Goal: Task Accomplishment & Management: Use online tool/utility

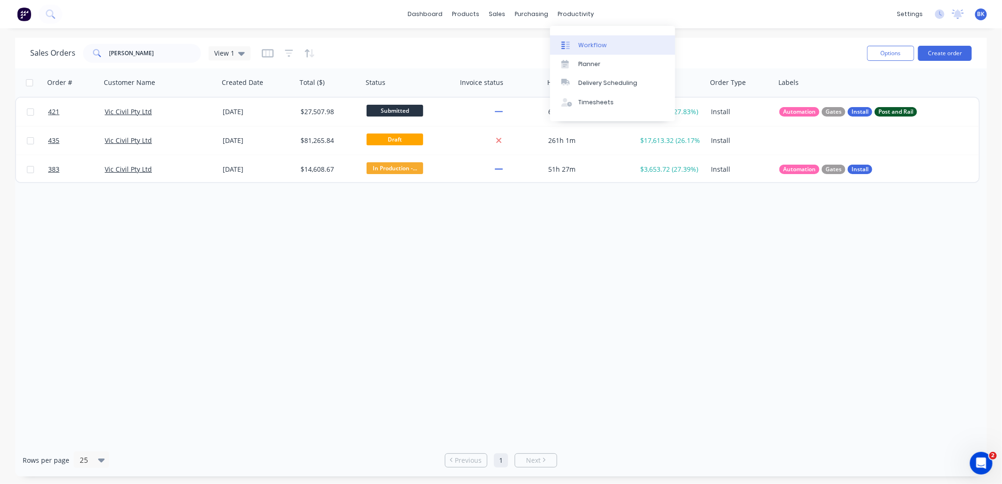
click at [588, 41] on div "Workflow" at bounding box center [593, 45] width 28 height 8
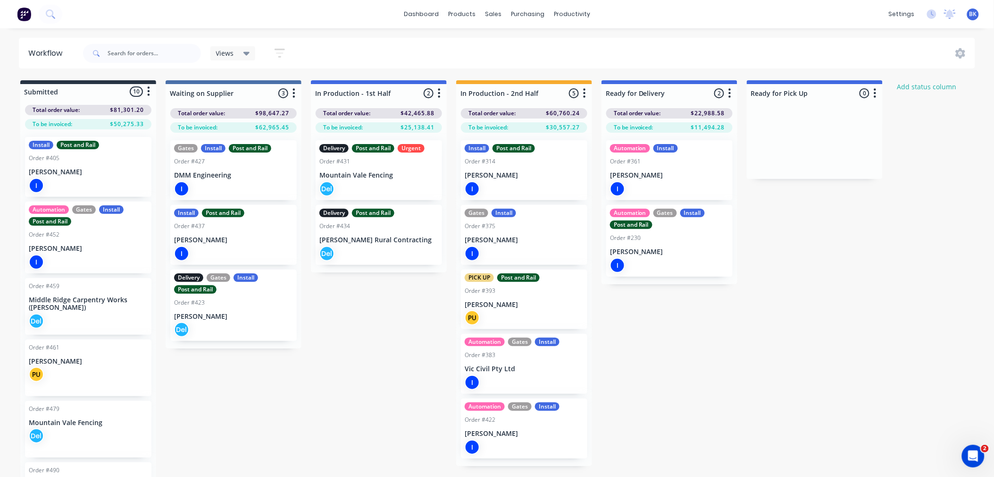
click at [496, 185] on div "I" at bounding box center [524, 188] width 119 height 15
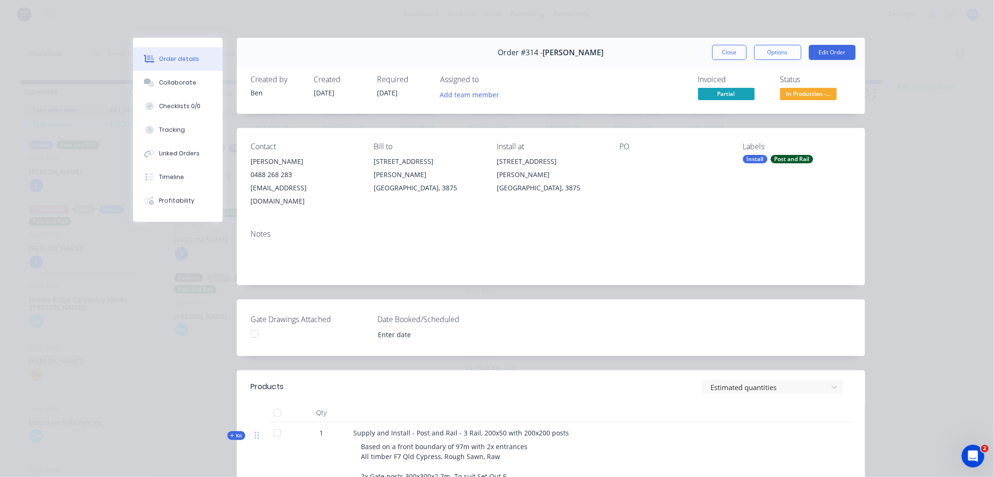
click at [807, 98] on span "In Production -..." at bounding box center [809, 94] width 57 height 12
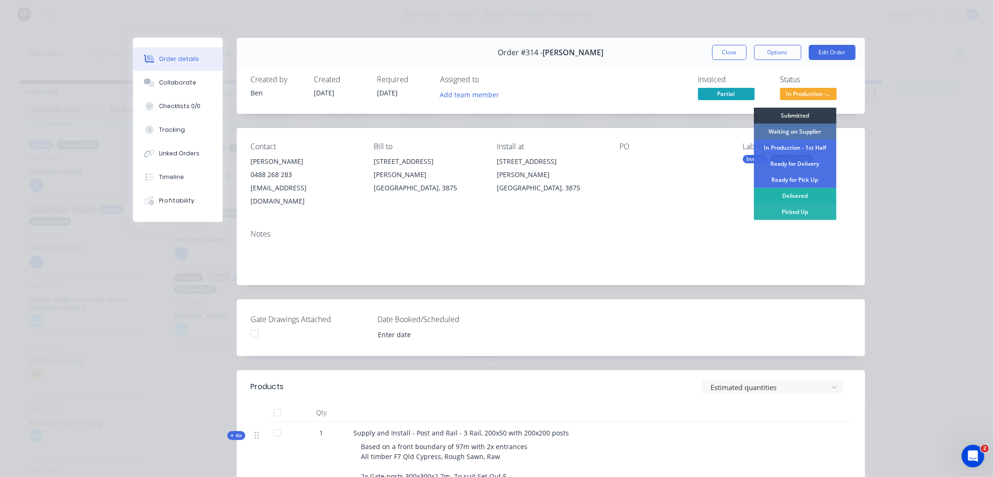
click at [786, 195] on div "Delivered" at bounding box center [795, 196] width 83 height 16
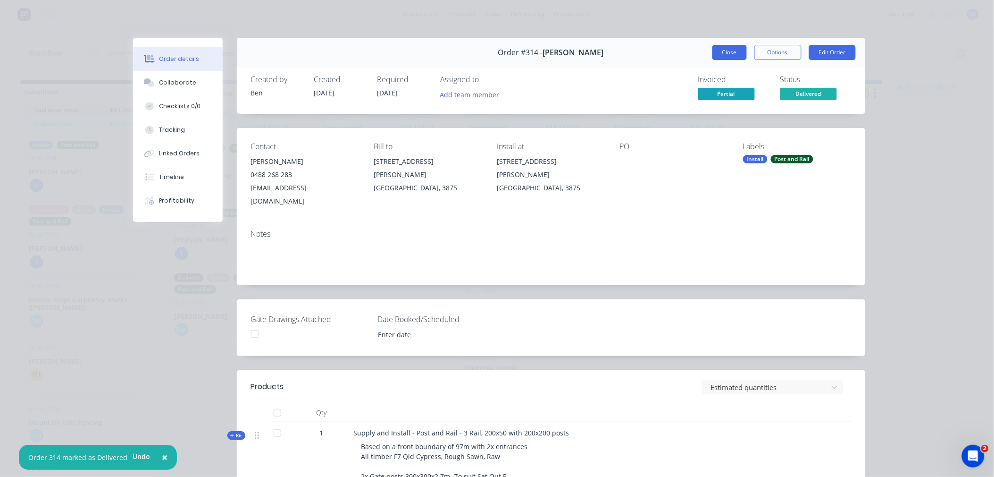
click at [730, 52] on button "Close" at bounding box center [730, 52] width 34 height 15
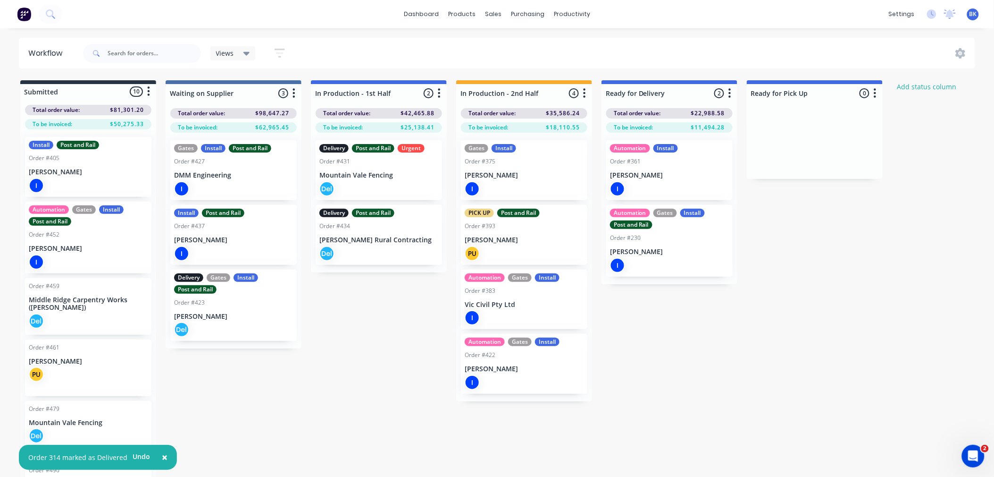
click at [649, 252] on p "[PERSON_NAME]" at bounding box center [669, 252] width 119 height 8
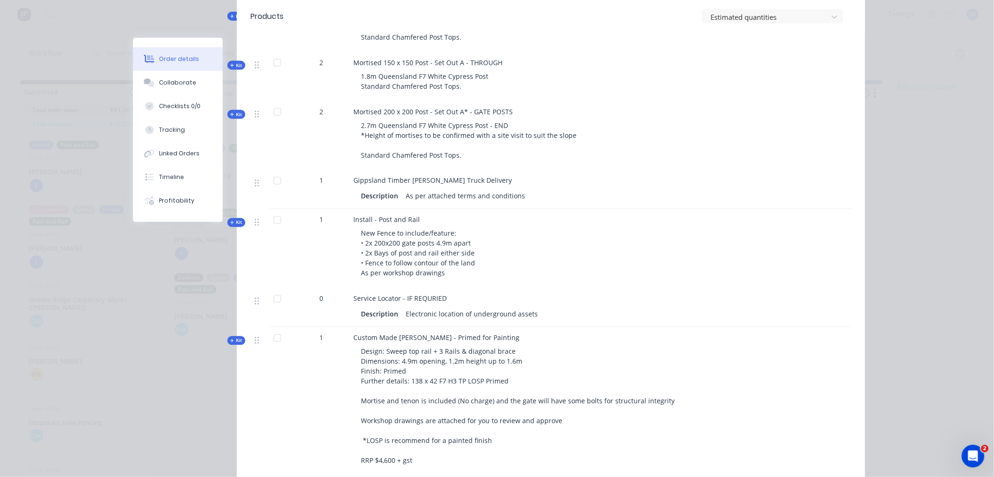
scroll to position [472, 0]
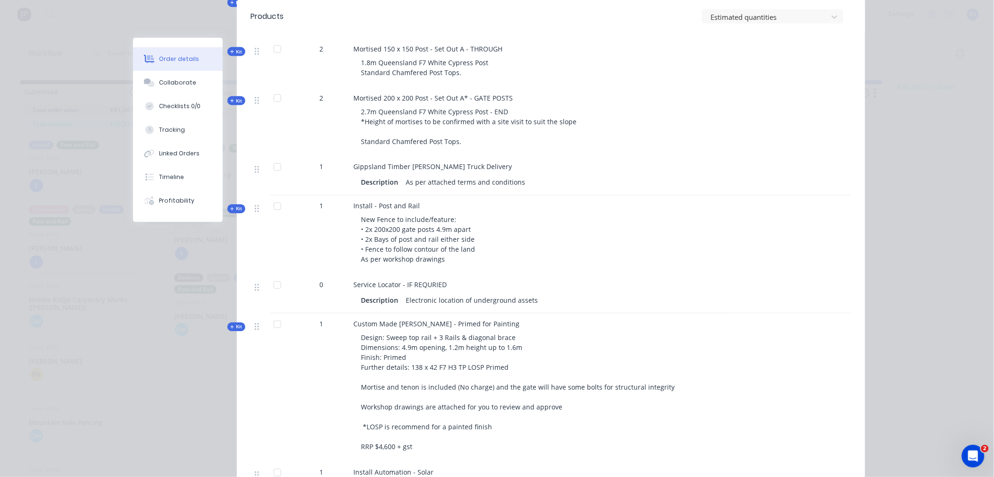
click at [229, 191] on div "Order details Collaborate Checklists 0/0 Tracking Linked Orders Timeline Profit…" at bounding box center [185, 130] width 104 height 184
click at [230, 205] on span "Kit" at bounding box center [236, 208] width 12 height 7
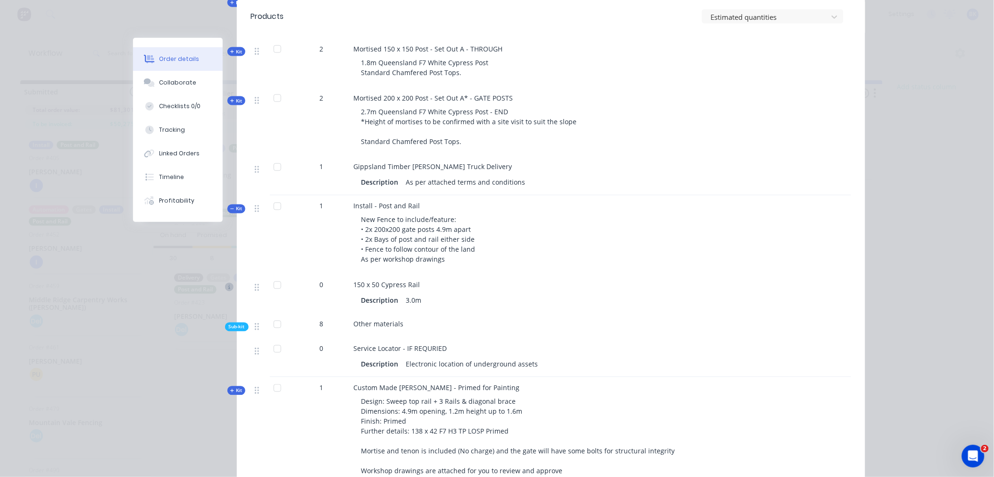
click at [227, 283] on icon at bounding box center [229, 287] width 8 height 8
click at [231, 323] on span "Sub-kit" at bounding box center [237, 326] width 16 height 7
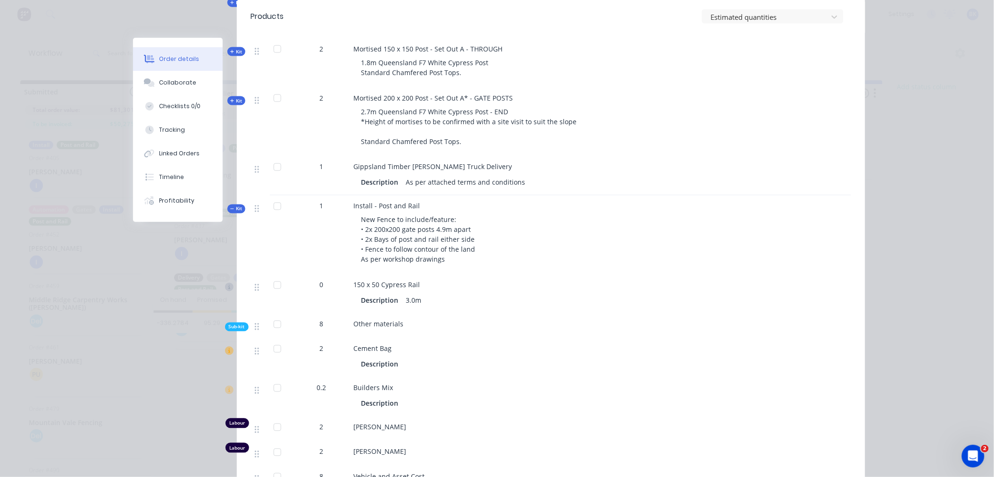
click at [228, 348] on icon at bounding box center [229, 350] width 2 height 4
click at [225, 346] on icon at bounding box center [229, 350] width 8 height 8
click at [181, 418] on div "Order #230 - [PERSON_NAME] Close Options Edit Order Created by [PERSON_NAME] Cr…" at bounding box center [499, 432] width 732 height 1732
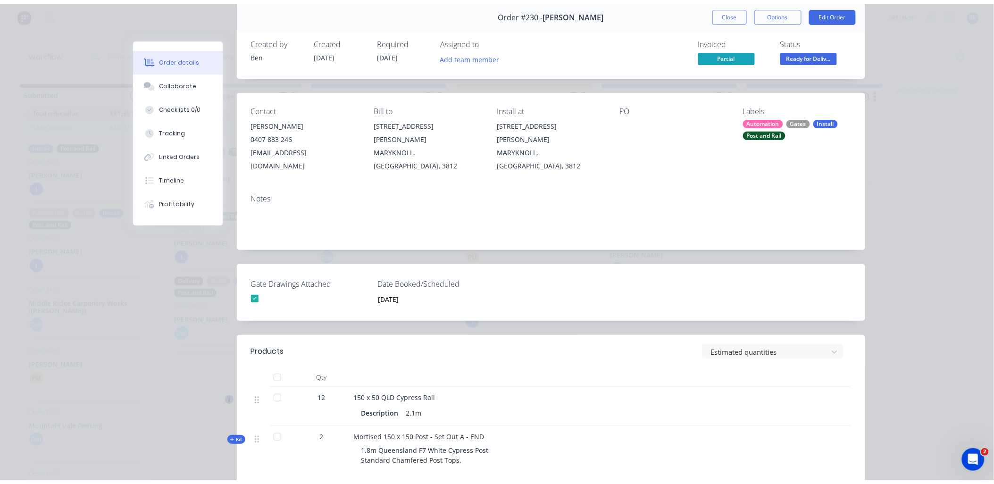
scroll to position [0, 0]
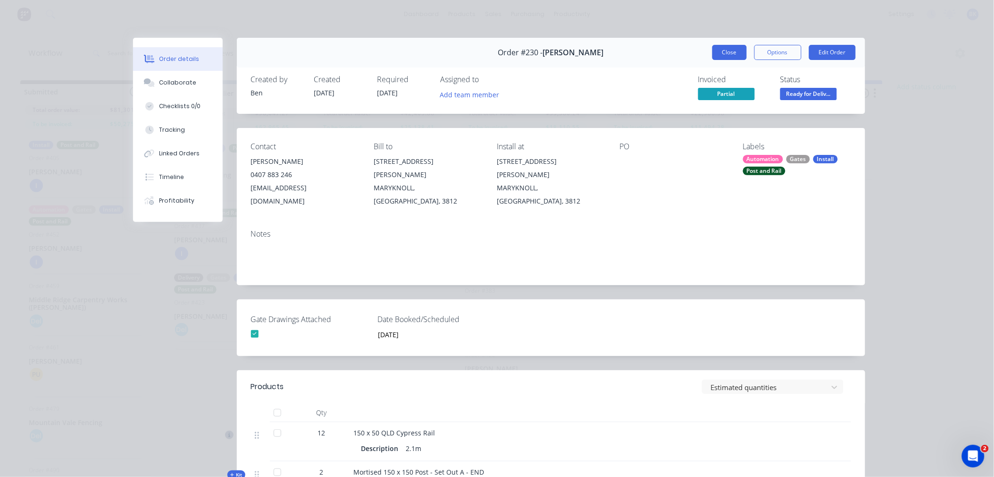
click at [723, 50] on button "Close" at bounding box center [730, 52] width 34 height 15
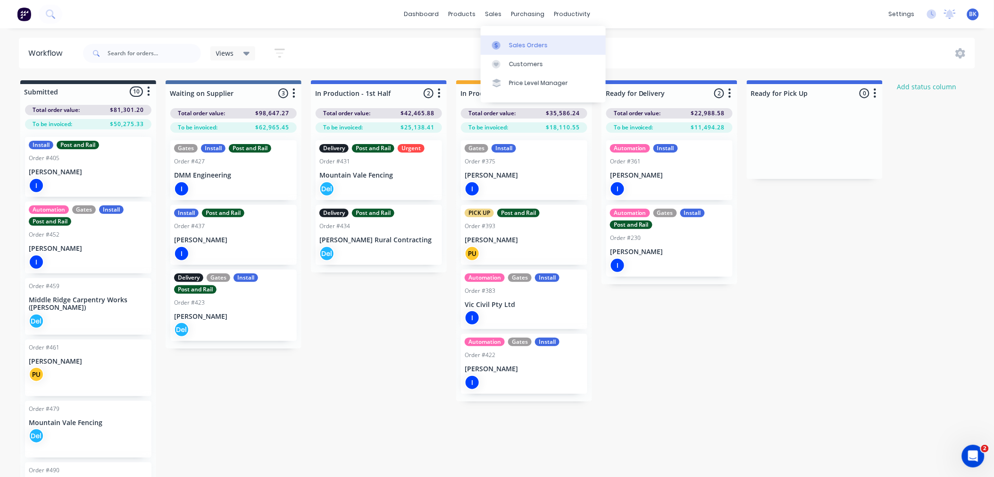
click at [509, 48] on div "Sales Orders" at bounding box center [528, 45] width 39 height 8
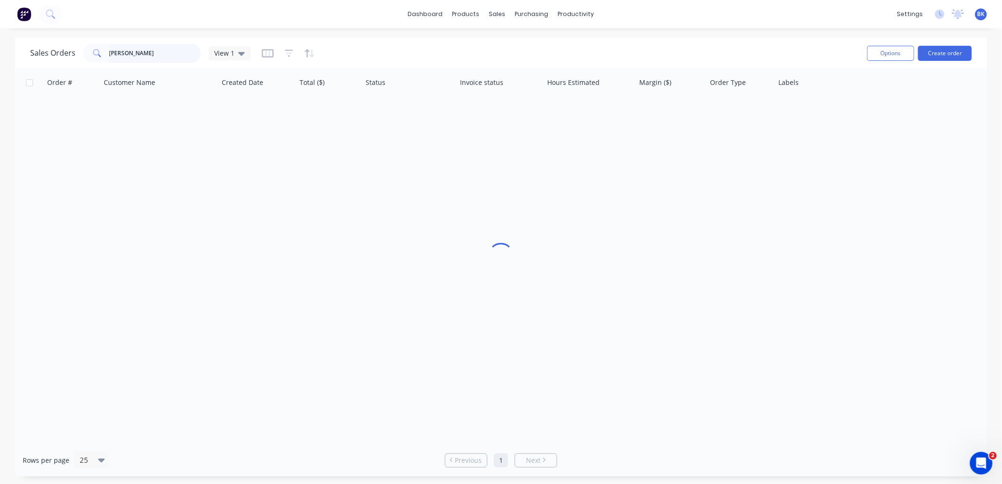
click at [160, 54] on input "[PERSON_NAME]" at bounding box center [155, 53] width 92 height 19
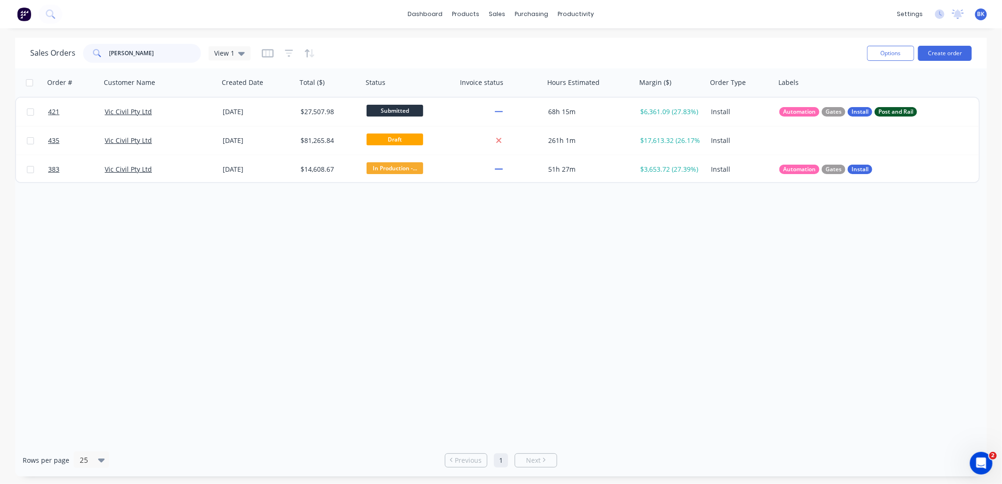
click at [160, 54] on input "[PERSON_NAME]" at bounding box center [155, 53] width 92 height 19
type input "[PERSON_NAME]"
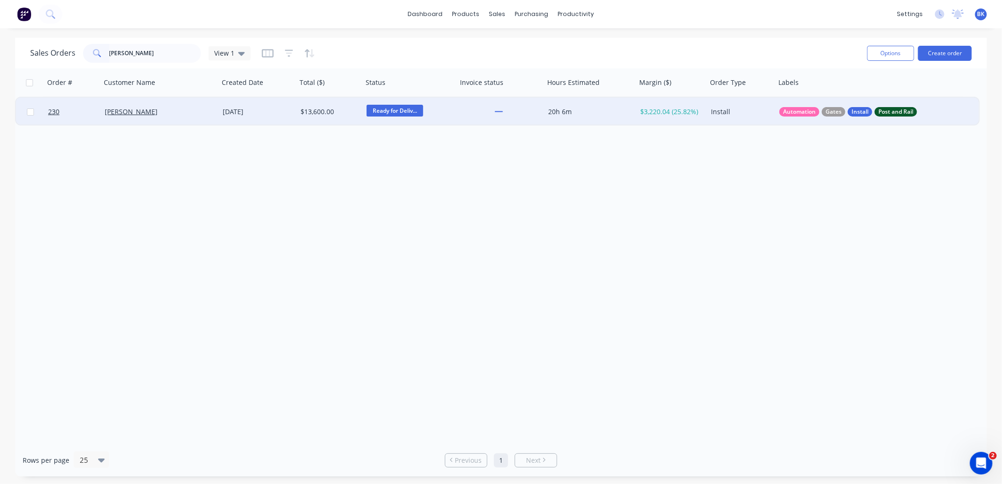
click at [200, 116] on div "[PERSON_NAME]" at bounding box center [157, 111] width 105 height 9
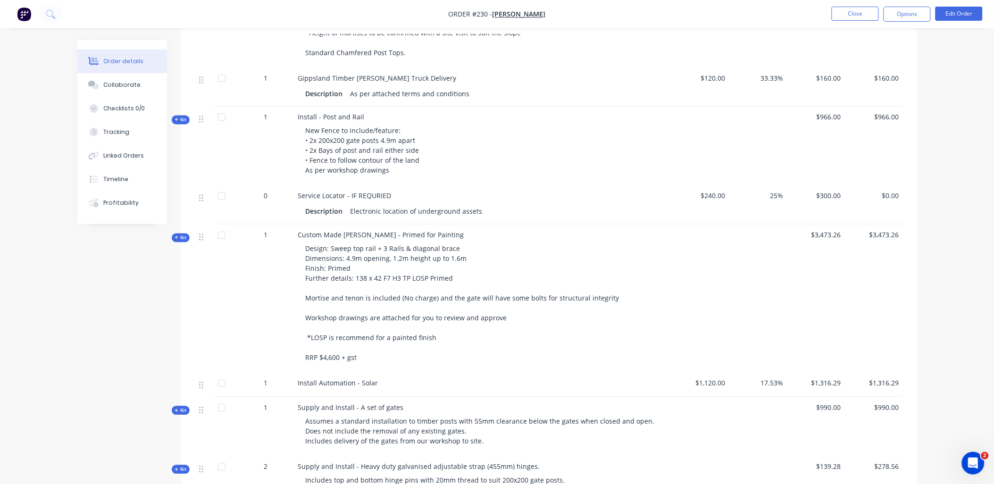
scroll to position [629, 0]
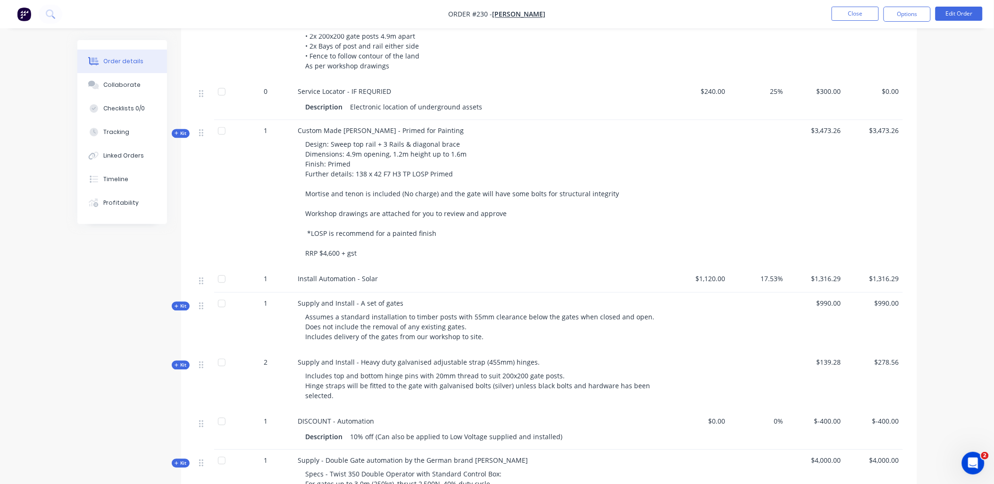
click at [180, 308] on span "Kit" at bounding box center [181, 306] width 12 height 7
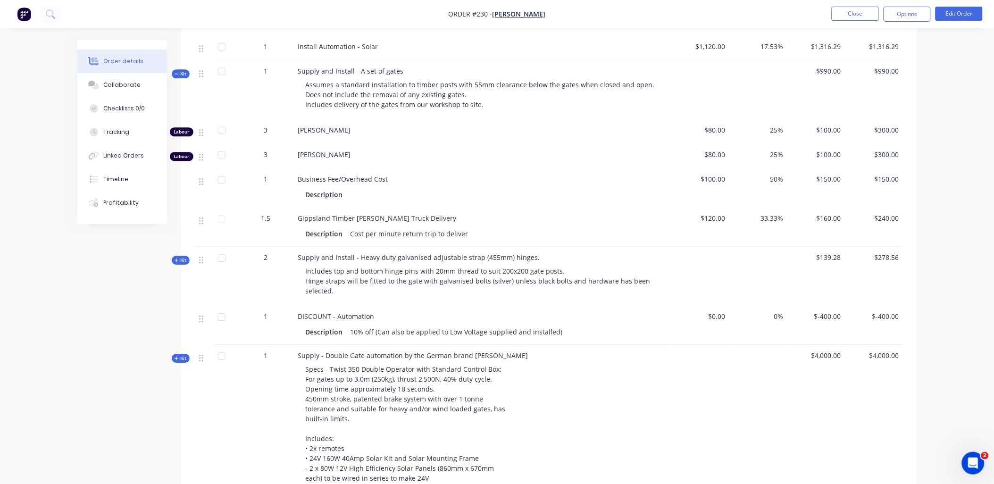
scroll to position [600, 0]
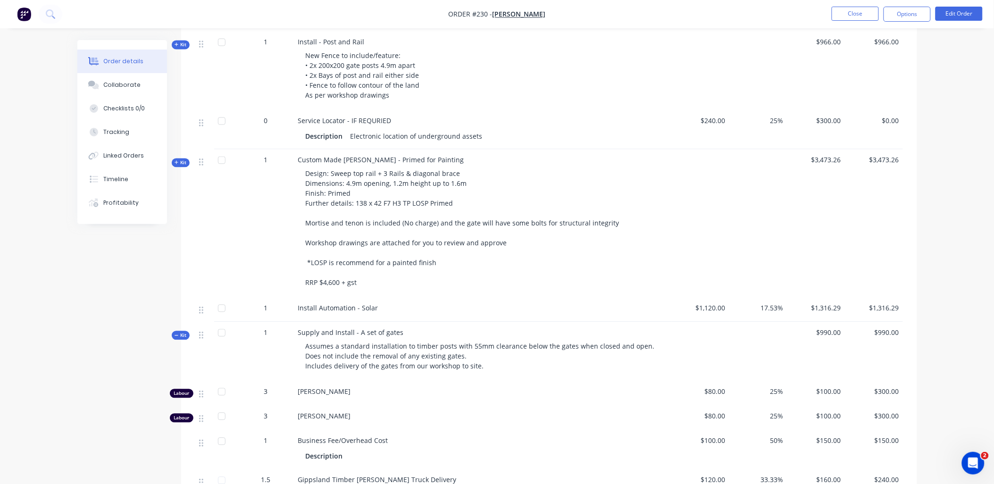
click at [185, 169] on div "Qty Cost Markup Price Total 12 150 x 50 QLD Cypress Rail Description 2.1m $24.1…" at bounding box center [549, 275] width 736 height 1017
click at [178, 43] on span "Kit" at bounding box center [181, 45] width 12 height 7
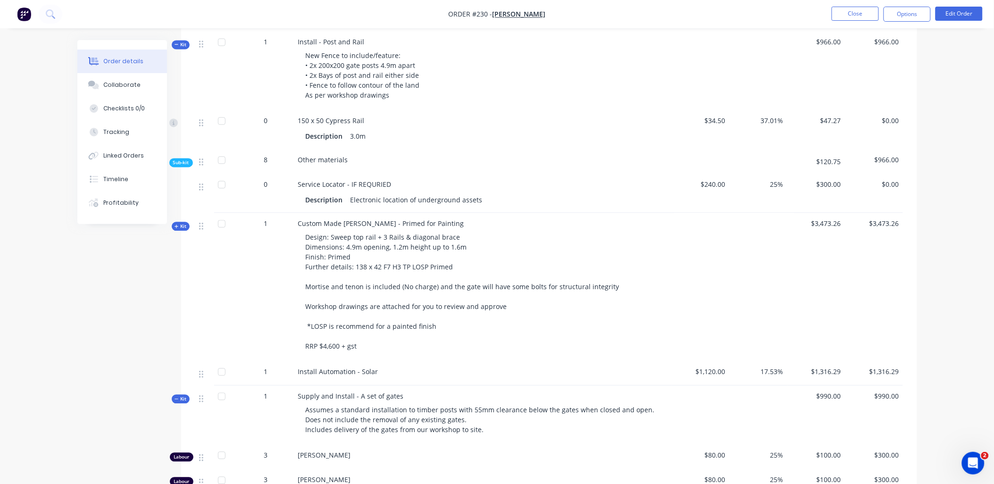
click at [181, 166] on span "Sub-kit" at bounding box center [181, 163] width 16 height 7
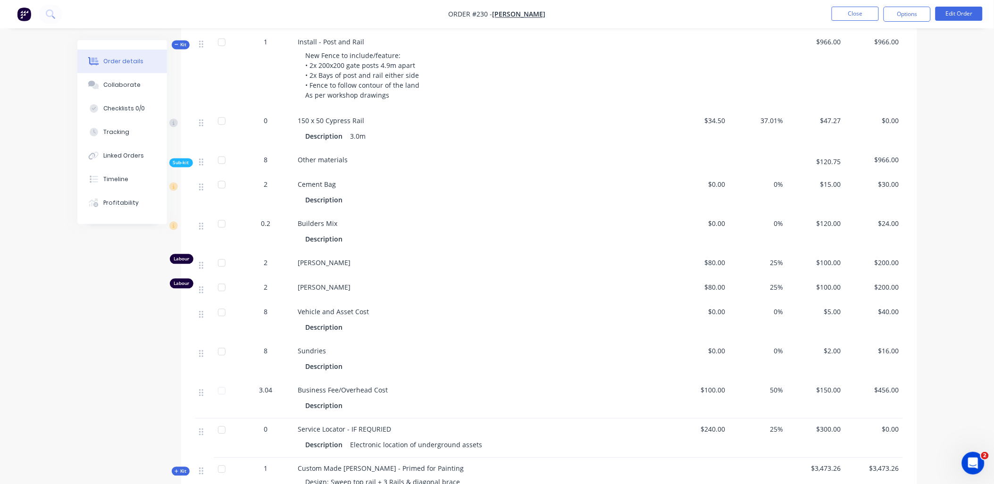
click at [187, 161] on span "Sub-kit" at bounding box center [181, 163] width 16 height 7
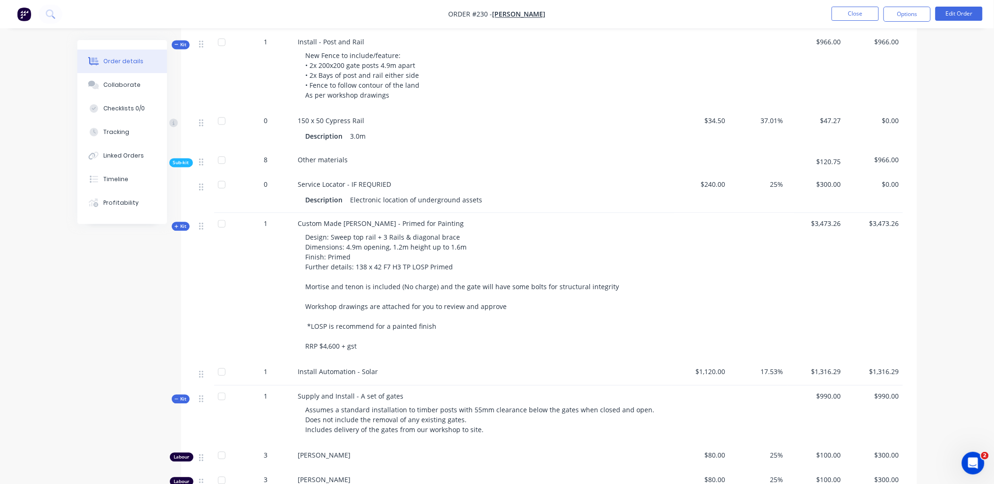
click at [187, 162] on span "Sub-kit" at bounding box center [181, 163] width 16 height 7
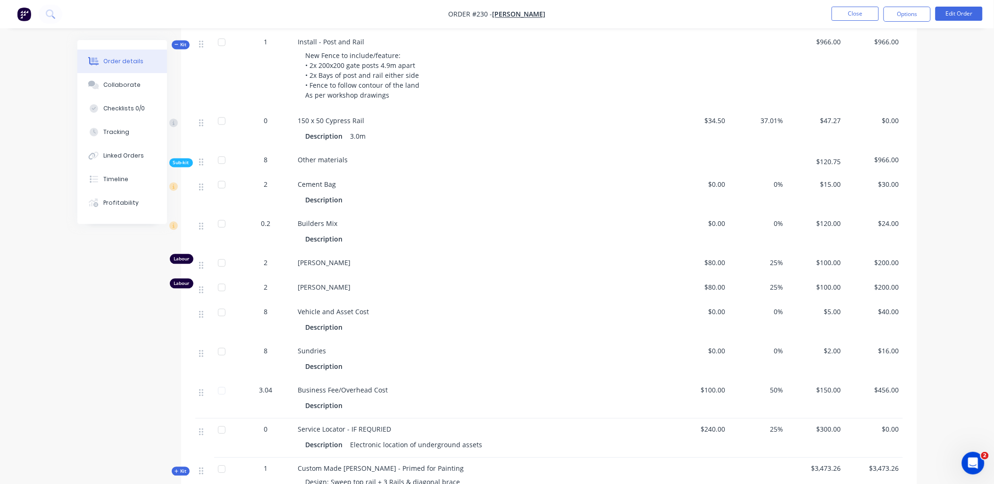
click at [187, 161] on span "Sub-kit" at bounding box center [181, 163] width 16 height 7
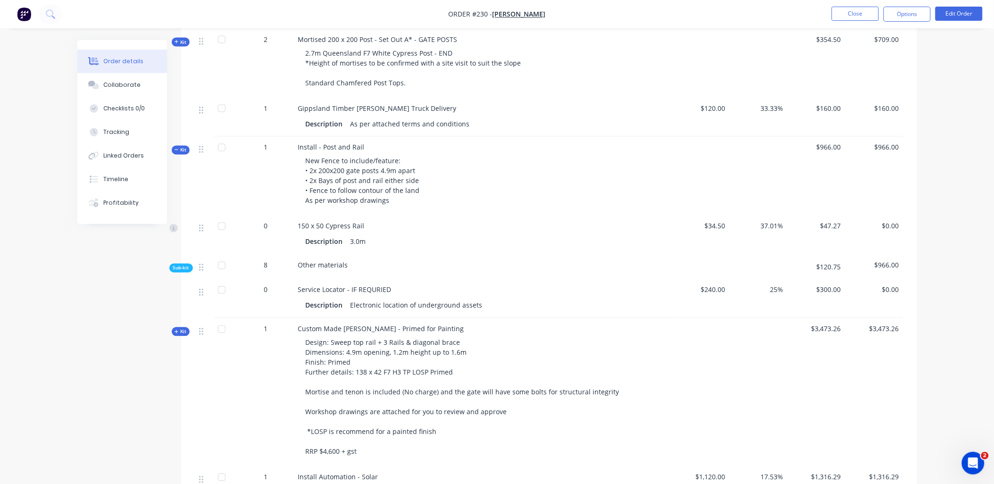
scroll to position [233, 0]
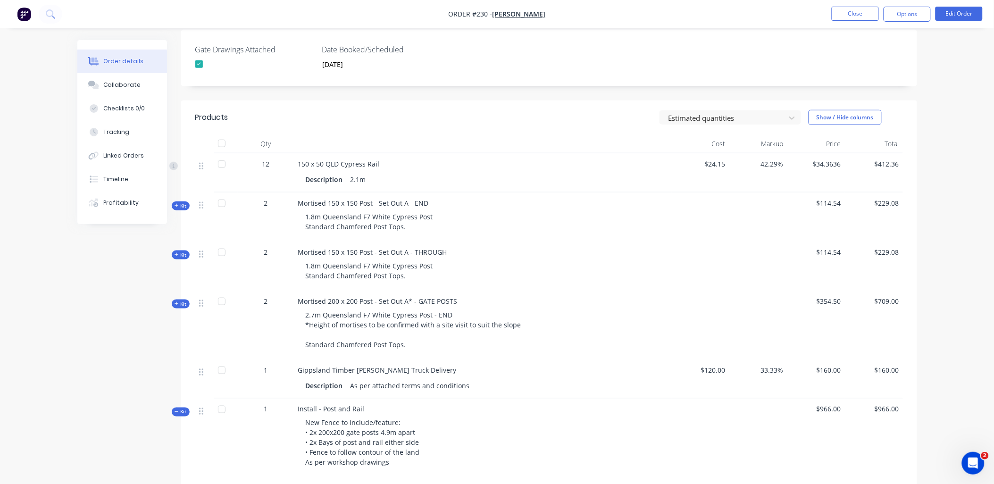
click at [185, 204] on span "Kit" at bounding box center [181, 205] width 12 height 7
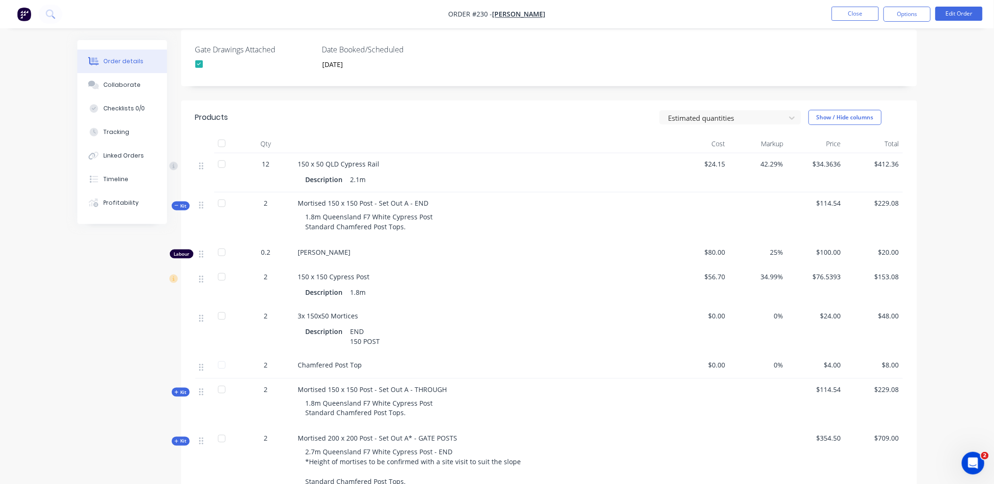
click at [224, 275] on div at bounding box center [221, 277] width 19 height 19
click at [224, 280] on div at bounding box center [221, 277] width 19 height 19
click at [221, 277] on div at bounding box center [221, 277] width 19 height 19
click at [223, 276] on div at bounding box center [221, 277] width 19 height 19
click at [224, 276] on div at bounding box center [221, 277] width 19 height 19
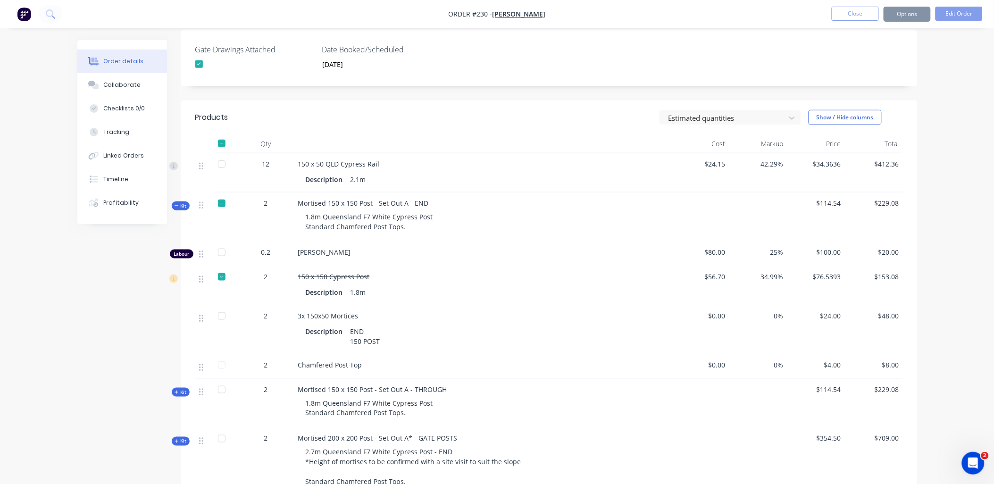
click at [224, 276] on div at bounding box center [221, 277] width 19 height 19
click at [856, 19] on button "Close" at bounding box center [855, 14] width 47 height 14
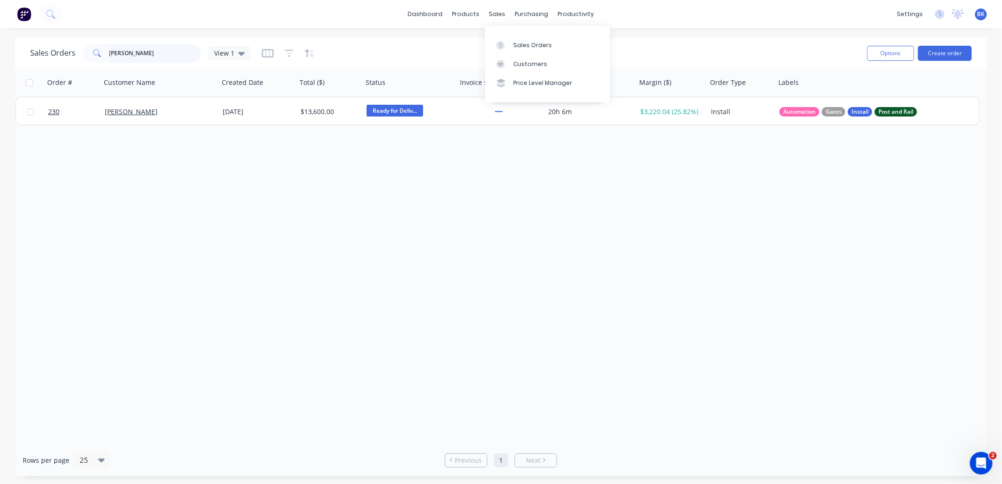
click at [156, 58] on input "[PERSON_NAME]" at bounding box center [155, 53] width 92 height 19
click at [167, 54] on input "[PERSON_NAME]" at bounding box center [155, 53] width 92 height 19
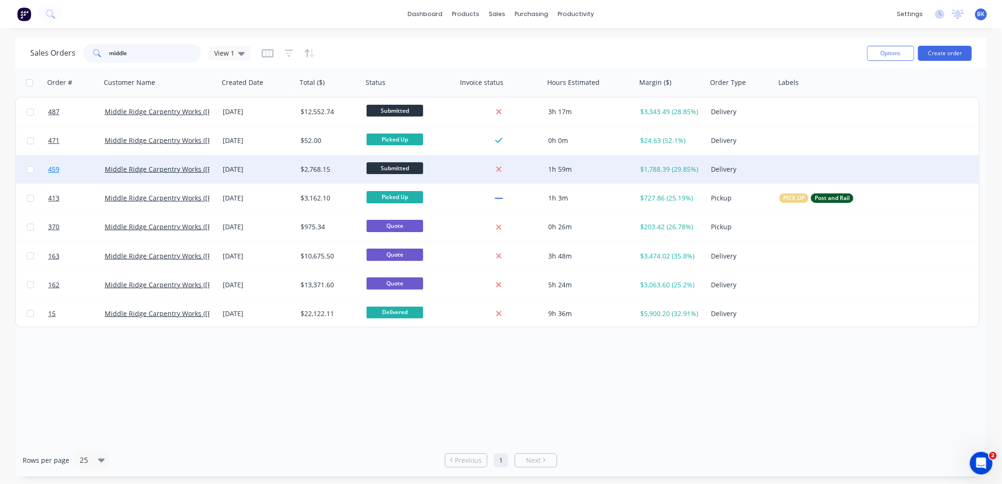
type input "middle"
click at [84, 169] on link "459" at bounding box center [76, 169] width 57 height 28
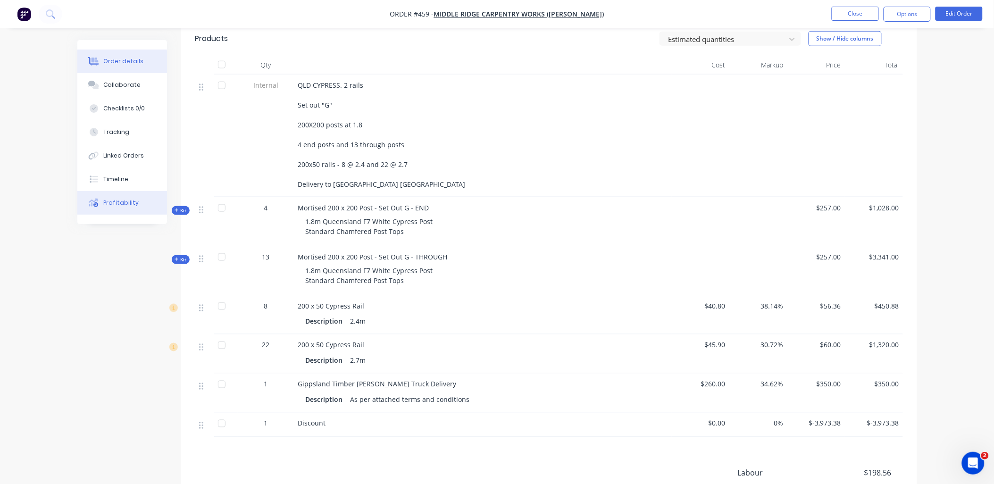
scroll to position [419, 0]
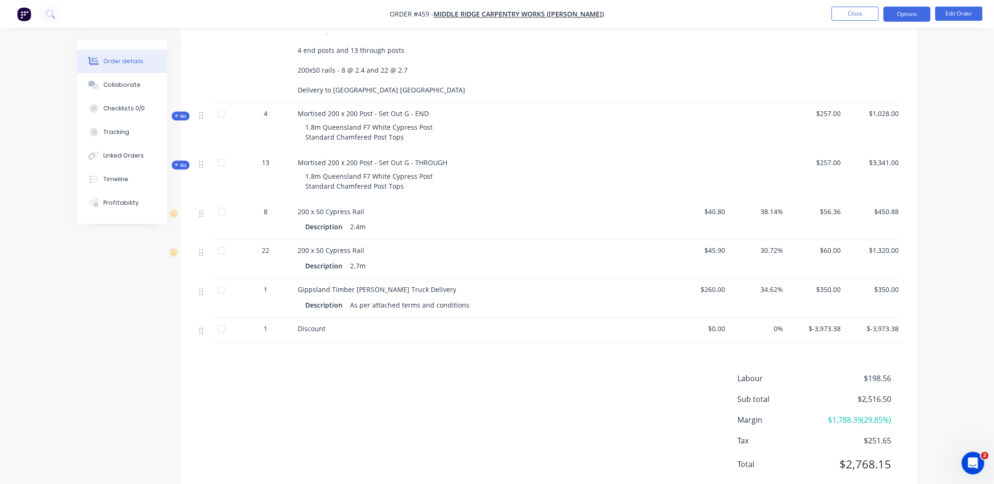
click at [907, 7] on button "Options" at bounding box center [907, 14] width 47 height 15
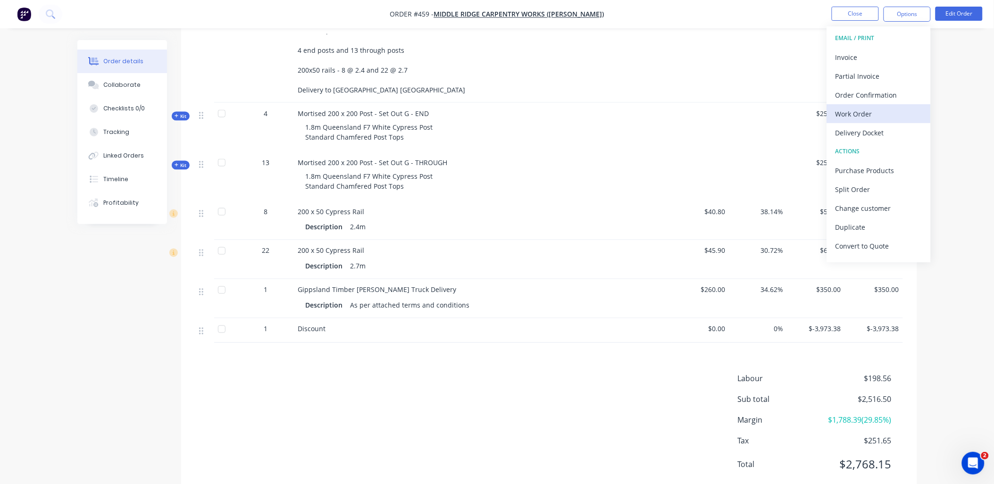
click at [878, 112] on div "Work Order" at bounding box center [879, 114] width 87 height 14
click at [857, 112] on div "Custom" at bounding box center [879, 114] width 87 height 14
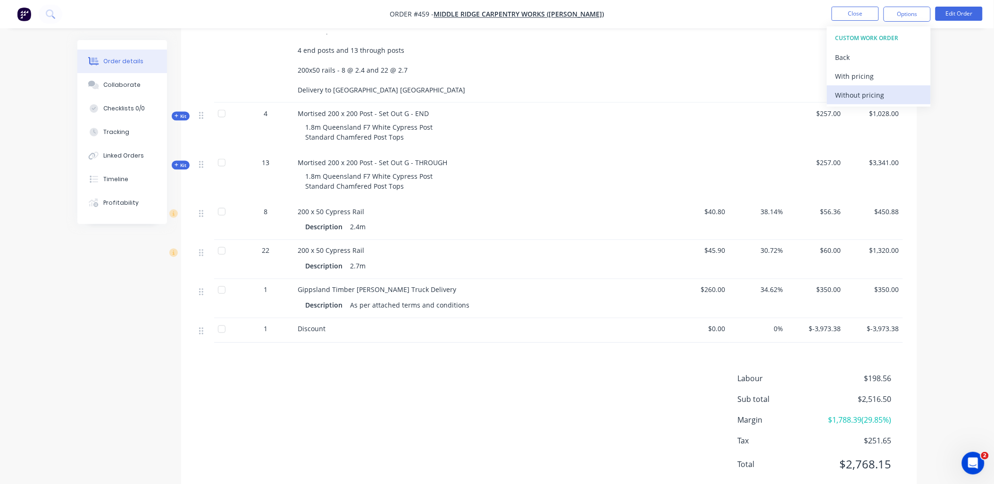
click at [856, 95] on div "Without pricing" at bounding box center [879, 95] width 87 height 14
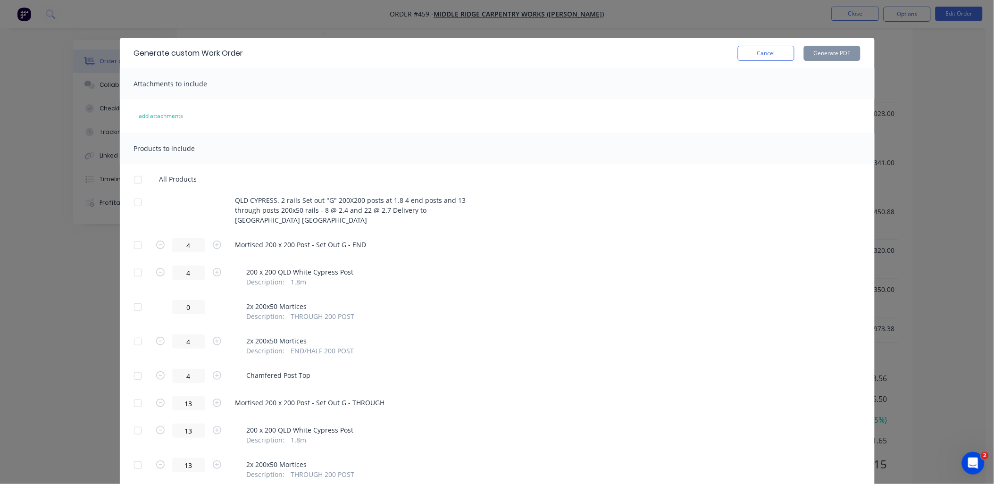
click at [133, 236] on div at bounding box center [137, 245] width 19 height 19
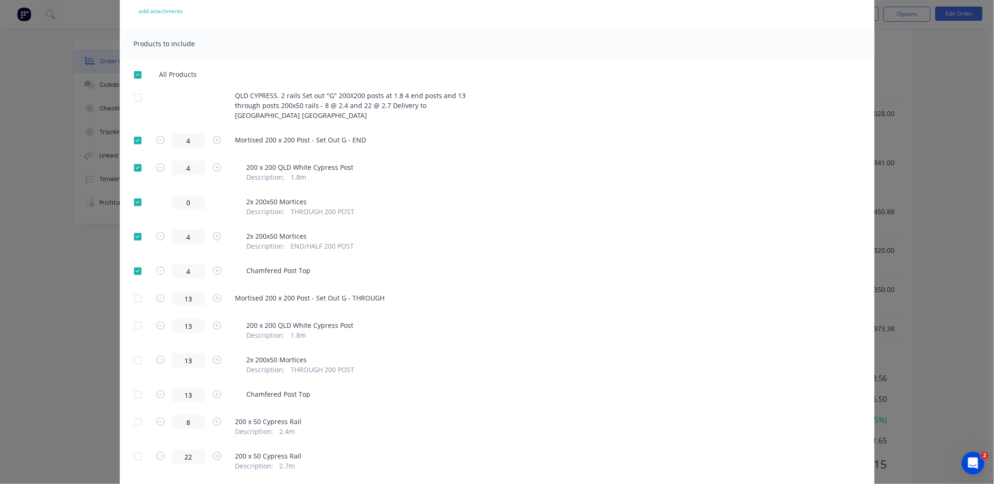
click at [134, 290] on div at bounding box center [137, 298] width 19 height 19
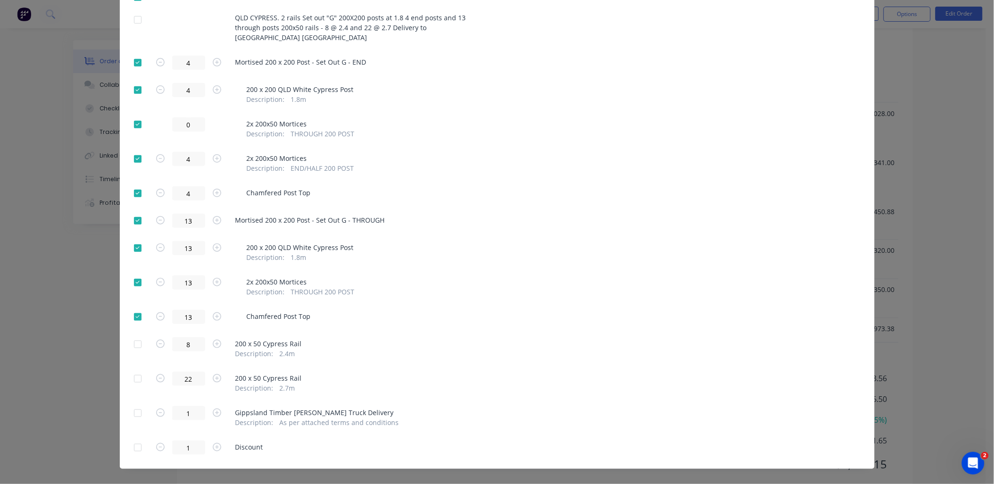
scroll to position [185, 0]
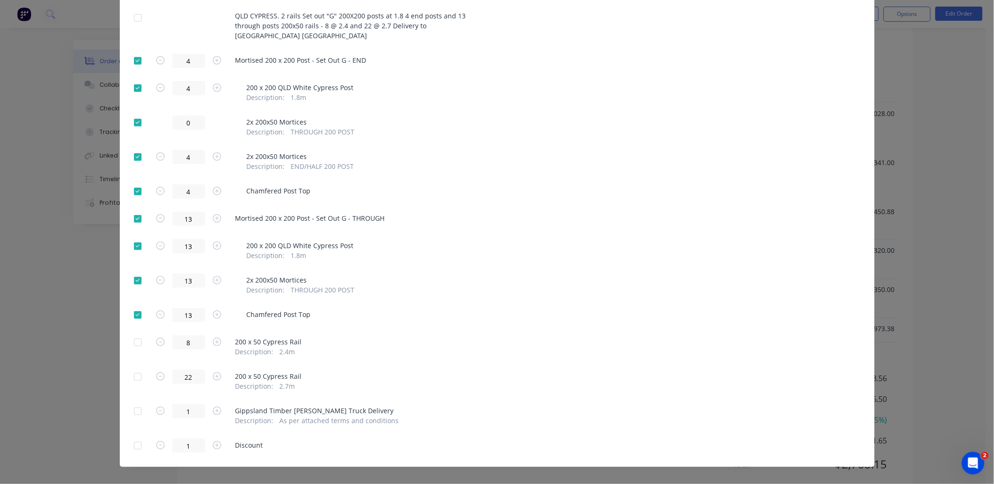
click at [134, 334] on div at bounding box center [137, 342] width 19 height 19
click at [135, 368] on div at bounding box center [137, 377] width 19 height 19
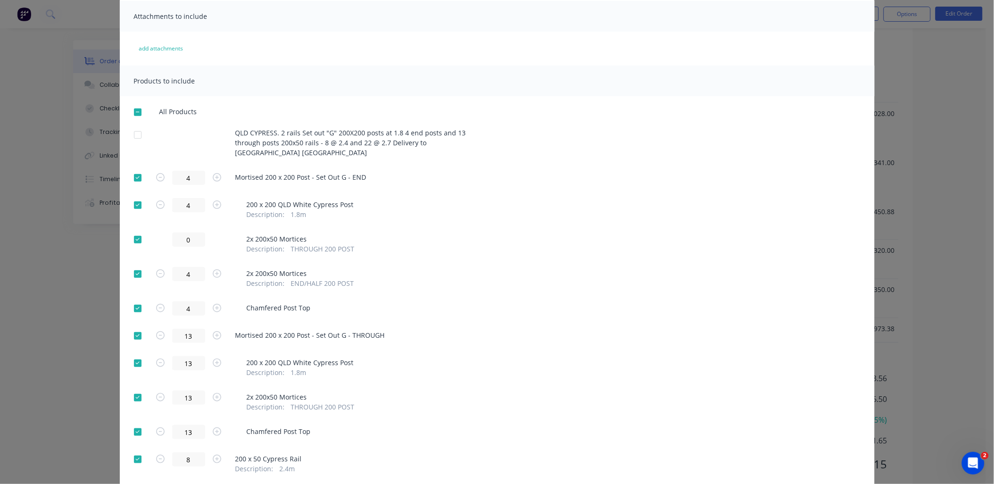
scroll to position [0, 0]
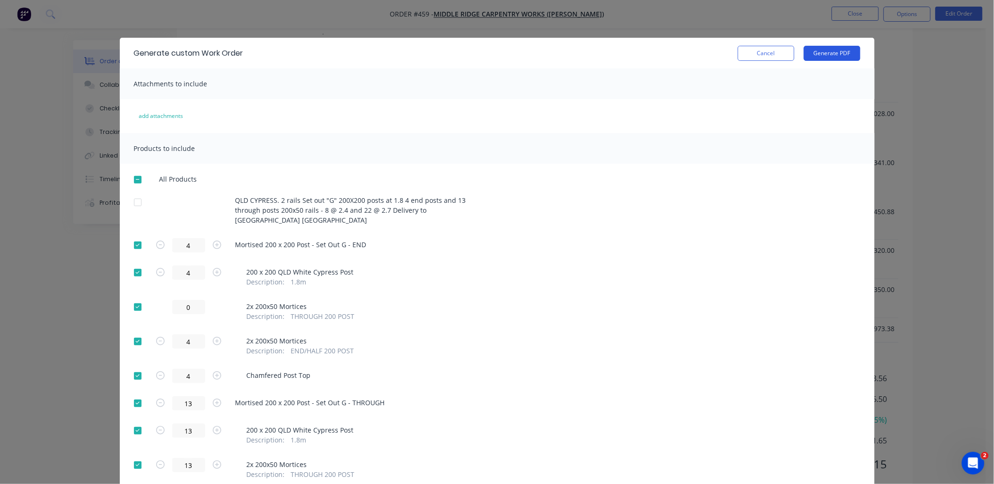
click at [832, 57] on button "Generate PDF" at bounding box center [832, 53] width 57 height 15
click at [755, 46] on button "Cancel" at bounding box center [766, 53] width 57 height 15
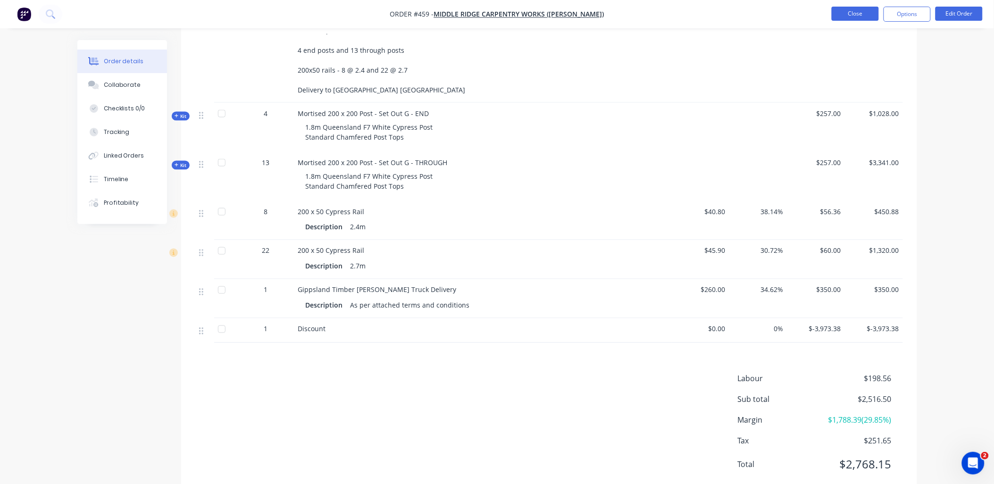
click at [853, 20] on button "Close" at bounding box center [855, 14] width 47 height 14
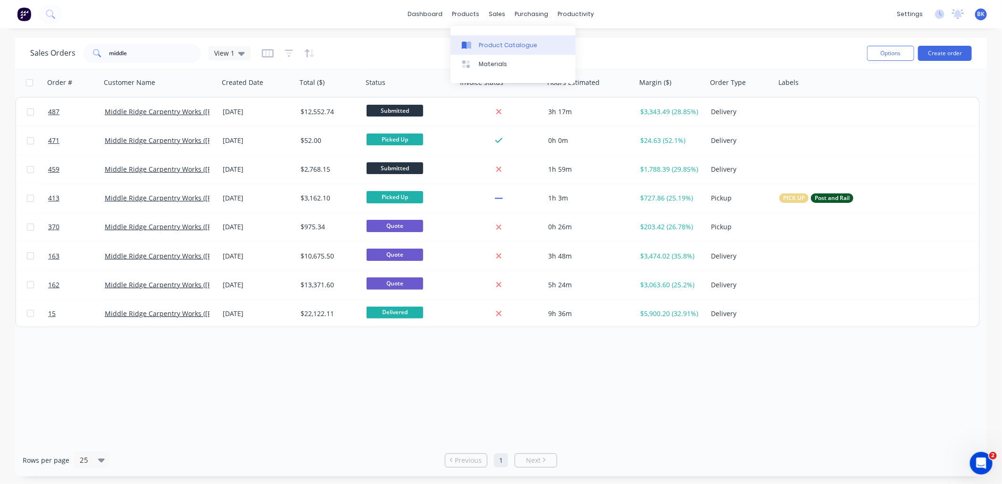
click at [493, 49] on div "Product Catalogue" at bounding box center [508, 45] width 59 height 8
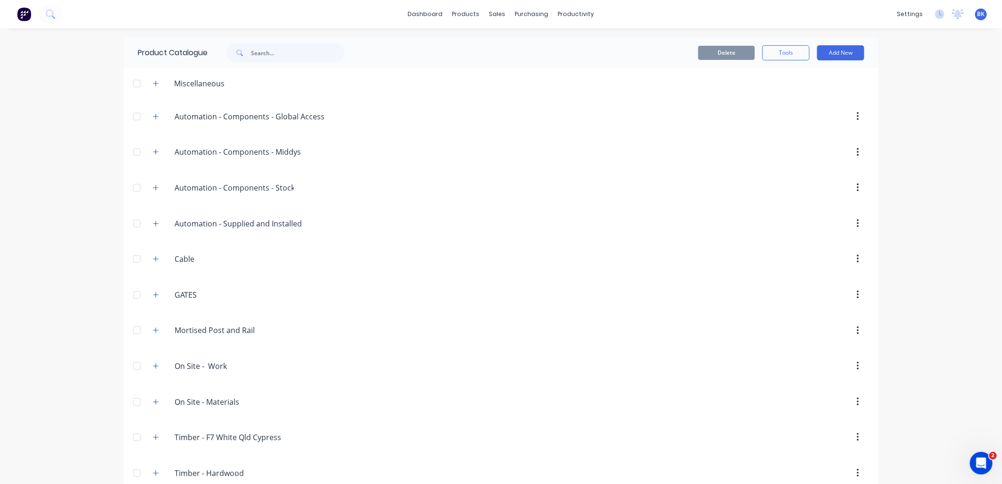
click at [240, 50] on icon at bounding box center [239, 53] width 7 height 7
click at [251, 49] on input "text" at bounding box center [297, 52] width 93 height 19
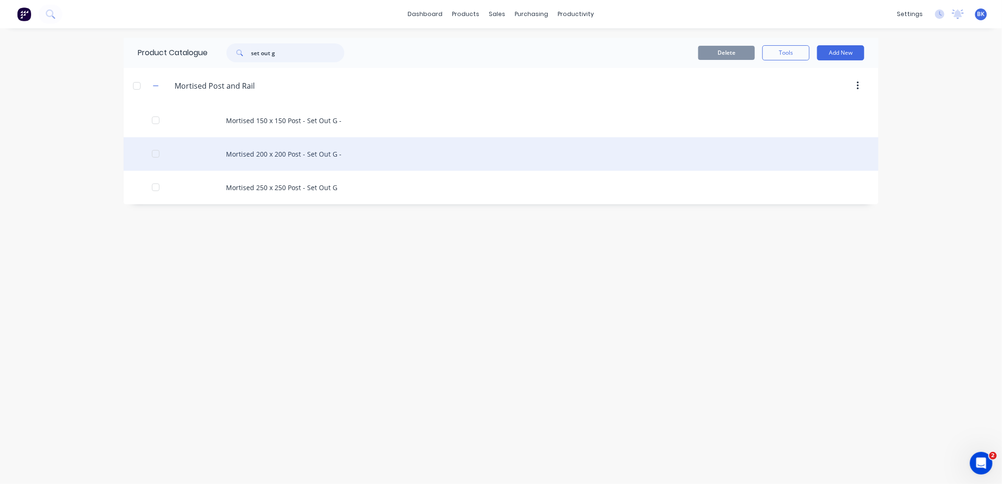
type input "set out g"
click at [303, 151] on div "Mortised 200 x 200 Post - Set Out G -" at bounding box center [501, 154] width 755 height 34
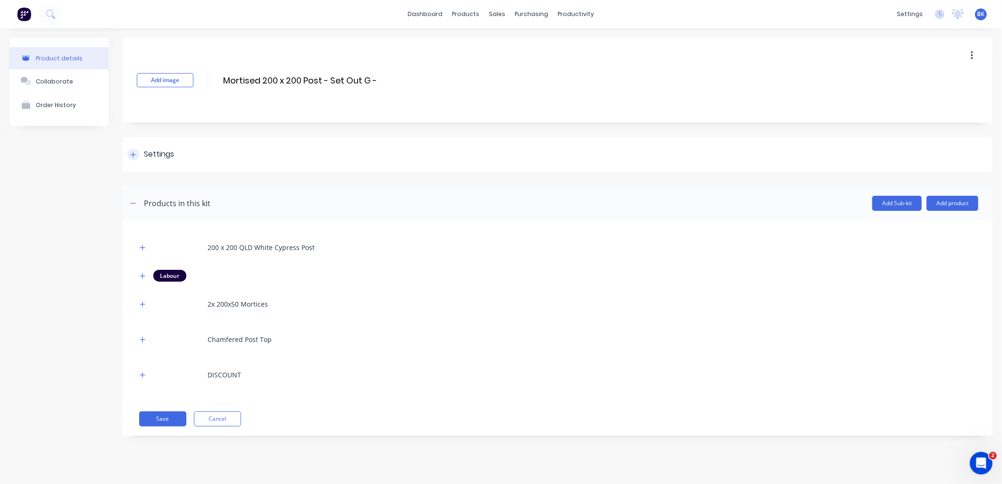
click at [141, 157] on div "Settings" at bounding box center [150, 155] width 47 height 12
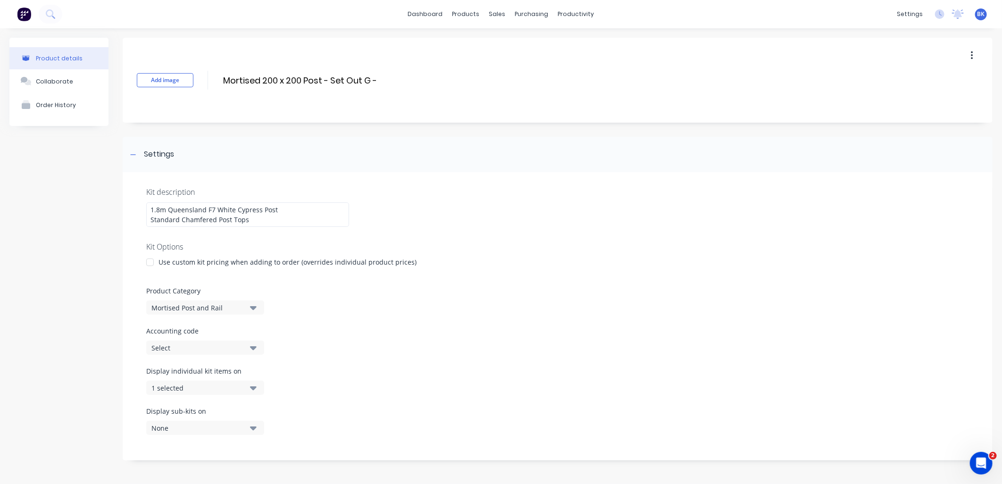
click at [243, 393] on button "1 selected" at bounding box center [205, 388] width 118 height 14
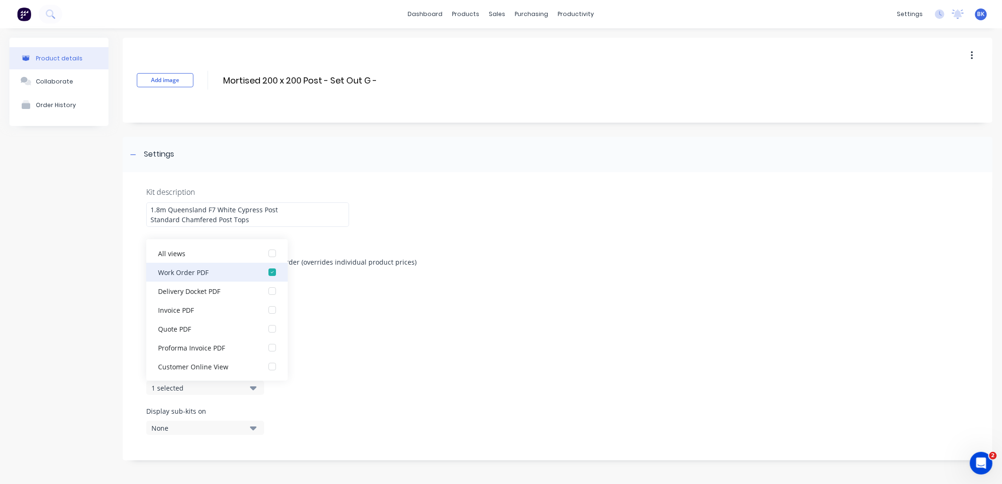
click at [213, 266] on button "Work Order PDF" at bounding box center [217, 272] width 142 height 19
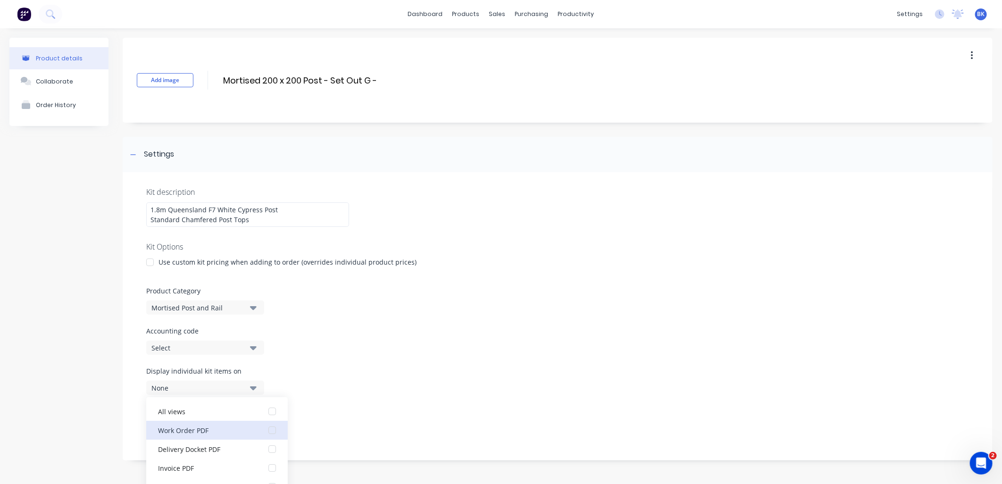
scroll to position [273, 0]
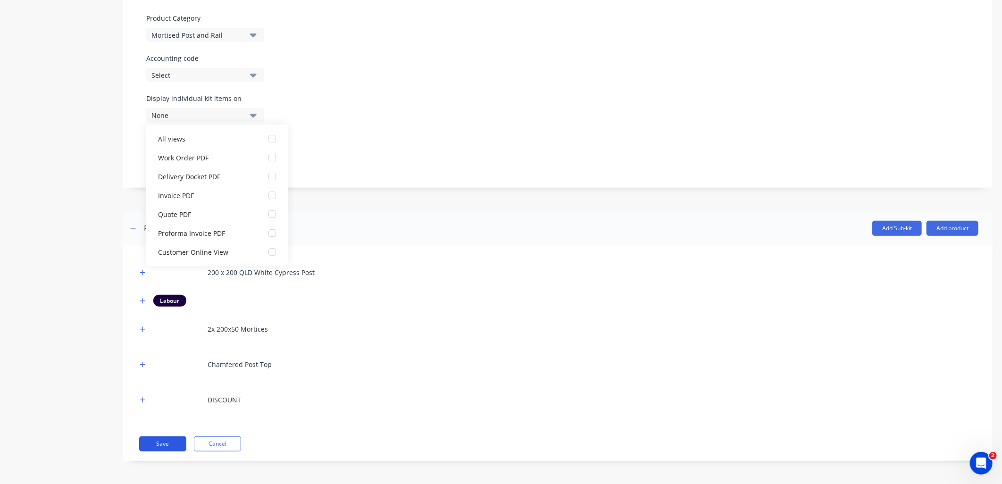
click at [168, 446] on button "Save" at bounding box center [162, 444] width 47 height 15
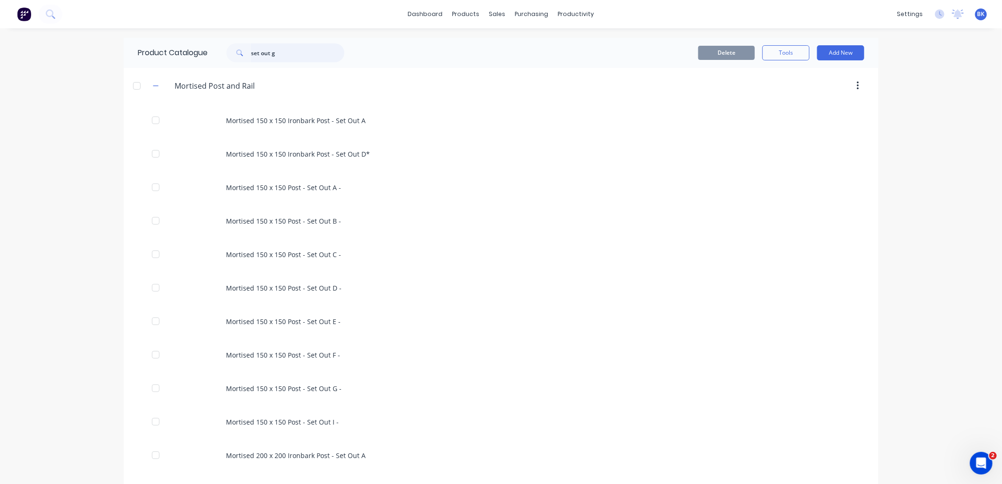
click at [290, 44] on input "set out g" at bounding box center [297, 52] width 93 height 19
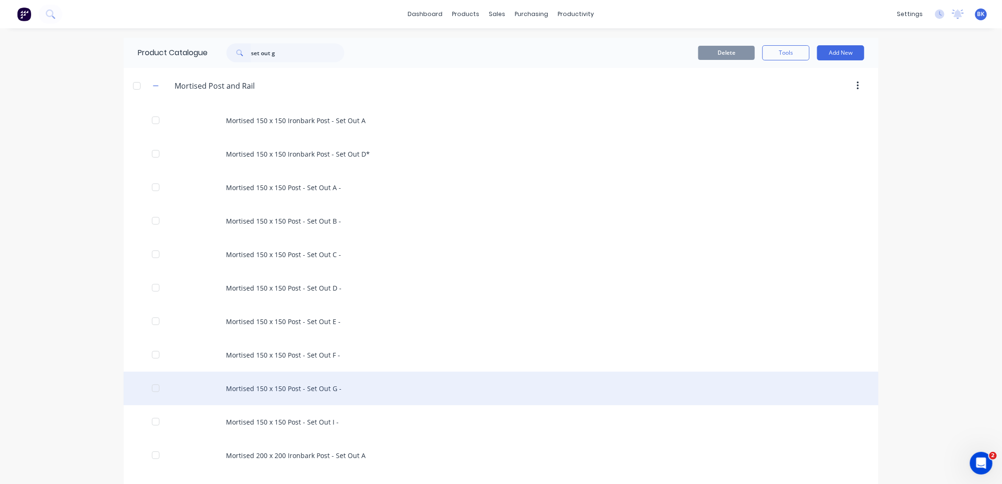
click at [309, 381] on div "Mortised 150 x 150 Post - Set Out G -" at bounding box center [501, 389] width 755 height 34
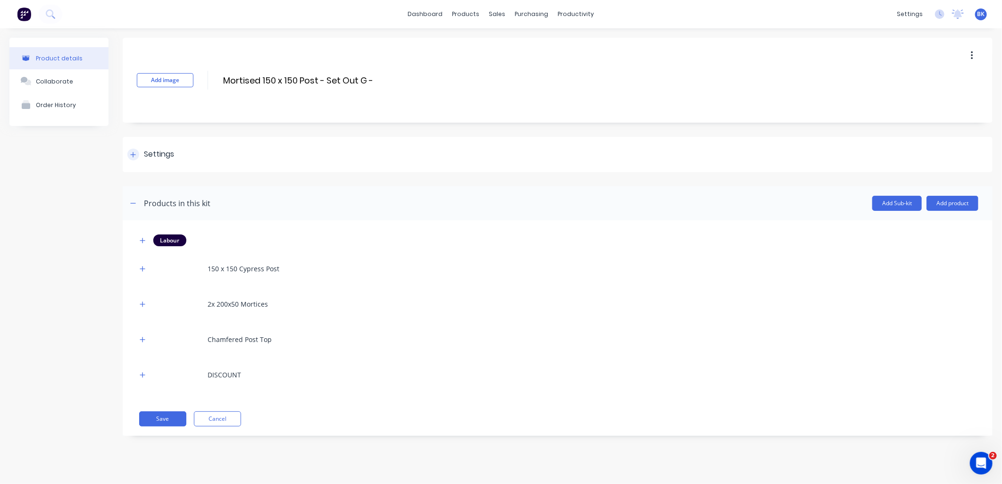
click at [145, 148] on div "Settings" at bounding box center [558, 154] width 870 height 35
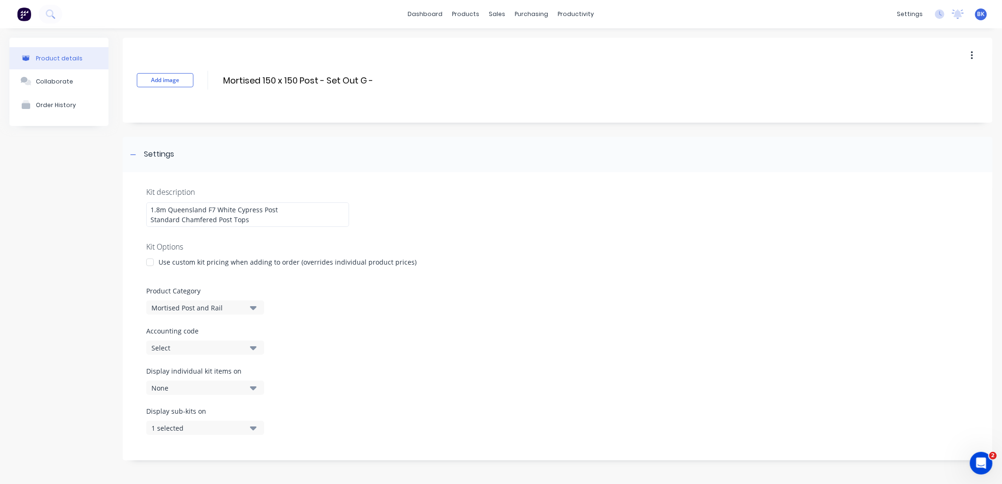
click at [223, 433] on button "1 selected" at bounding box center [205, 428] width 118 height 14
click at [214, 313] on div "Work Order PDF" at bounding box center [205, 312] width 94 height 10
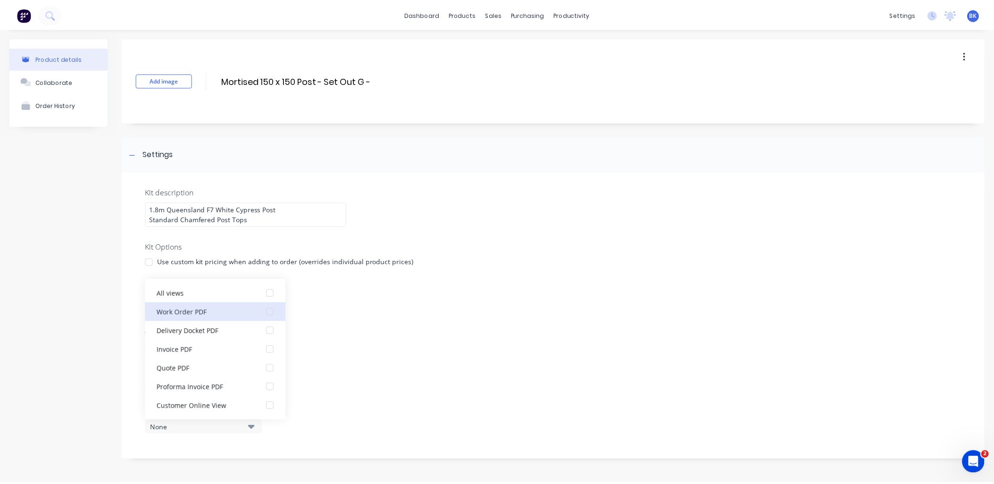
scroll to position [273, 0]
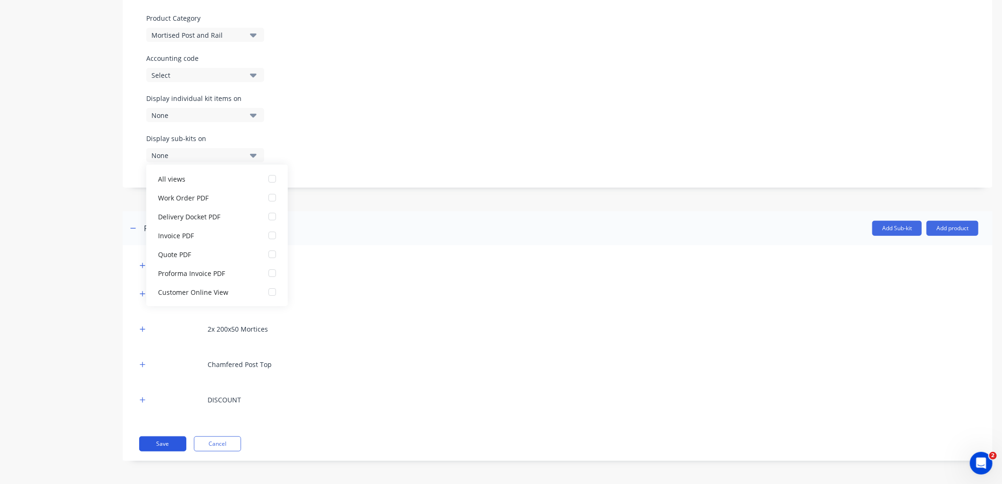
click at [157, 443] on button "Save" at bounding box center [162, 444] width 47 height 15
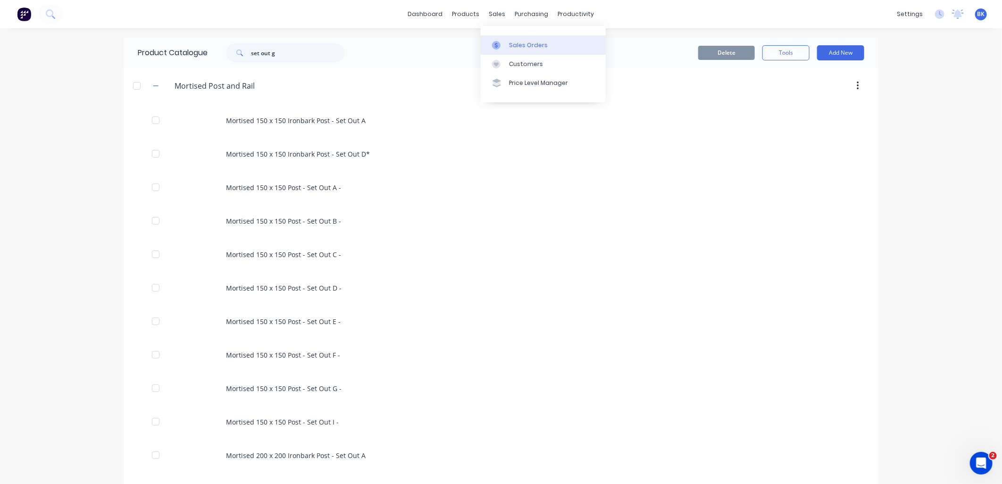
click at [534, 50] on link "Sales Orders" at bounding box center [543, 44] width 125 height 19
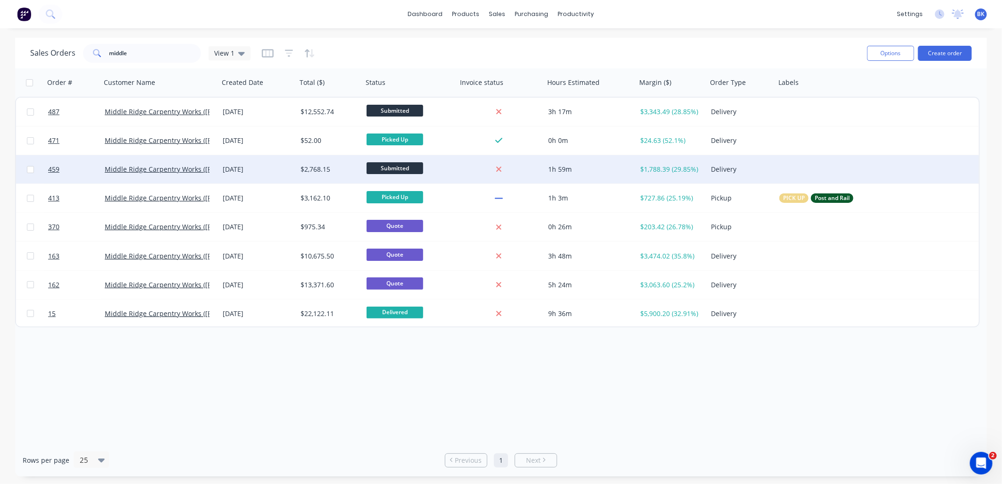
click at [277, 165] on div "[DATE]" at bounding box center [258, 169] width 70 height 9
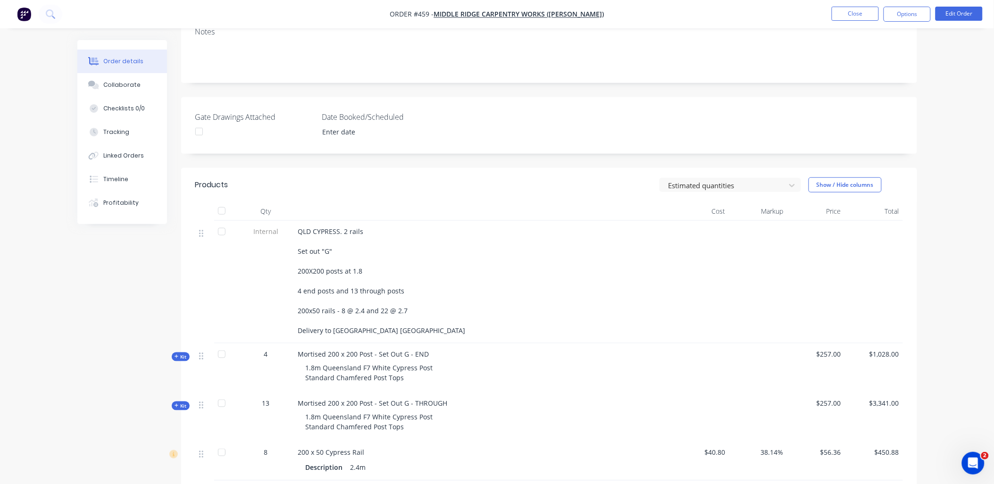
scroll to position [367, 0]
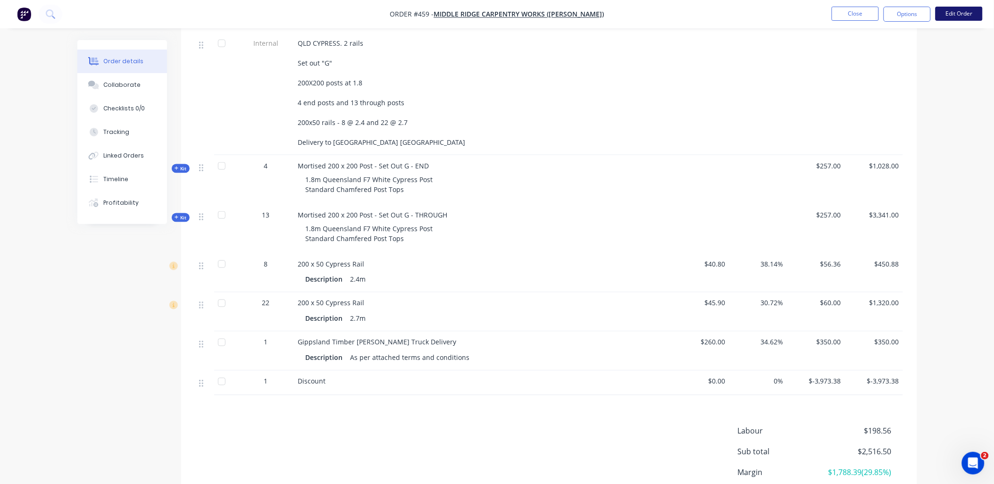
click at [956, 16] on button "Edit Order" at bounding box center [959, 14] width 47 height 14
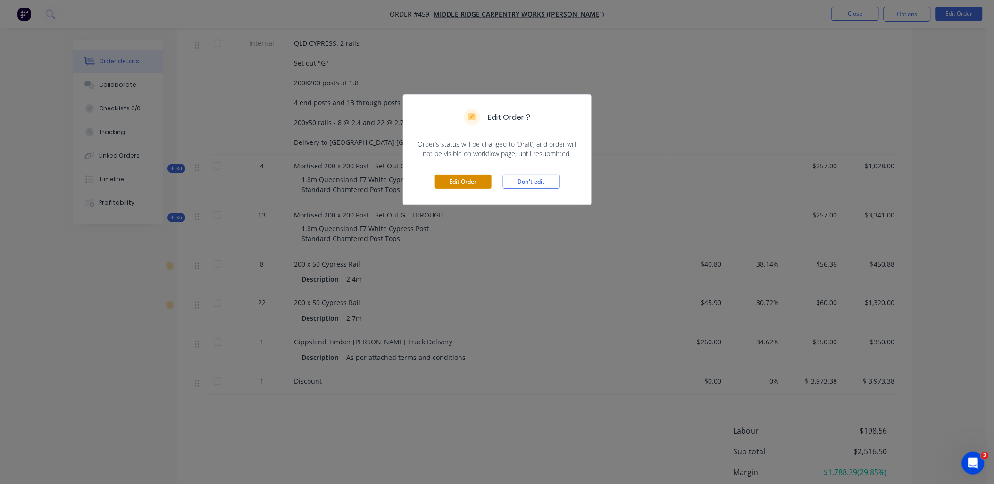
click at [479, 182] on button "Edit Order" at bounding box center [463, 182] width 57 height 14
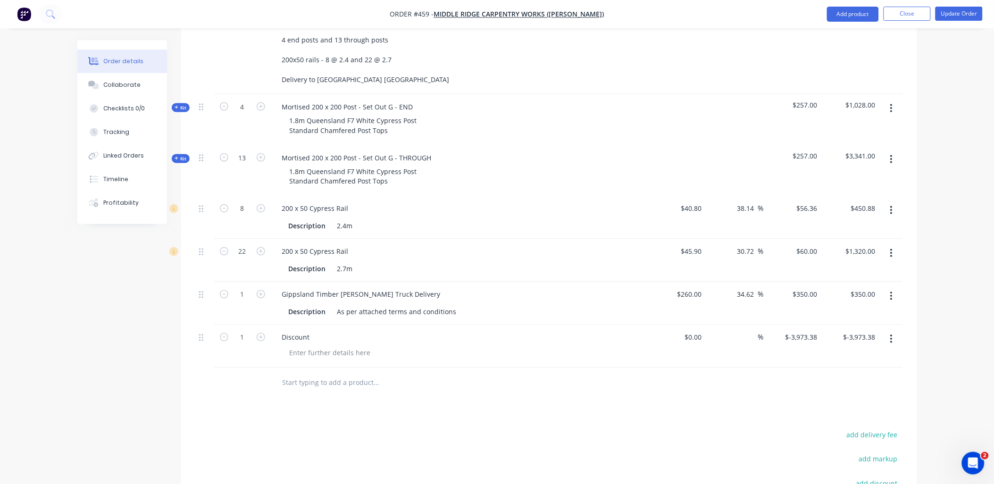
scroll to position [575, 0]
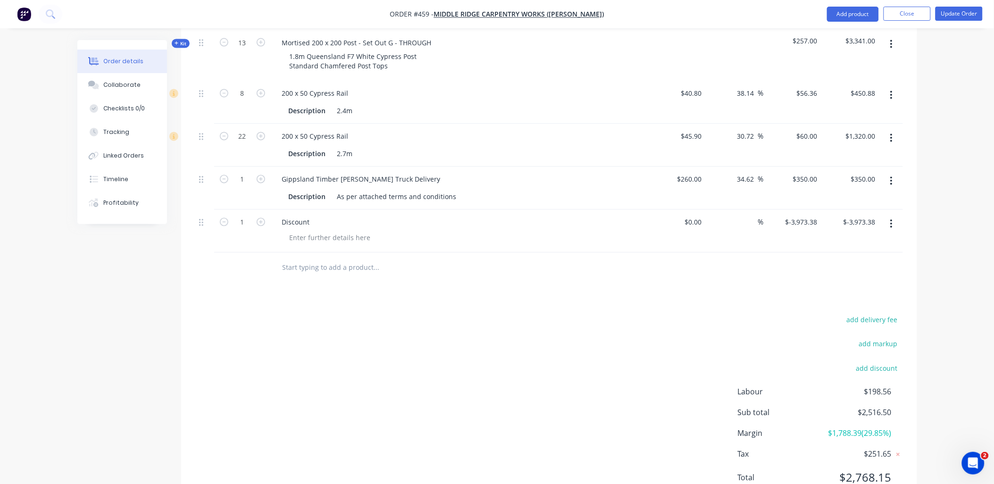
click at [308, 253] on div at bounding box center [441, 268] width 340 height 31
click at [307, 259] on input "text" at bounding box center [376, 268] width 189 height 19
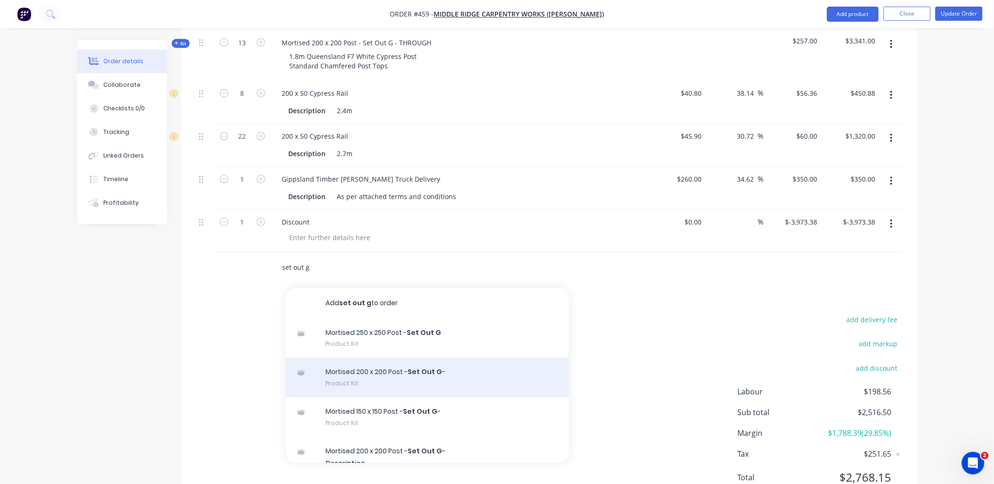
type input "set out g"
click at [412, 358] on div "Mortised 200 x 200 Post - Set Out G - Product Kit" at bounding box center [427, 378] width 283 height 40
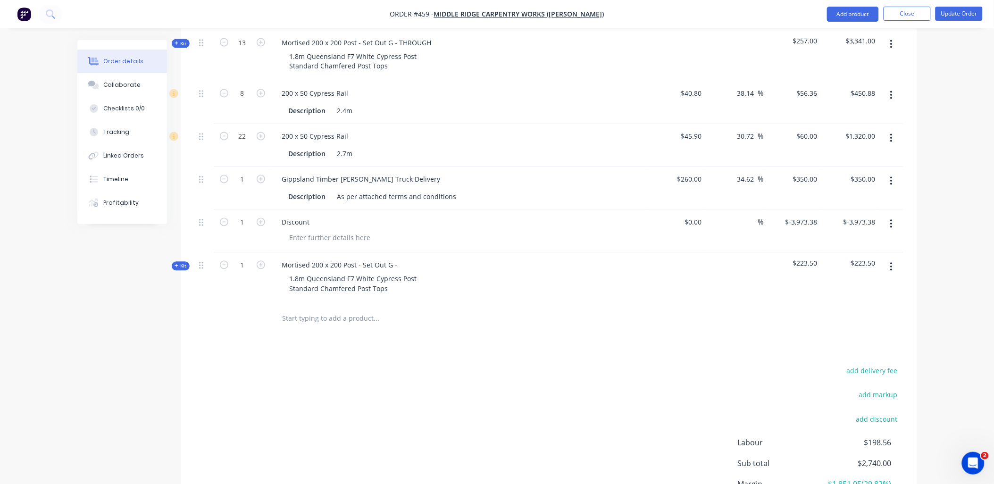
click at [177, 263] on span "Kit" at bounding box center [181, 266] width 12 height 7
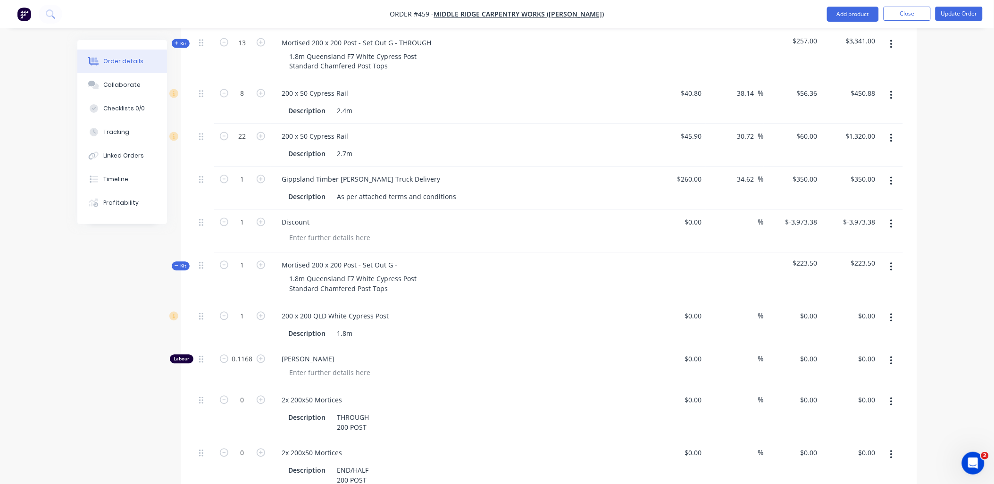
type input "$144.00"
type input "50"
type input "$216.00"
type input "$80.00"
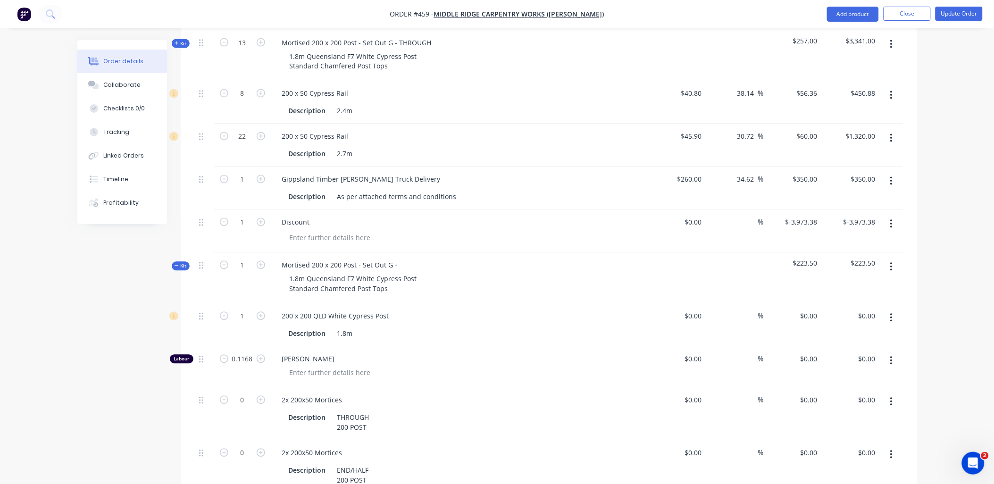
type input "-100"
type input "$21.82"
type input "$35.82"
type input "$7.50"
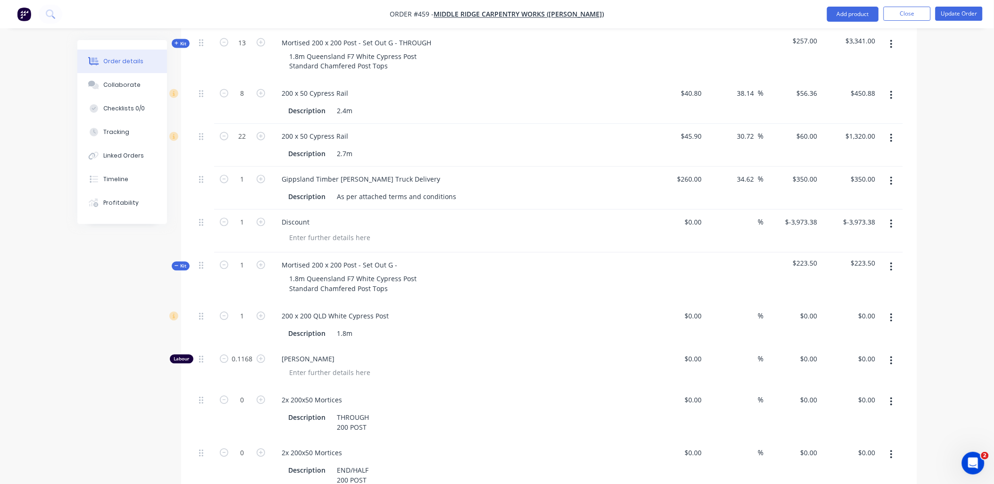
type input "$7.50"
type input "$-12.00"
type input "$-13.00"
click at [261, 396] on icon "button" at bounding box center [261, 400] width 8 height 8
type input "1"
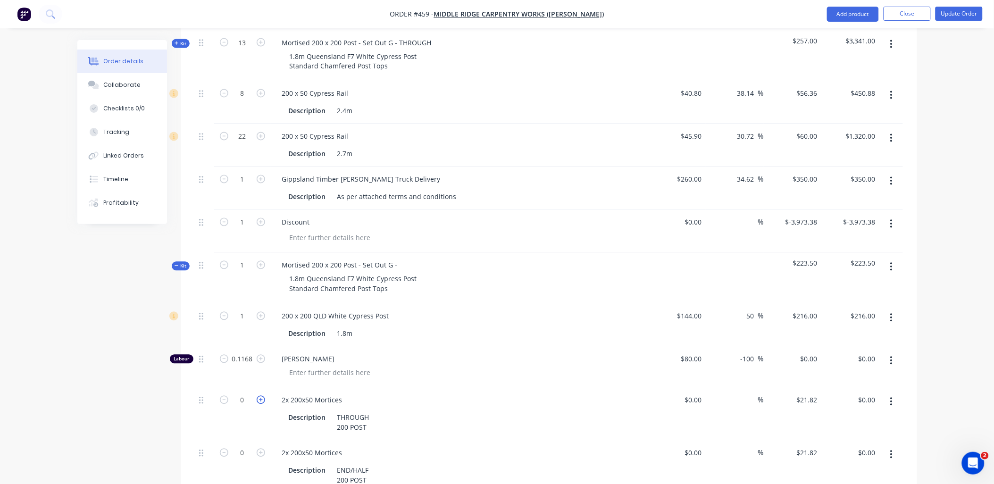
type input "$21.82"
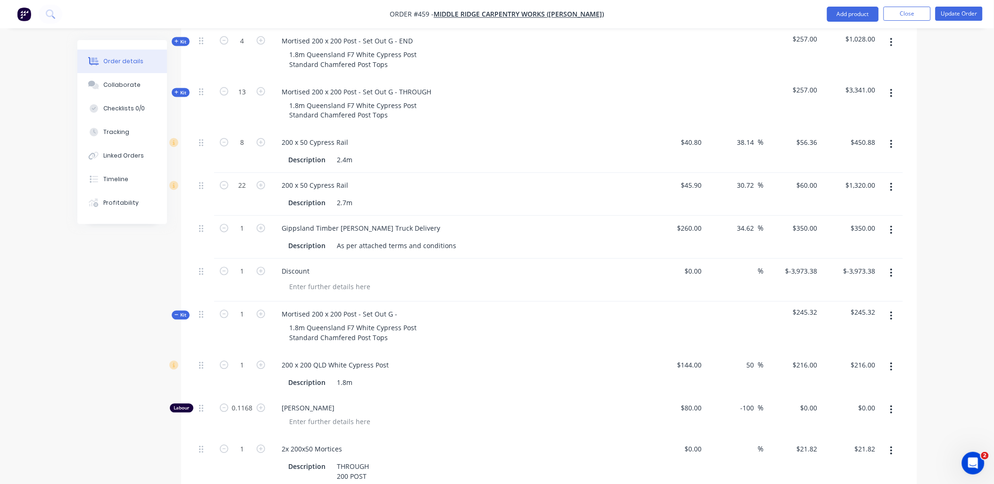
scroll to position [785, 0]
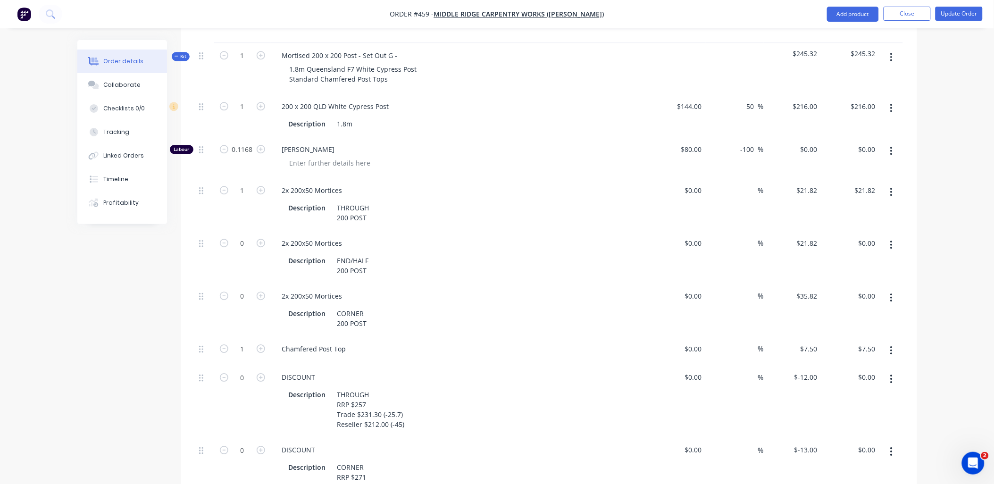
click at [894, 443] on button "button" at bounding box center [892, 451] width 22 height 17
click at [890, 370] on button "button" at bounding box center [892, 378] width 22 height 17
click at [869, 435] on div "Delete" at bounding box center [858, 442] width 73 height 14
click at [892, 294] on icon "button" at bounding box center [892, 298] width 2 height 8
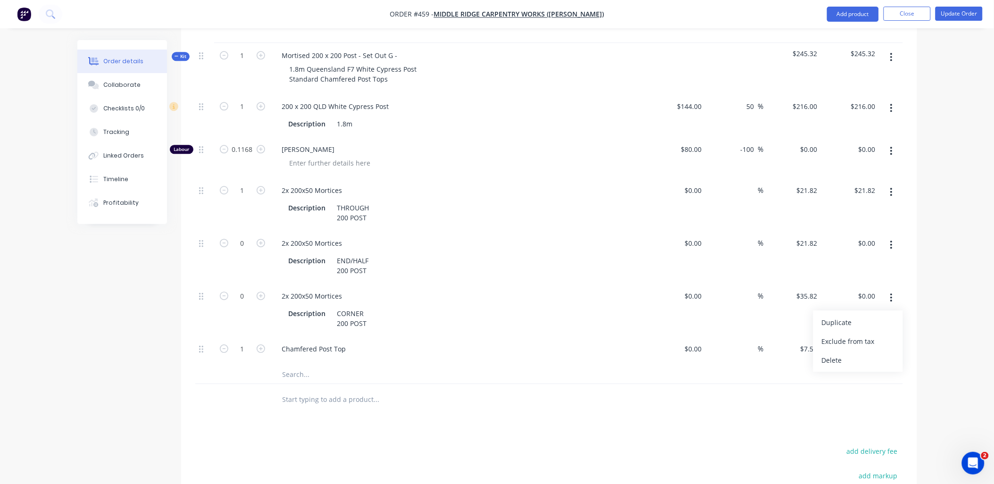
drag, startPoint x: 890, startPoint y: 262, endPoint x: 853, endPoint y: 319, distance: 67.5
click at [868, 353] on div "Delete" at bounding box center [858, 360] width 73 height 14
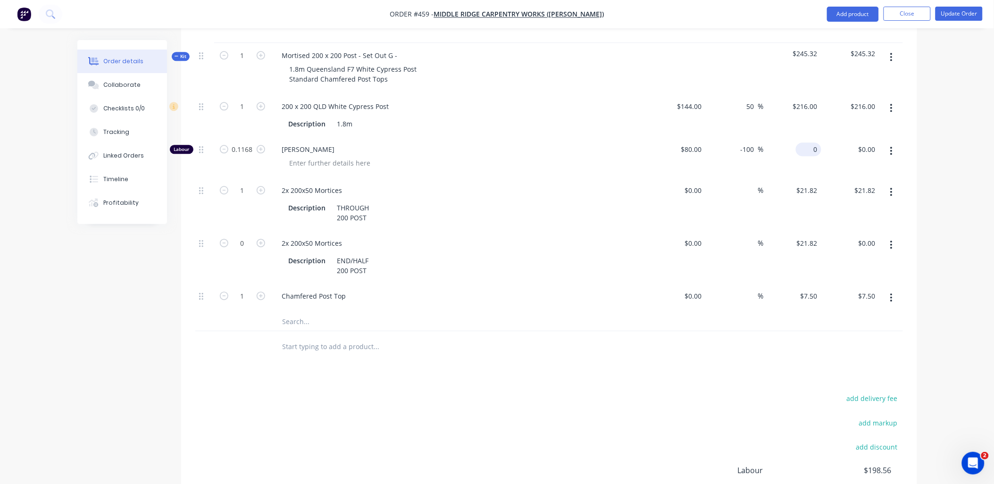
click at [808, 143] on div "0 $0.00" at bounding box center [808, 150] width 25 height 14
type input "100"
type input "25"
type input "$100.00"
type input "$11.68"
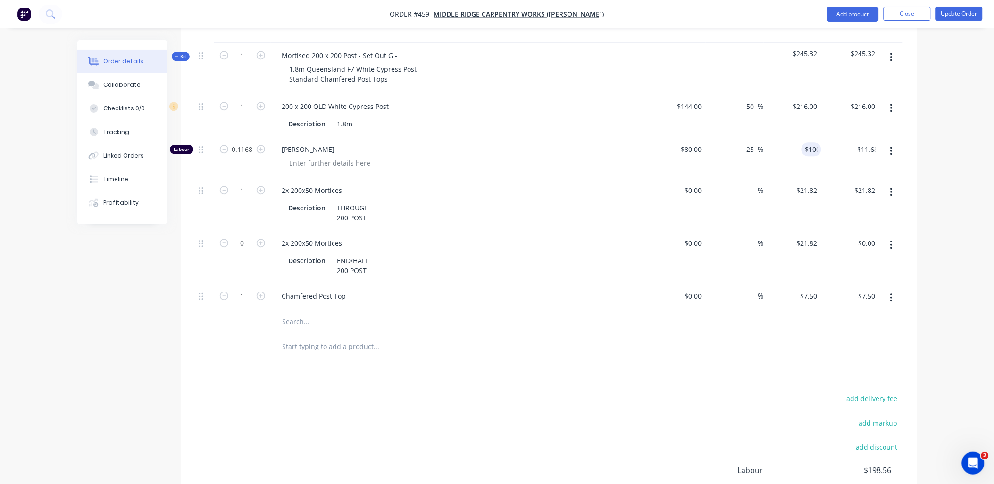
click at [780, 138] on div "1 200 x 200 QLD White Cypress Post Description 1.8m $144.00 $144.00 50 50 % $21…" at bounding box center [549, 203] width 708 height 219
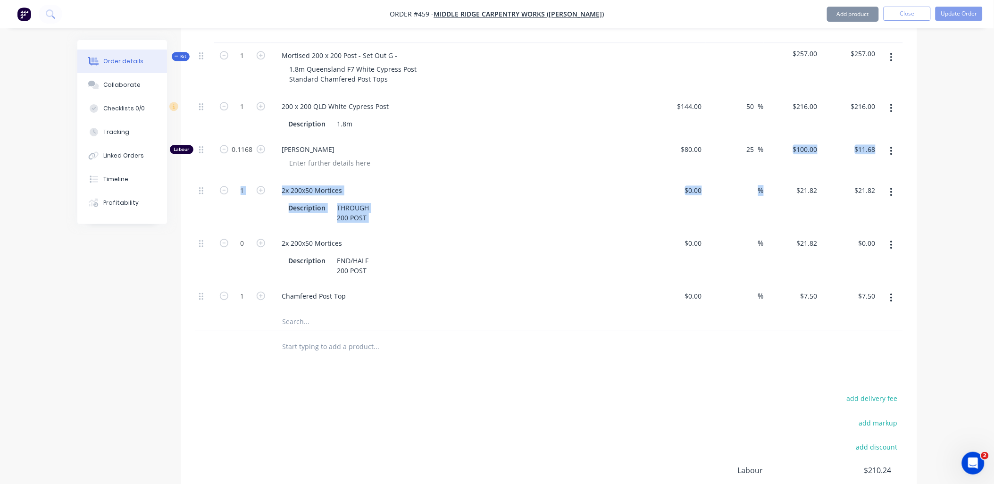
click at [542, 184] on div "2x 200x50 Mortices" at bounding box center [460, 191] width 370 height 14
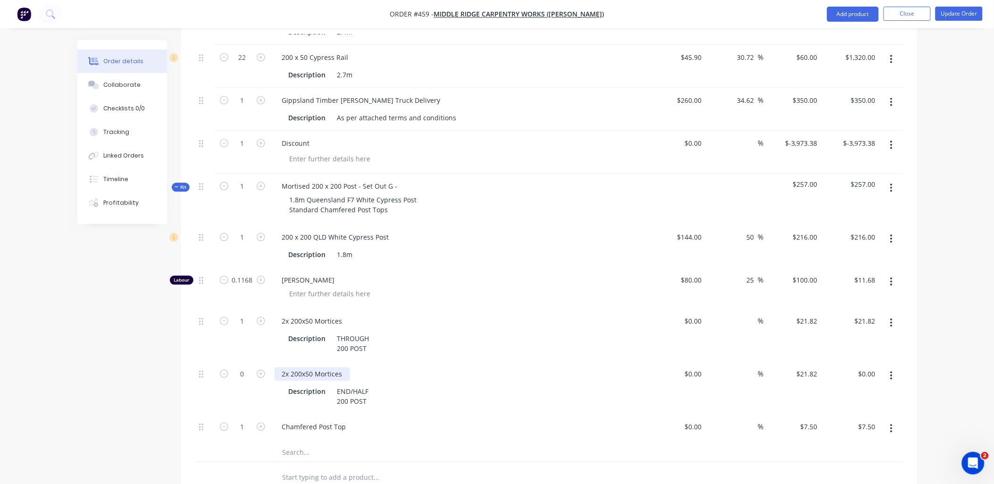
scroll to position [575, 0]
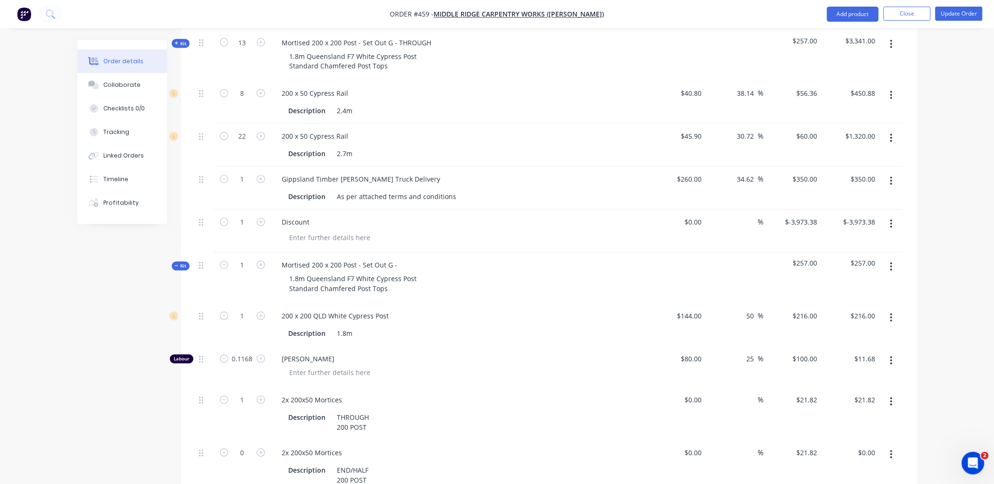
click at [892, 262] on icon "button" at bounding box center [892, 267] width 2 height 10
click at [861, 323] on div "Duplicate" at bounding box center [858, 330] width 73 height 14
click at [185, 263] on span "Kit" at bounding box center [181, 266] width 12 height 7
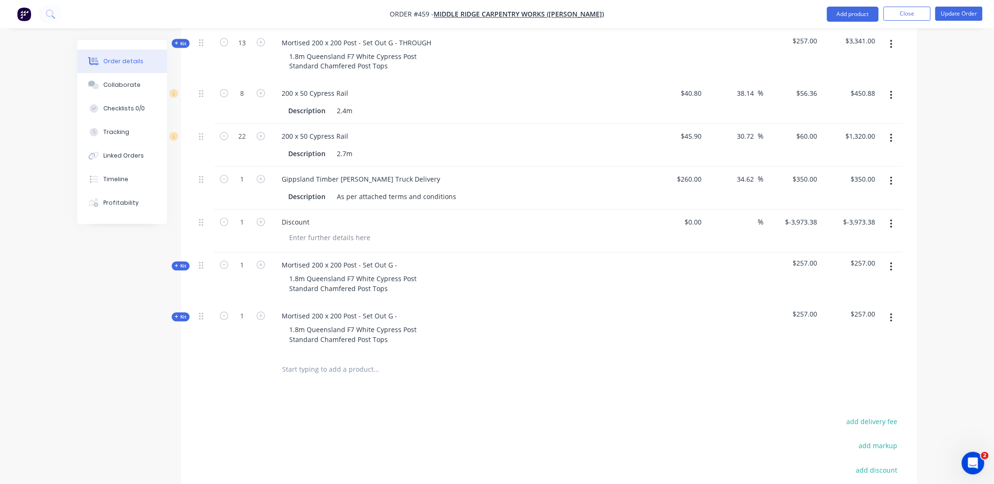
click at [405, 253] on div "Mortised 200 x 200 Post - Set Out G - 1.8m Queensland F7 White Cypress Post Sta…" at bounding box center [460, 278] width 378 height 51
click at [400, 259] on div "Mortised 200 x 200 Post - Set Out G -" at bounding box center [340, 266] width 131 height 14
click at [402, 310] on div "Mortised 200 x 200 Post - Set Out G -" at bounding box center [340, 317] width 131 height 14
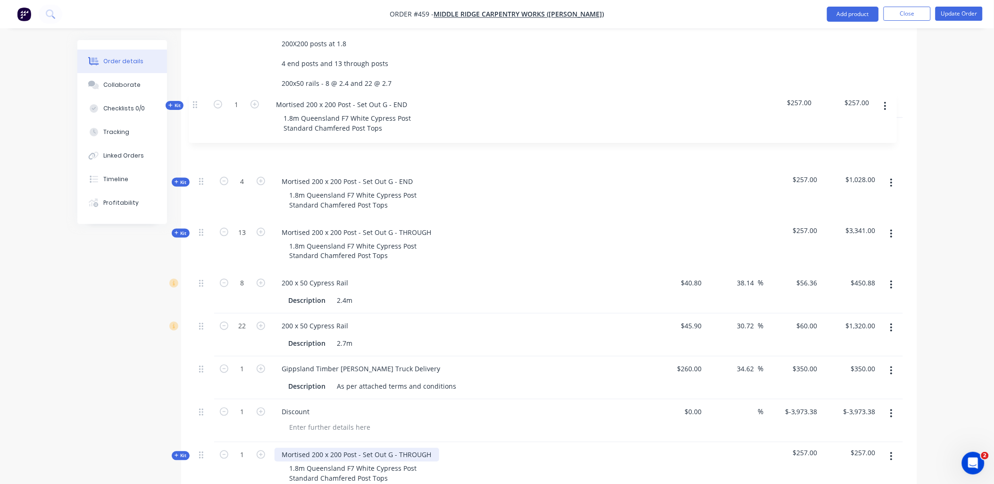
scroll to position [431, 0]
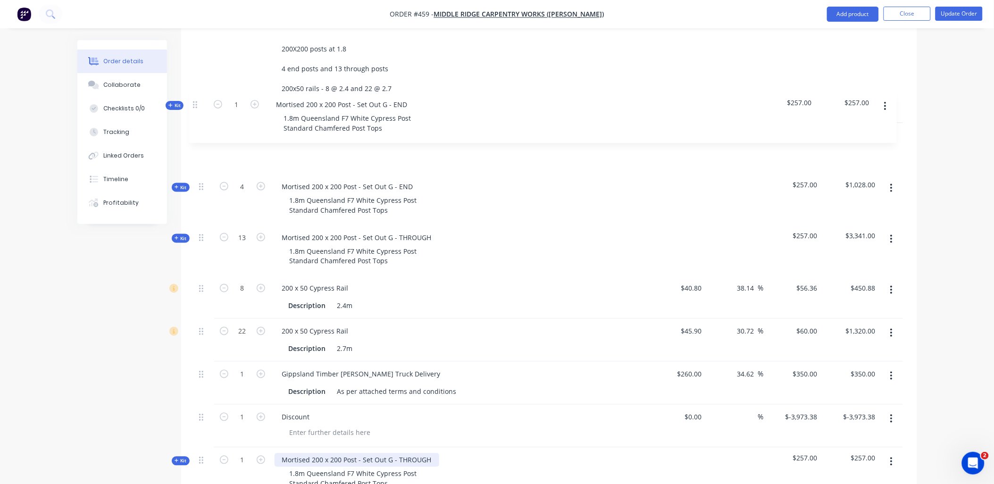
drag, startPoint x: 203, startPoint y: 226, endPoint x: 197, endPoint y: 105, distance: 121.0
click at [197, 105] on div "Internal QLD CYPRESS. 2 rails Set out "G" 200X200 posts at 1.8 4 end posts and …" at bounding box center [549, 248] width 708 height 502
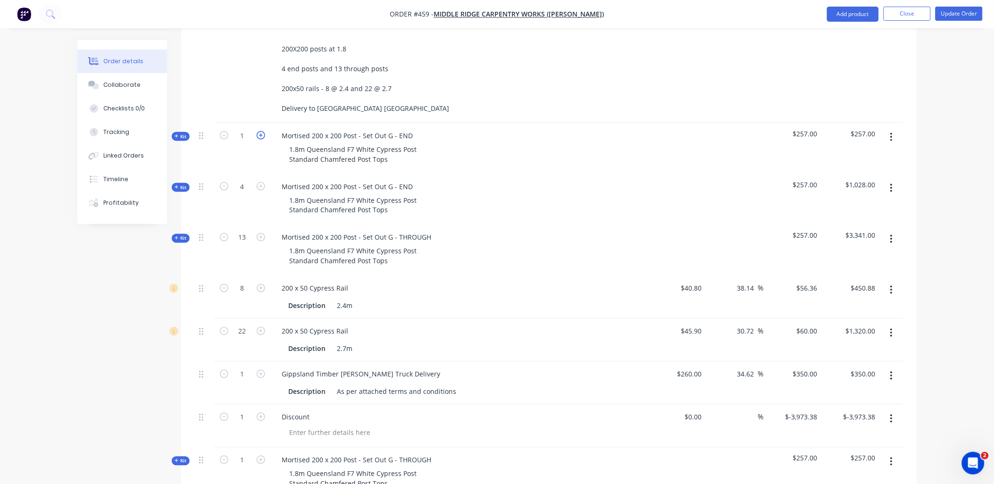
click at [260, 131] on icon "button" at bounding box center [261, 135] width 8 height 8
type input "4"
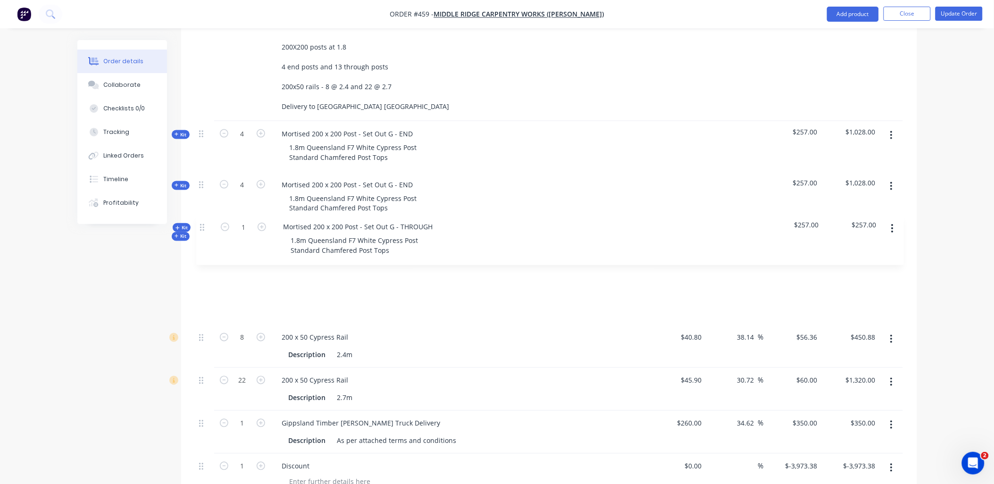
drag, startPoint x: 202, startPoint y: 424, endPoint x: 204, endPoint y: 224, distance: 200.1
click at [204, 224] on div "Internal QLD CYPRESS. 2 rails Set out "G" 200X200 posts at 1.8 4 end posts and …" at bounding box center [549, 246] width 708 height 502
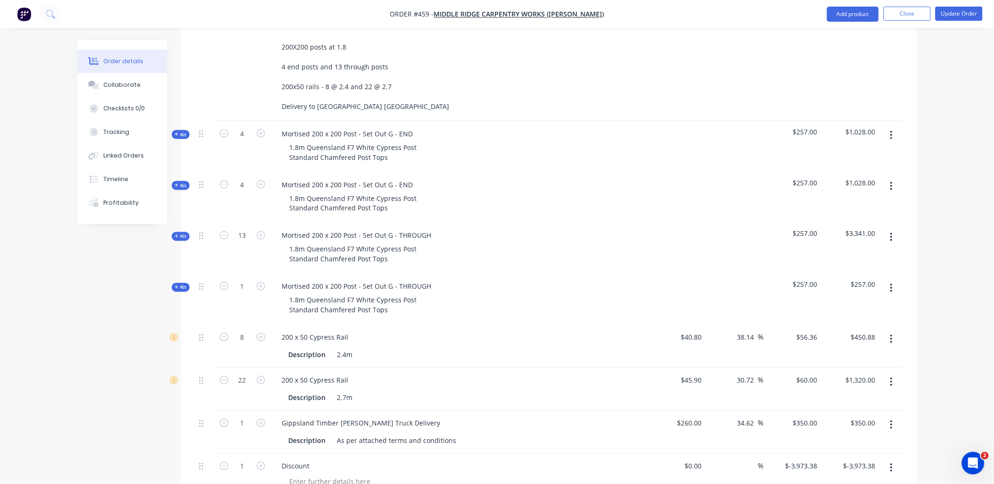
click at [893, 181] on icon "button" at bounding box center [892, 186] width 2 height 10
click at [864, 261] on div "Delete" at bounding box center [858, 268] width 73 height 14
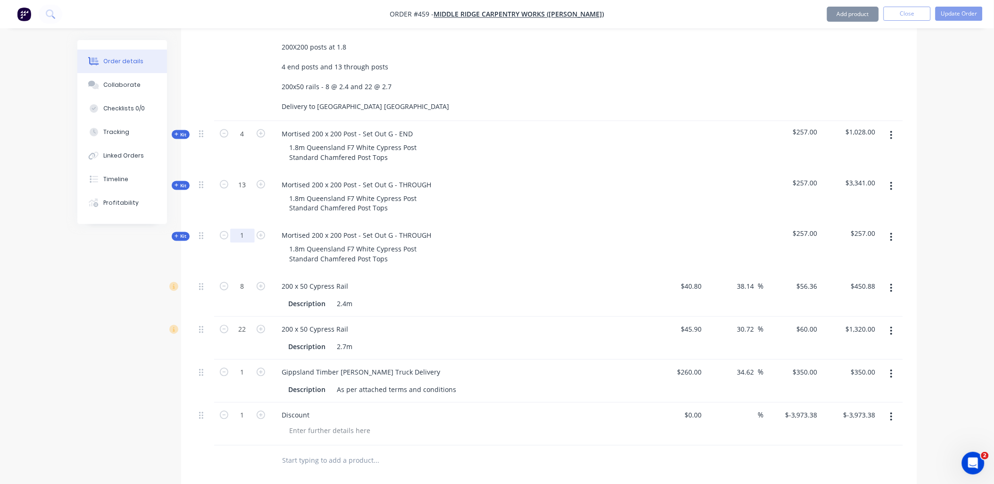
click at [244, 229] on input "1" at bounding box center [242, 236] width 25 height 14
type input "13"
click at [906, 152] on div "Qty Cost Markup Price Total Internal QLD CYPRESS. 2 rails Set out "G" 200X200 p…" at bounding box center [549, 226] width 736 height 501
click at [897, 178] on button "button" at bounding box center [892, 186] width 22 height 17
click at [878, 261] on div "Delete" at bounding box center [858, 268] width 73 height 14
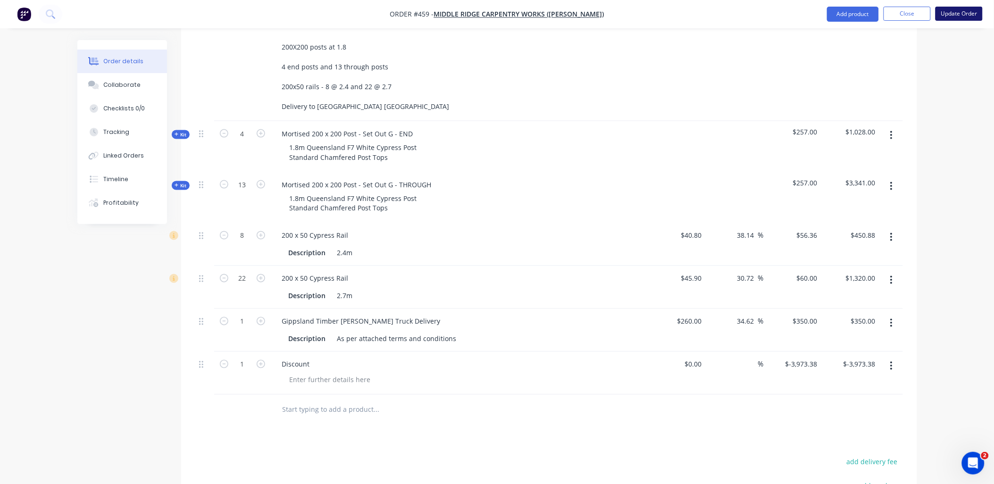
click at [944, 13] on button "Update Order" at bounding box center [959, 14] width 47 height 14
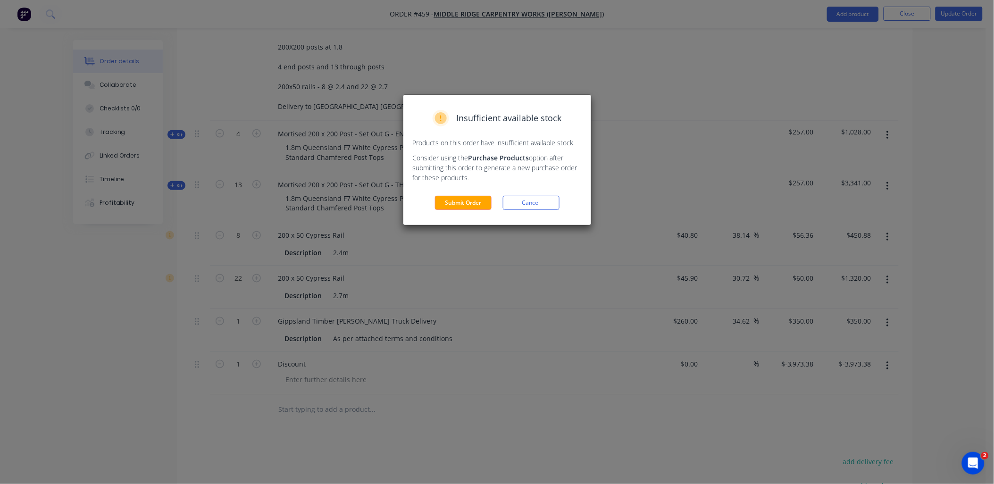
click at [455, 200] on button "Submit Order" at bounding box center [463, 203] width 57 height 14
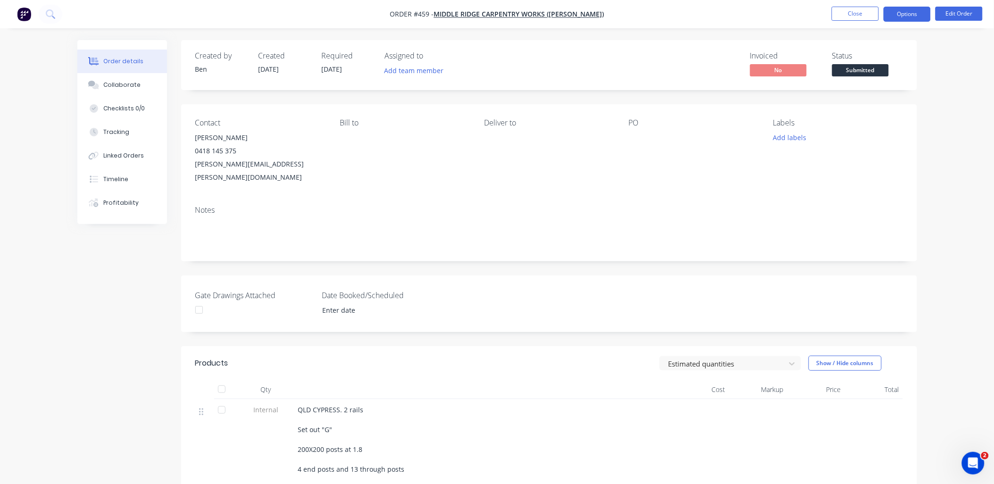
click at [899, 10] on button "Options" at bounding box center [907, 14] width 47 height 15
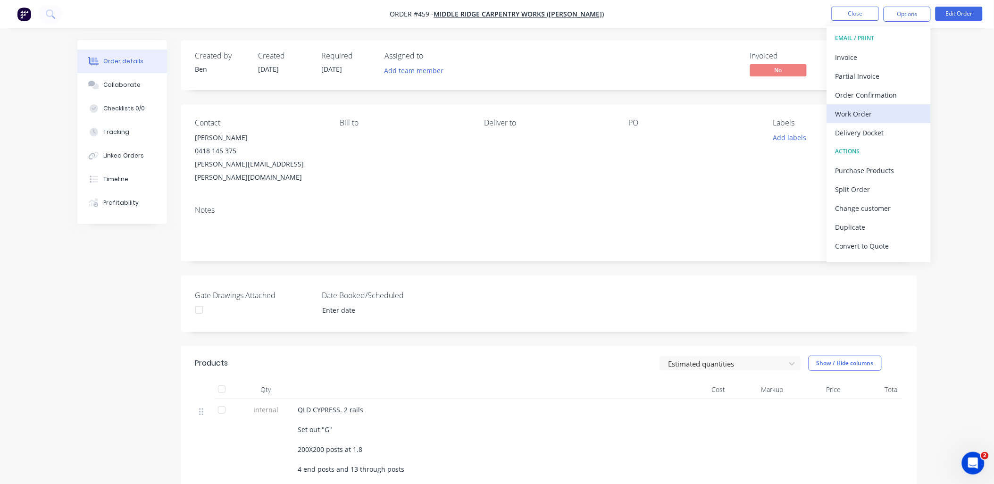
click at [856, 119] on div "Work Order" at bounding box center [879, 114] width 87 height 14
click at [853, 118] on div "Custom" at bounding box center [879, 114] width 87 height 14
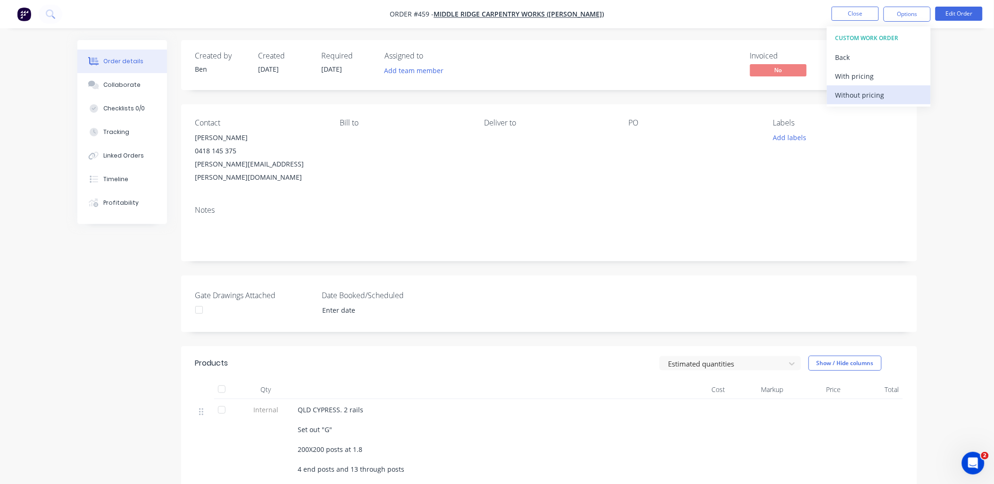
click at [857, 98] on div "Without pricing" at bounding box center [879, 95] width 87 height 14
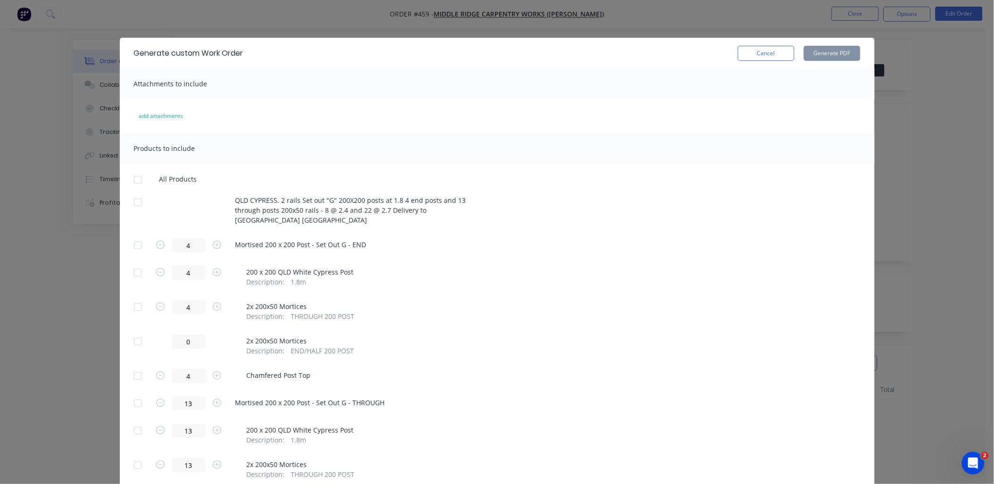
click at [132, 179] on div at bounding box center [137, 179] width 19 height 19
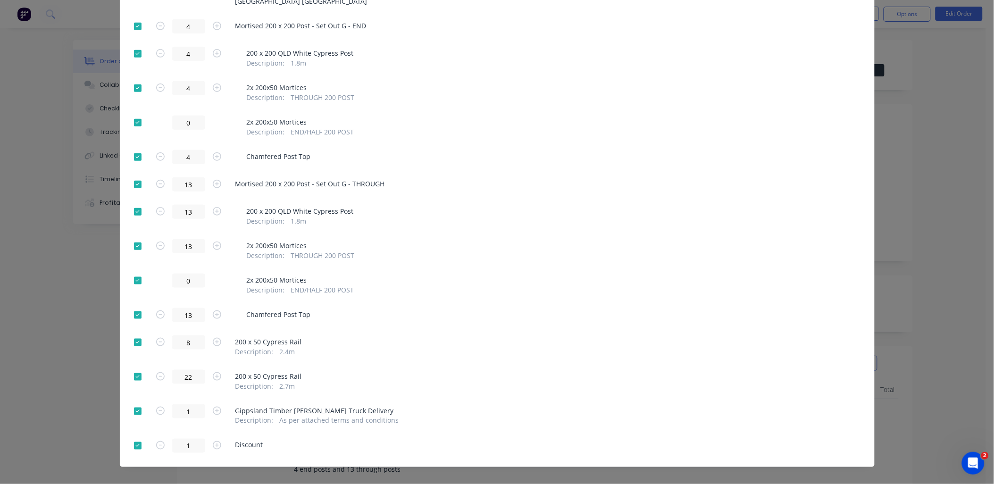
drag, startPoint x: 134, startPoint y: 436, endPoint x: 133, endPoint y: 426, distance: 9.9
click at [134, 437] on div at bounding box center [137, 446] width 19 height 19
click at [133, 402] on div at bounding box center [137, 411] width 19 height 19
click at [136, 402] on div at bounding box center [137, 411] width 19 height 19
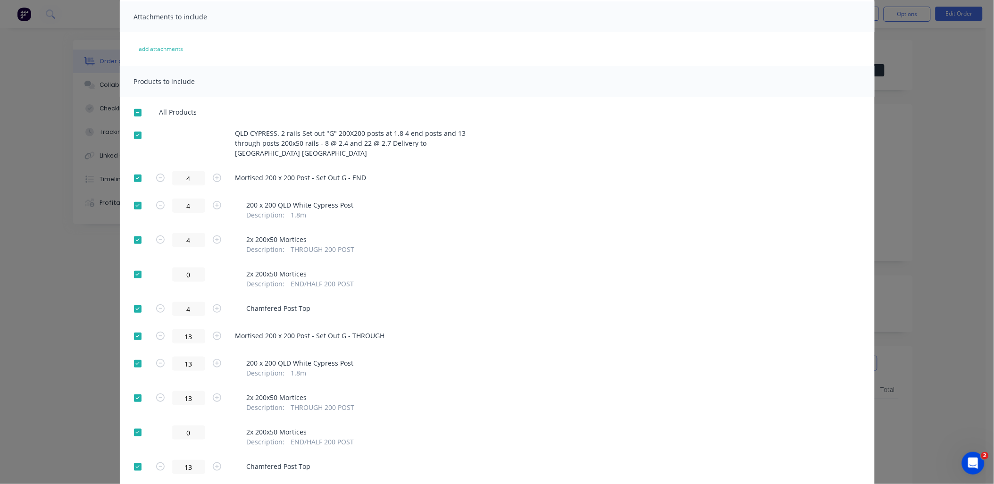
scroll to position [0, 0]
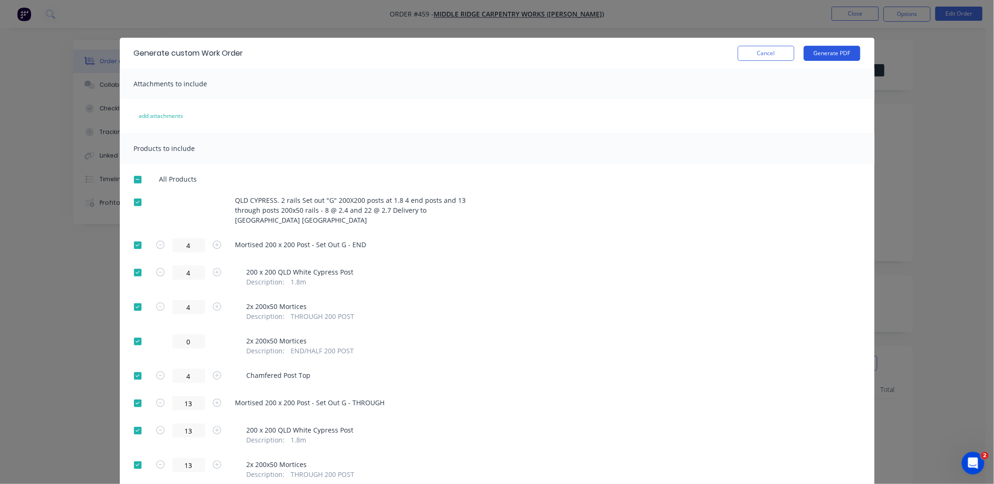
click at [830, 54] on button "Generate PDF" at bounding box center [832, 53] width 57 height 15
click at [133, 175] on div at bounding box center [137, 179] width 19 height 19
click at [131, 203] on div at bounding box center [137, 202] width 19 height 19
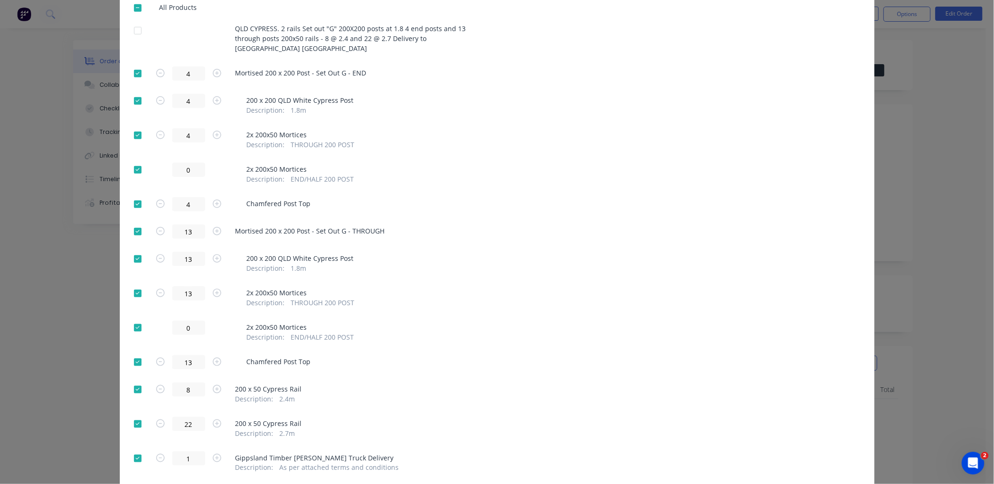
scroll to position [219, 0]
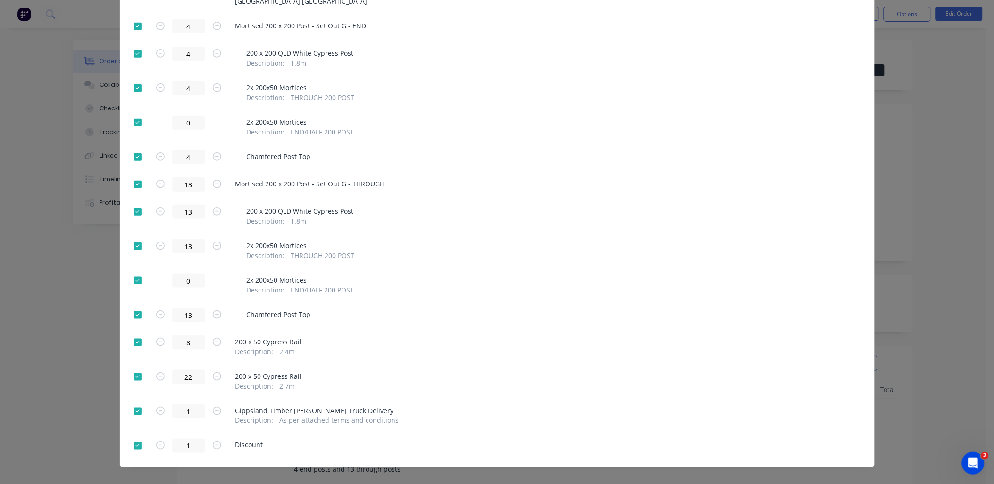
drag, startPoint x: 134, startPoint y: 436, endPoint x: 279, endPoint y: 52, distance: 410.1
click at [134, 437] on div at bounding box center [137, 446] width 19 height 19
click at [137, 402] on div at bounding box center [137, 411] width 19 height 19
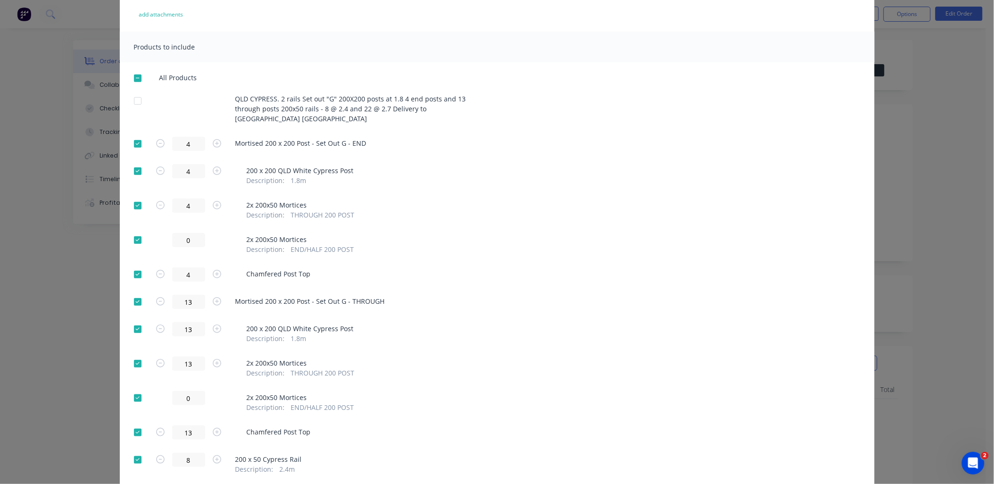
scroll to position [0, 0]
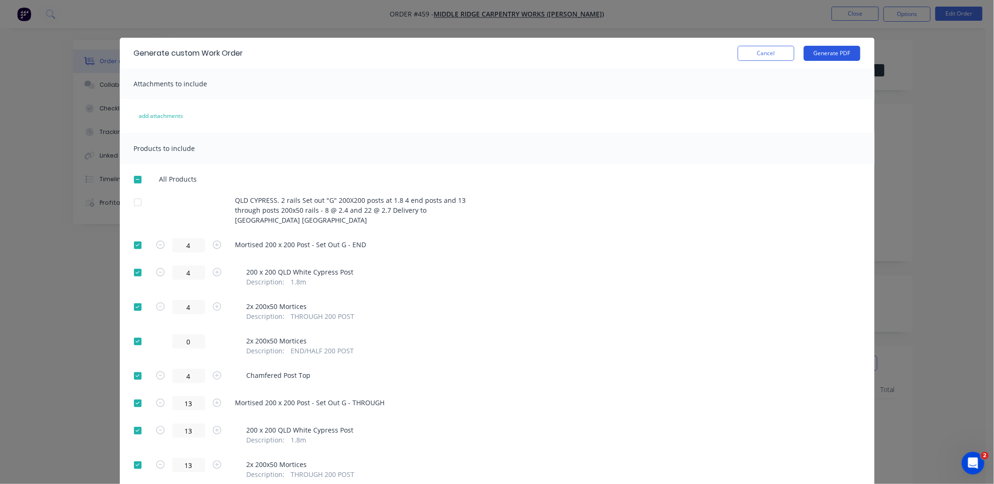
click at [824, 55] on button "Generate PDF" at bounding box center [832, 53] width 57 height 15
click at [770, 53] on button "Cancel" at bounding box center [766, 53] width 57 height 15
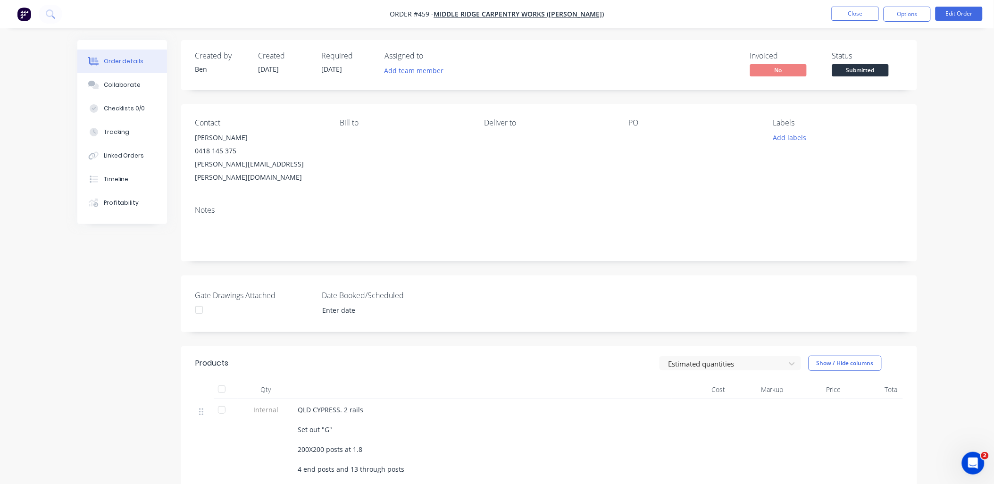
scroll to position [157, 0]
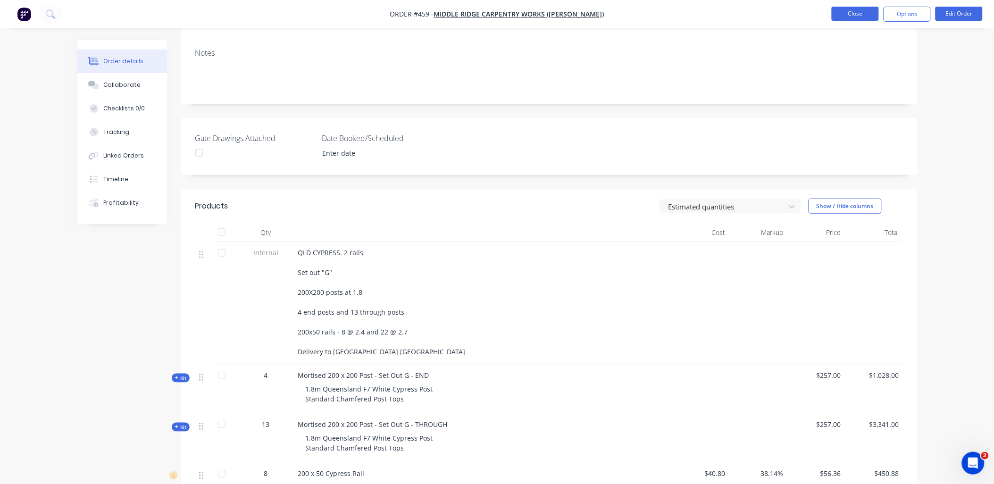
click at [864, 10] on button "Close" at bounding box center [855, 14] width 47 height 14
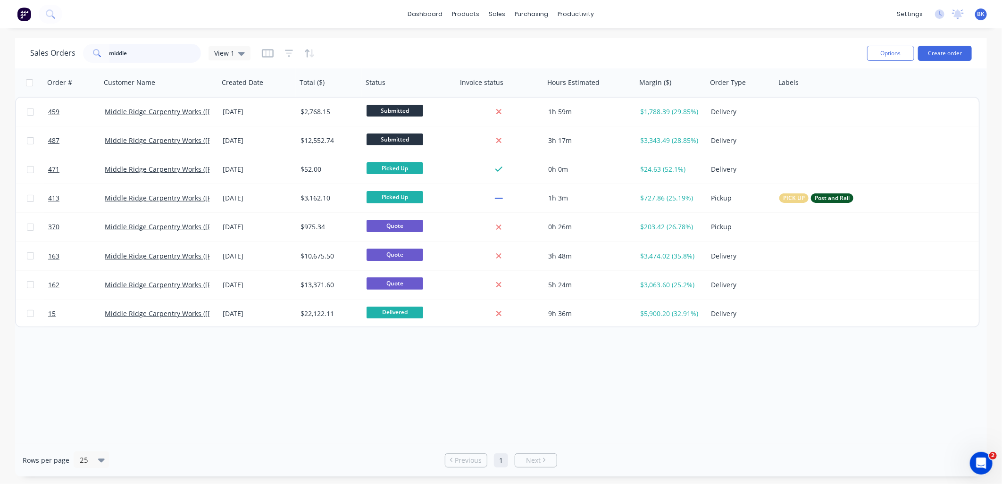
click at [143, 55] on input "middle" at bounding box center [155, 53] width 92 height 19
click at [487, 45] on div "Product Catalogue" at bounding box center [508, 45] width 59 height 8
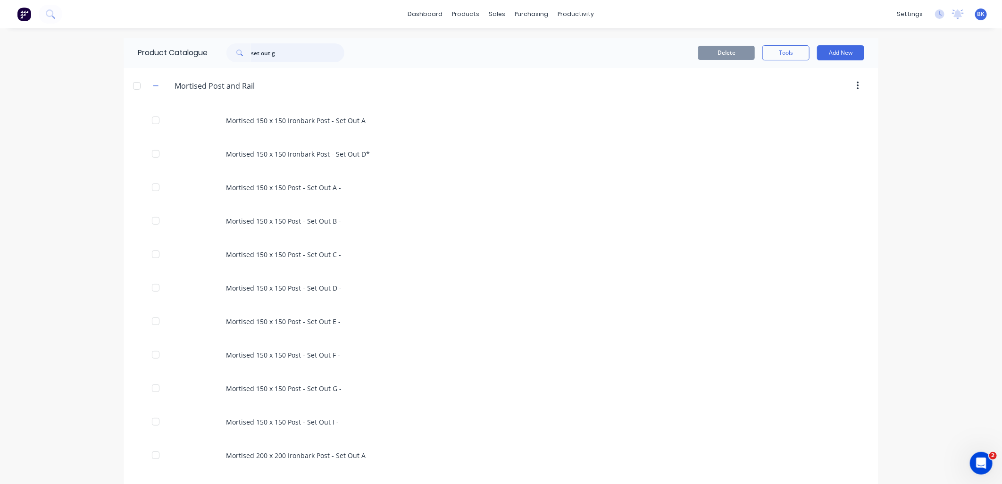
click at [301, 54] on input "set out g" at bounding box center [297, 52] width 93 height 19
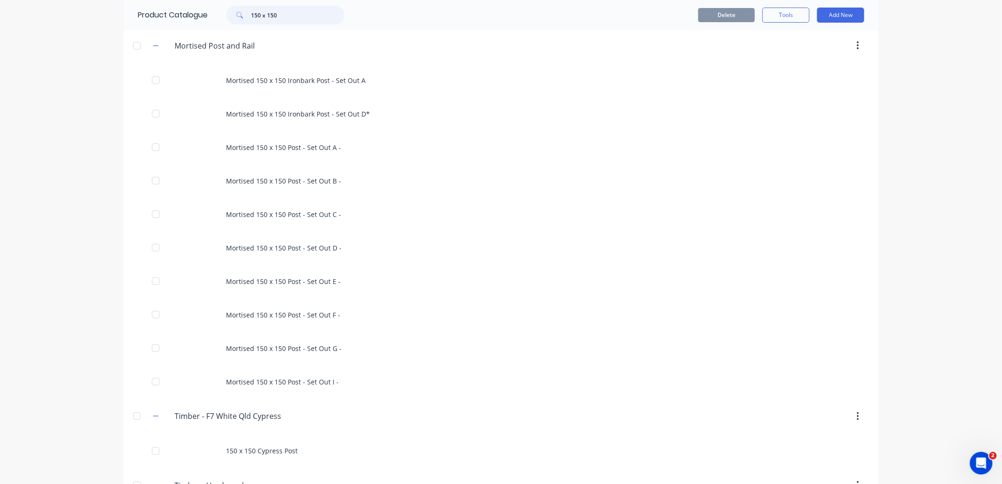
scroll to position [102, 0]
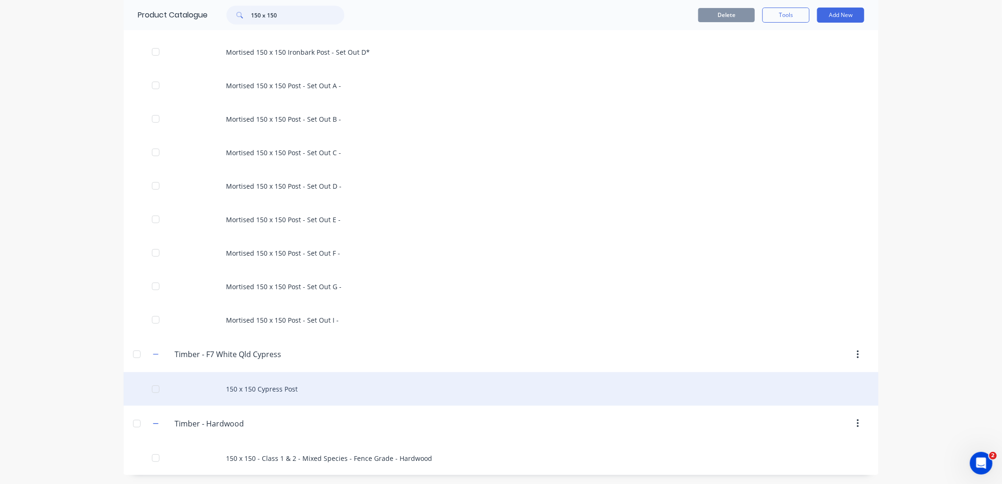
type input "150 x 150"
click at [277, 380] on div "150 x 150 Cypress Post" at bounding box center [501, 389] width 755 height 34
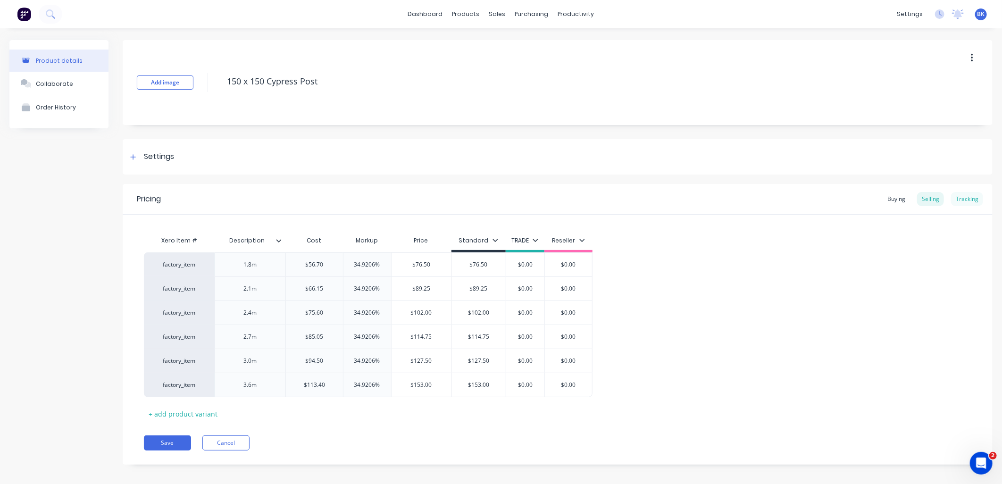
click at [957, 204] on div "Tracking" at bounding box center [967, 199] width 32 height 14
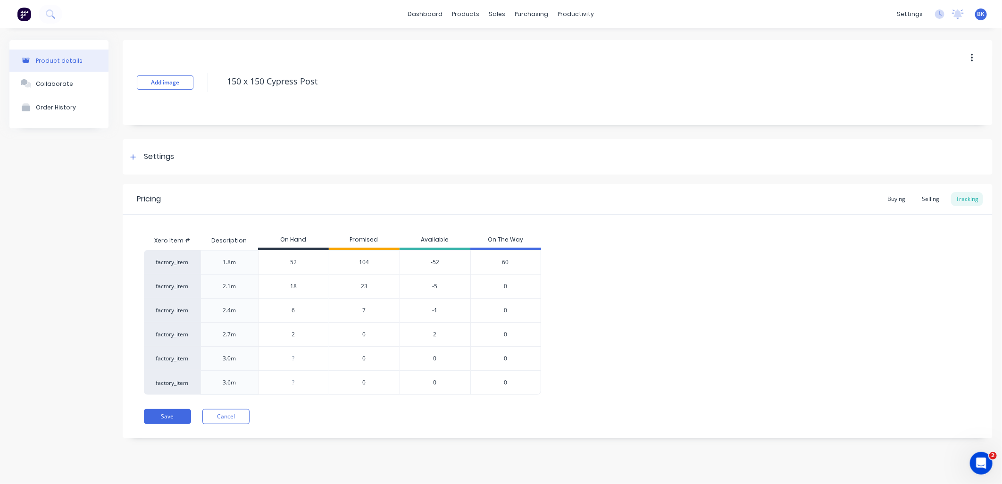
click at [362, 264] on span "104" at bounding box center [365, 262] width 10 height 8
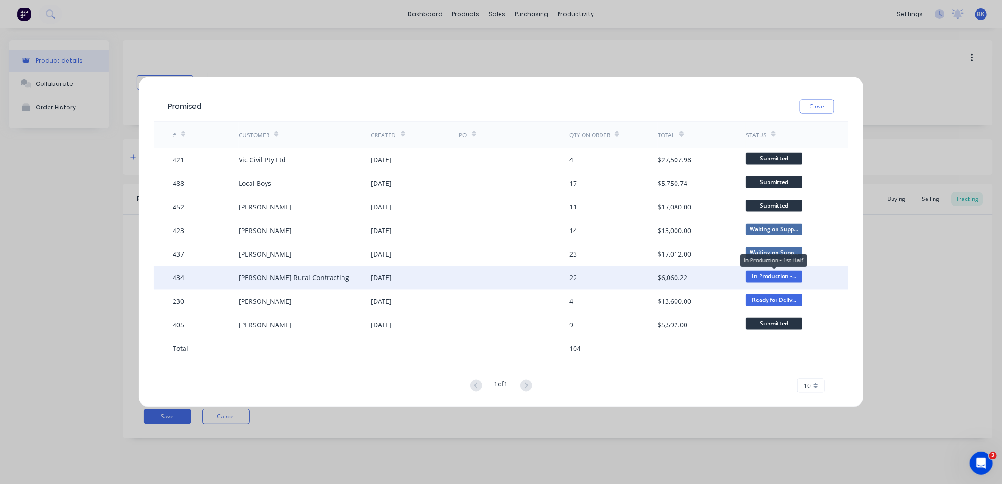
click at [790, 280] on span "In Production -..." at bounding box center [774, 276] width 57 height 12
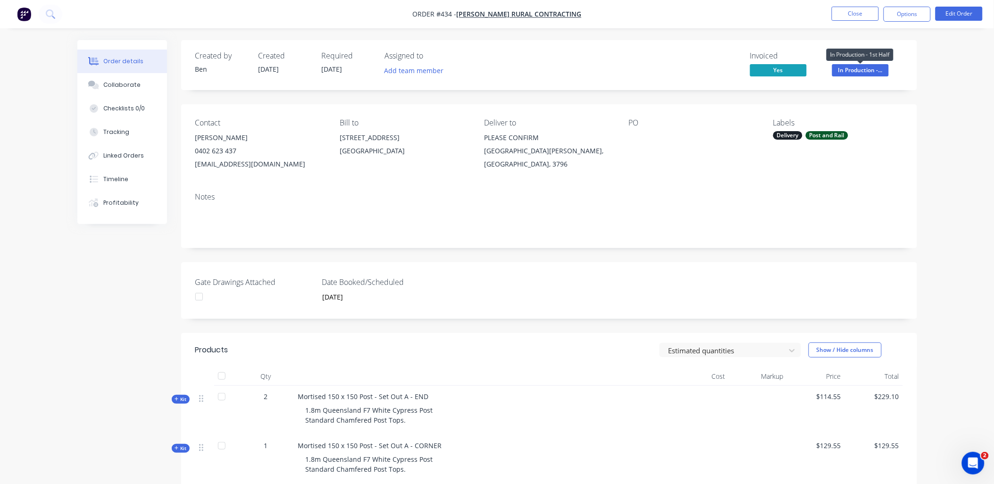
click at [884, 64] on span "In Production -..." at bounding box center [860, 70] width 57 height 12
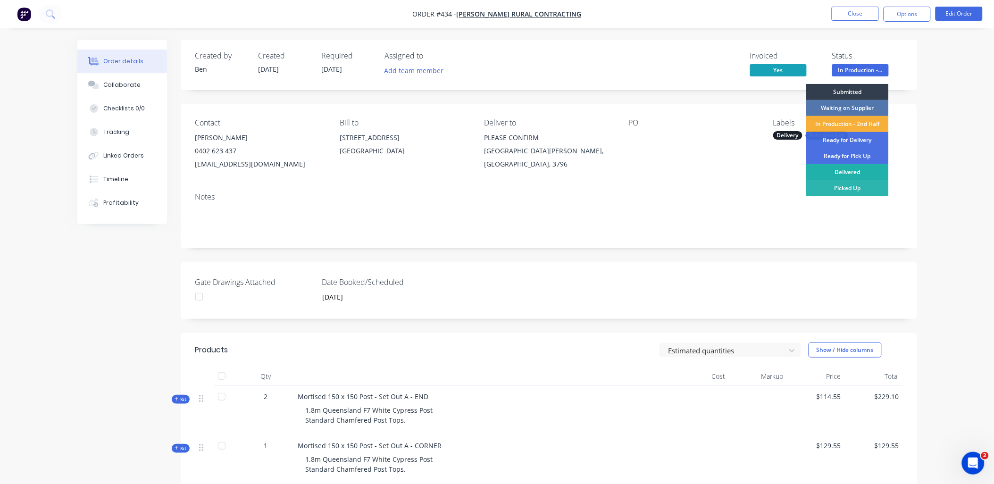
click at [867, 172] on div "Delivered" at bounding box center [848, 172] width 83 height 16
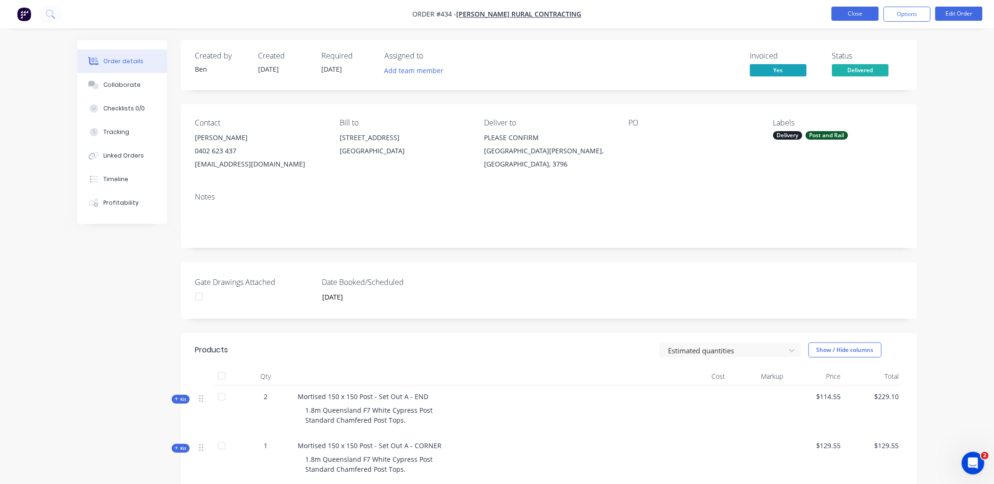
click at [870, 11] on button "Close" at bounding box center [855, 14] width 47 height 14
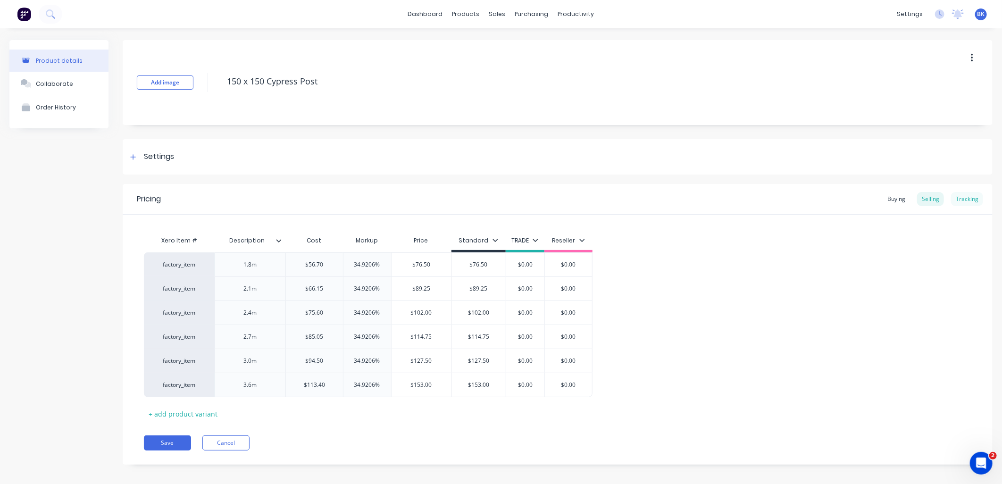
click at [971, 201] on div "Tracking" at bounding box center [967, 199] width 32 height 14
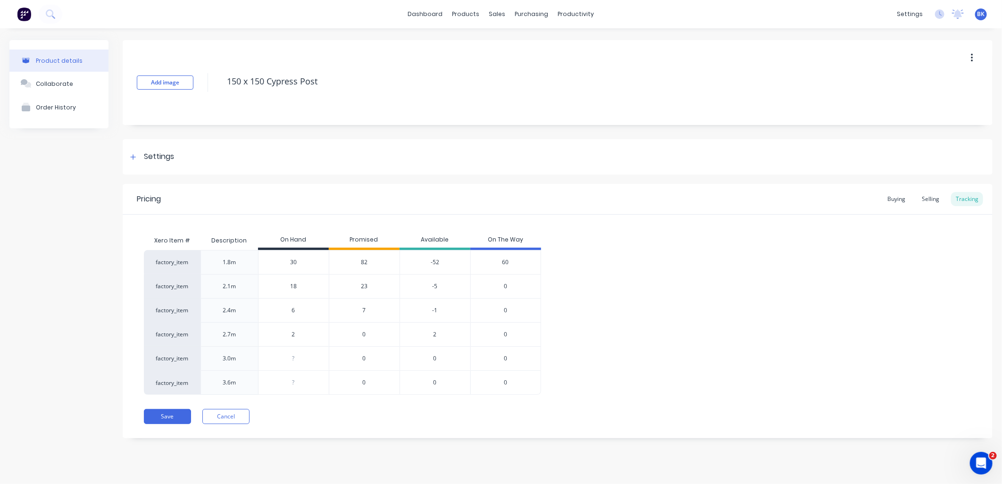
click at [366, 259] on span "82" at bounding box center [364, 262] width 7 height 8
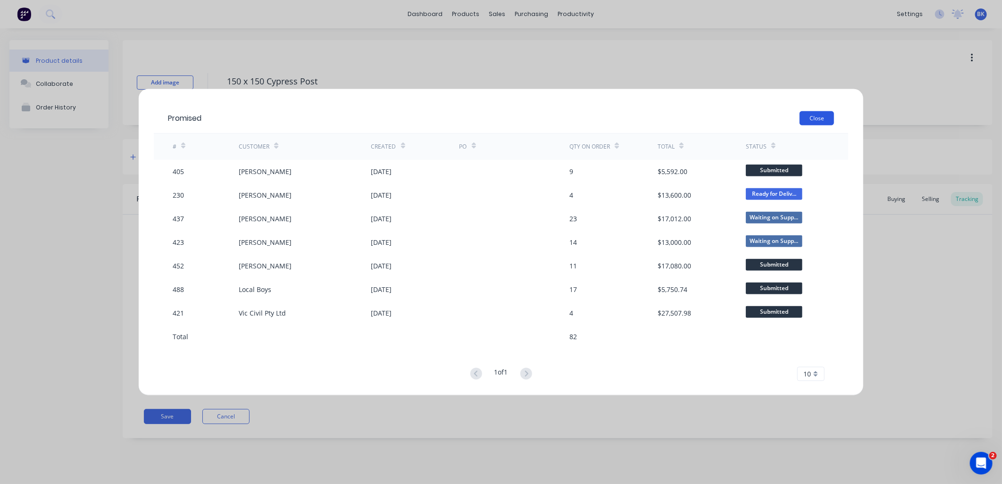
click at [833, 120] on button "Close" at bounding box center [817, 118] width 34 height 14
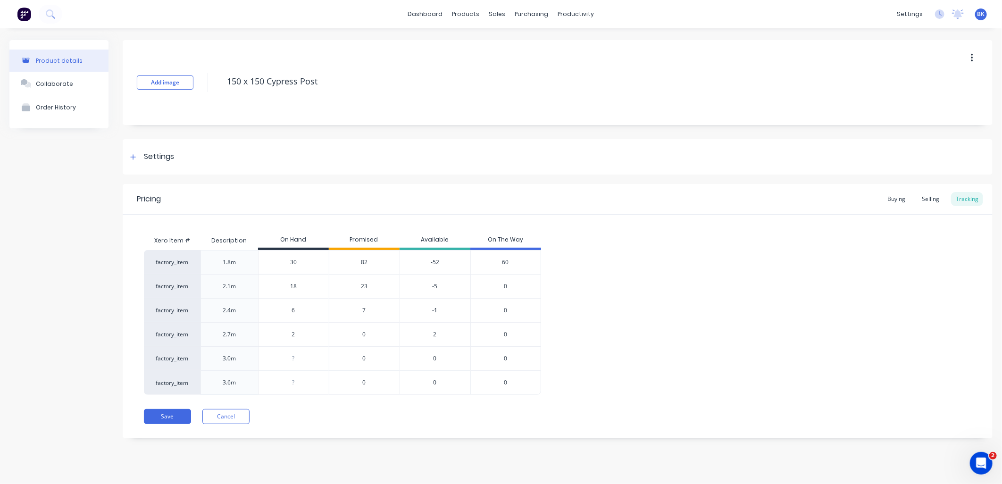
click at [505, 264] on span "60" at bounding box center [506, 262] width 7 height 8
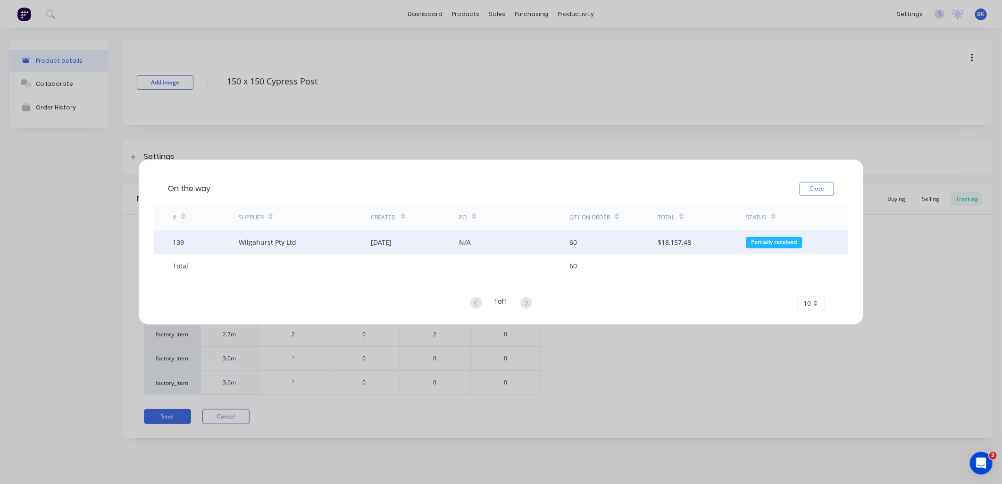
click at [715, 238] on div "$18,157.48" at bounding box center [702, 243] width 88 height 24
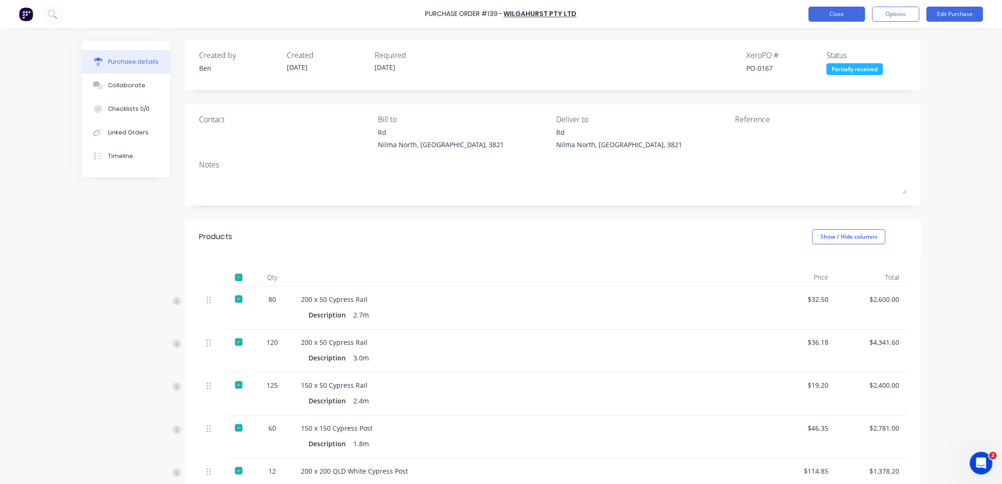
click at [828, 14] on button "Close" at bounding box center [837, 14] width 57 height 15
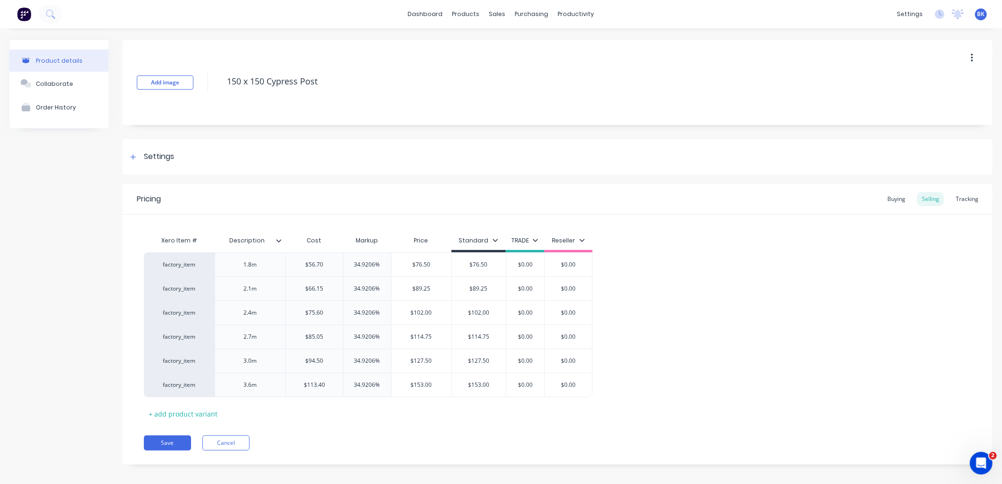
type textarea "x"
click at [959, 200] on div "Tracking" at bounding box center [967, 199] width 32 height 14
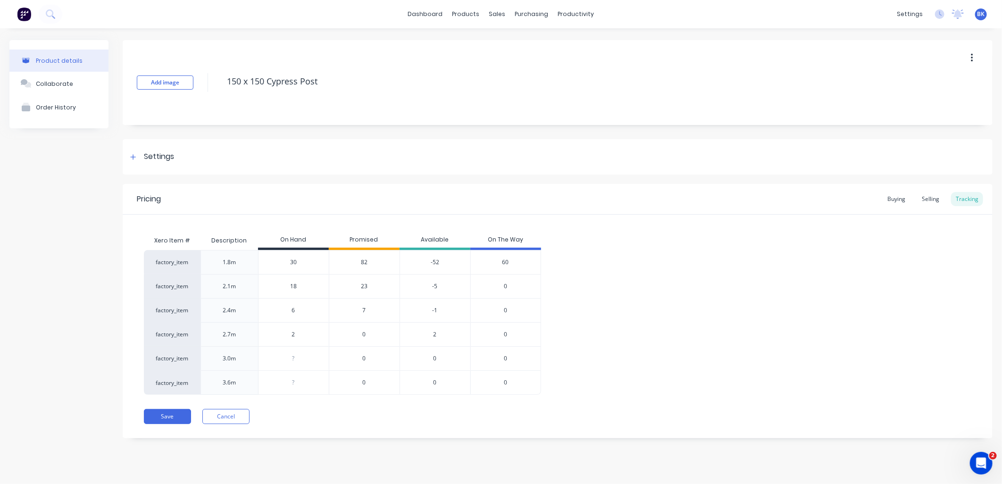
click at [364, 261] on span "82" at bounding box center [364, 262] width 7 height 8
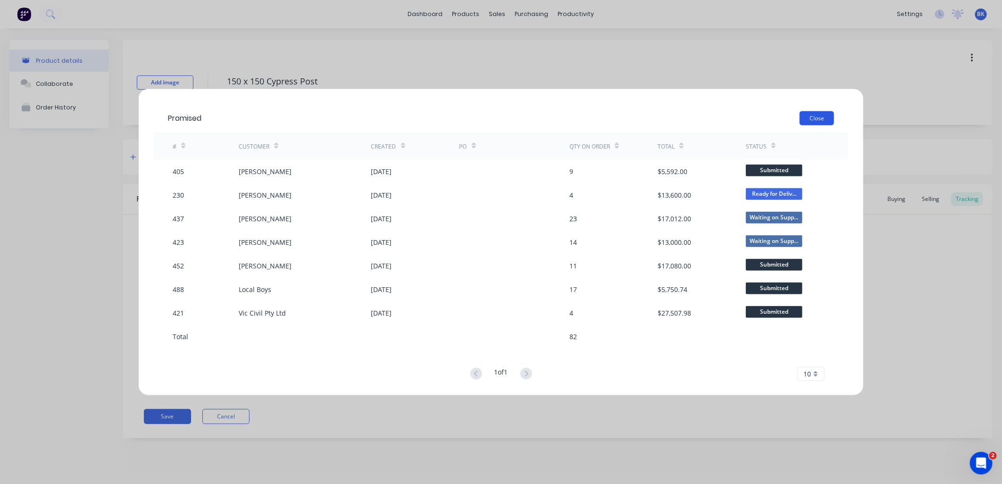
click at [810, 117] on button "Close" at bounding box center [817, 118] width 34 height 14
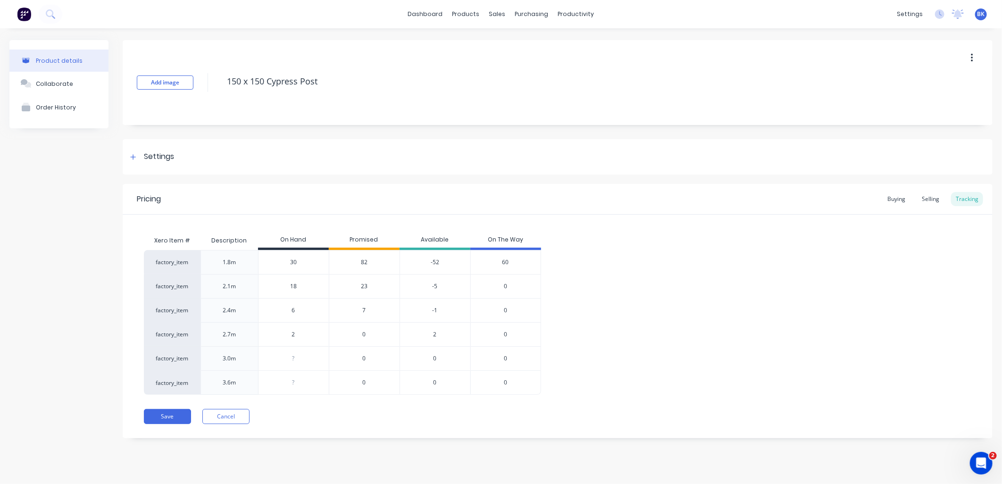
click at [368, 260] on div "82" at bounding box center [364, 262] width 71 height 24
click at [365, 261] on span "82" at bounding box center [364, 262] width 7 height 8
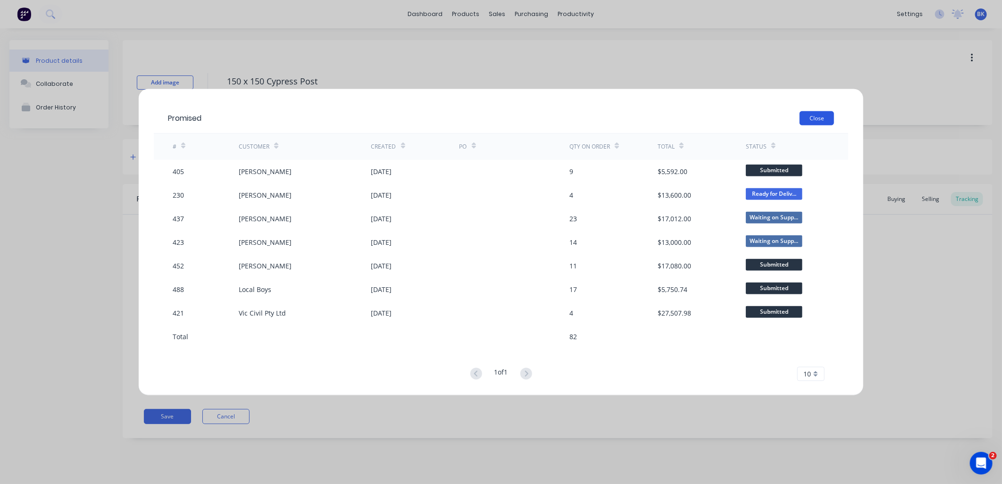
click at [827, 119] on button "Close" at bounding box center [817, 118] width 34 height 14
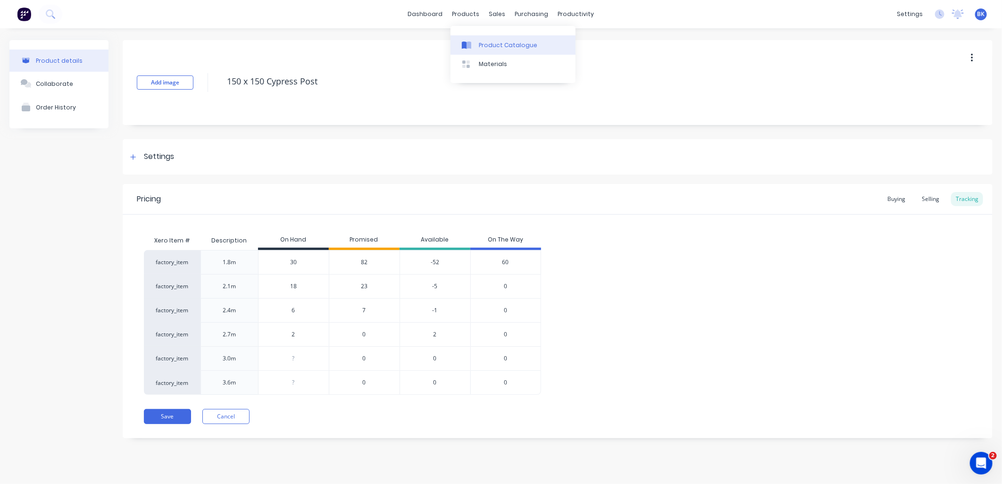
click at [485, 42] on div "Product Catalogue" at bounding box center [508, 45] width 59 height 8
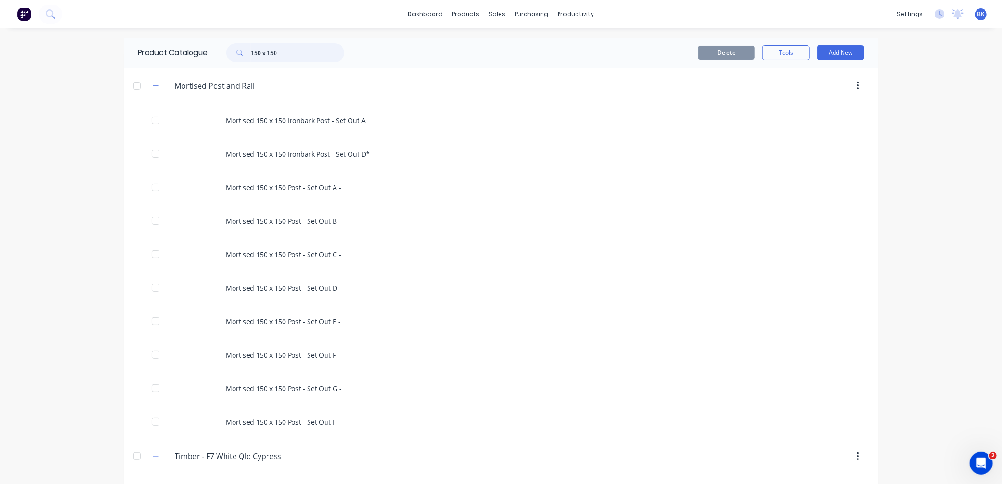
click at [293, 55] on input "150 x 150" at bounding box center [297, 52] width 93 height 19
click at [291, 54] on input "150 x 150" at bounding box center [297, 52] width 93 height 19
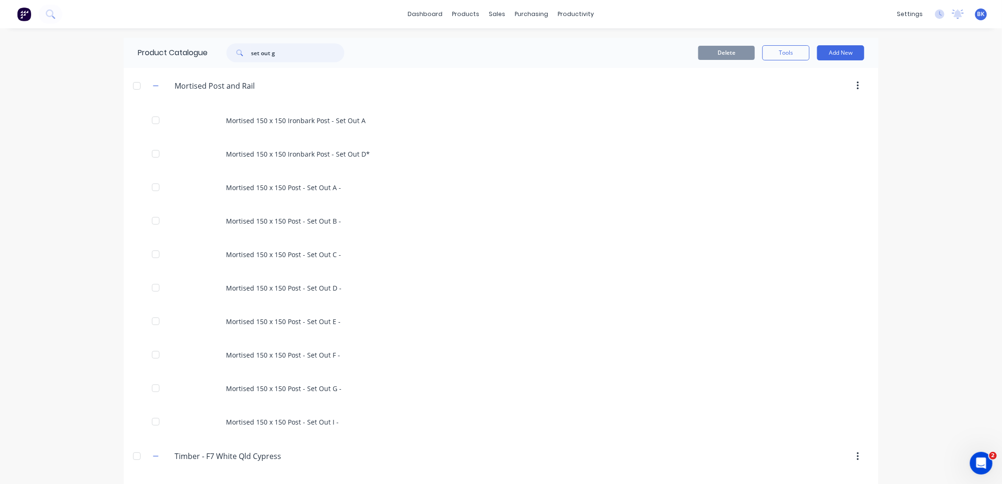
type input "set out g"
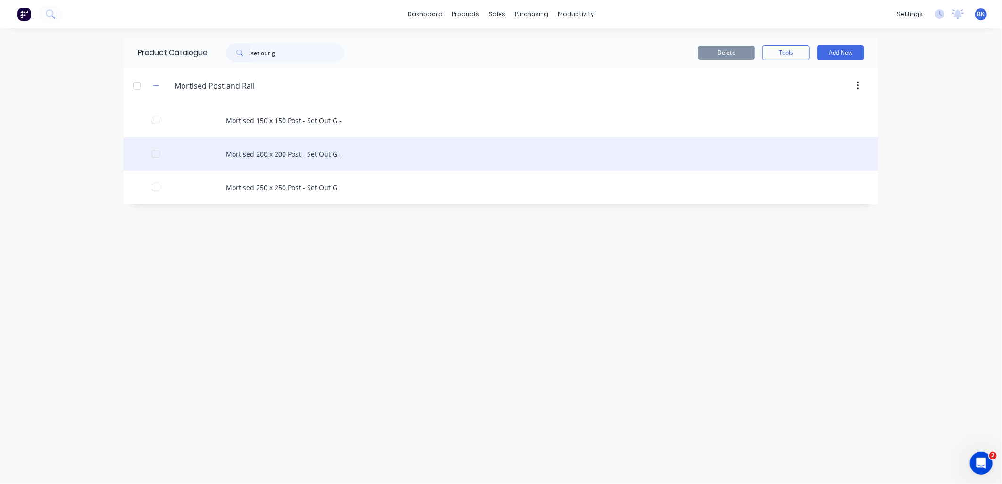
click at [329, 158] on div "Mortised 200 x 200 Post - Set Out G -" at bounding box center [501, 154] width 755 height 34
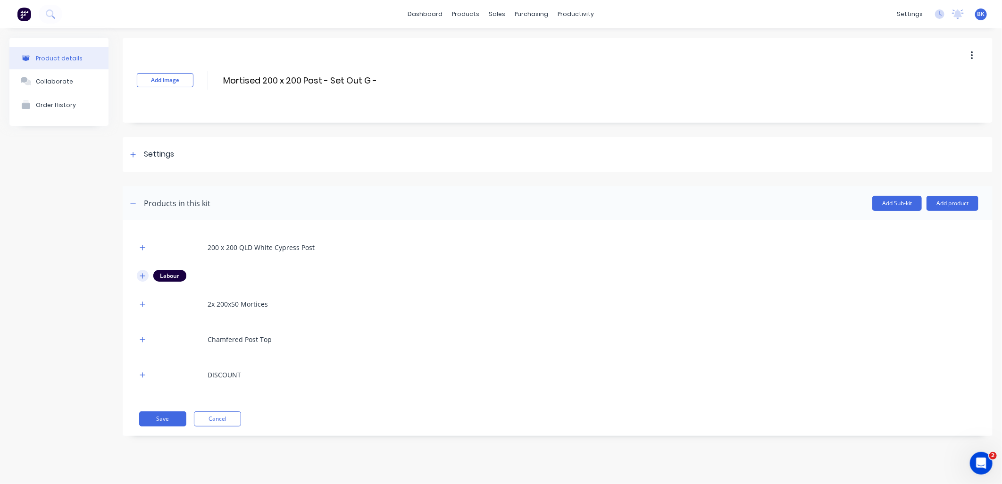
click at [143, 277] on icon "button" at bounding box center [143, 276] width 6 height 7
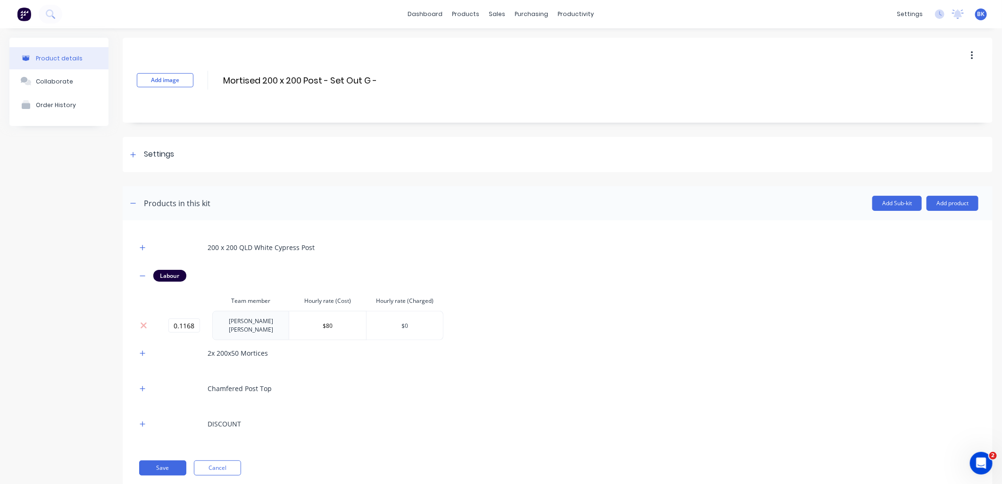
click at [426, 321] on input "$0" at bounding box center [405, 326] width 76 height 14
type input "$100"
click at [492, 281] on div "200 x 200 QLD White Cypress Post Labour Team member Hourly rate (Cost) Hourly r…" at bounding box center [558, 336] width 842 height 202
drag, startPoint x: 492, startPoint y: 281, endPoint x: 404, endPoint y: 258, distance: 90.8
click at [404, 258] on div "200 x 200 QLD White Cypress Post" at bounding box center [558, 248] width 842 height 26
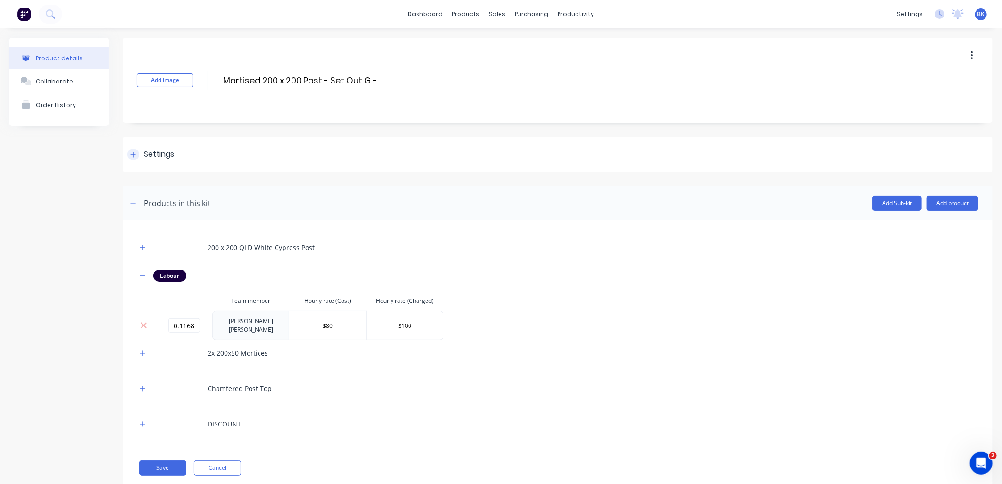
click at [142, 159] on div "Settings" at bounding box center [150, 155] width 47 height 12
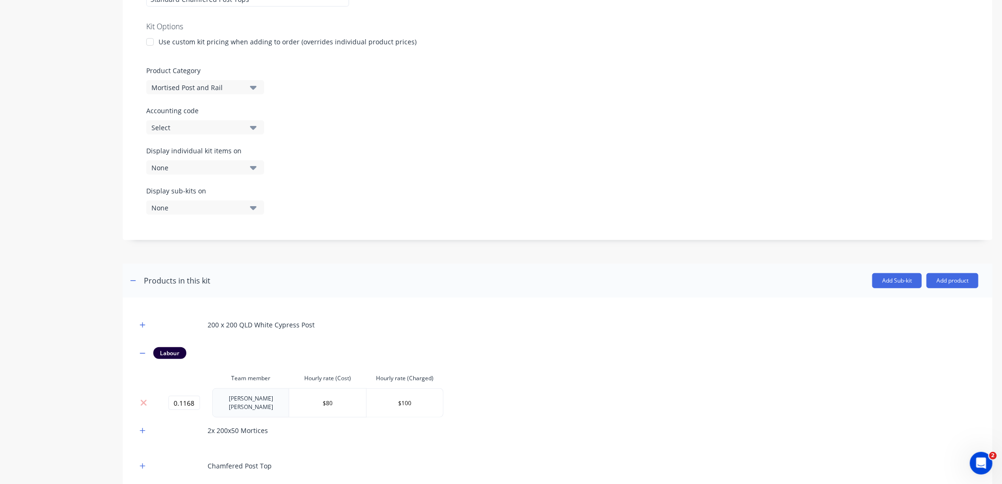
scroll to position [314, 0]
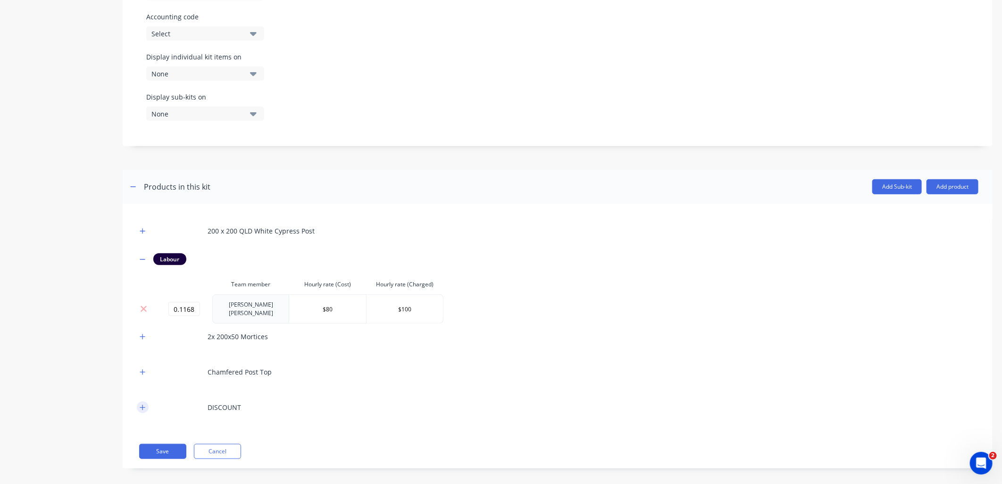
click at [145, 402] on button "button" at bounding box center [143, 408] width 12 height 12
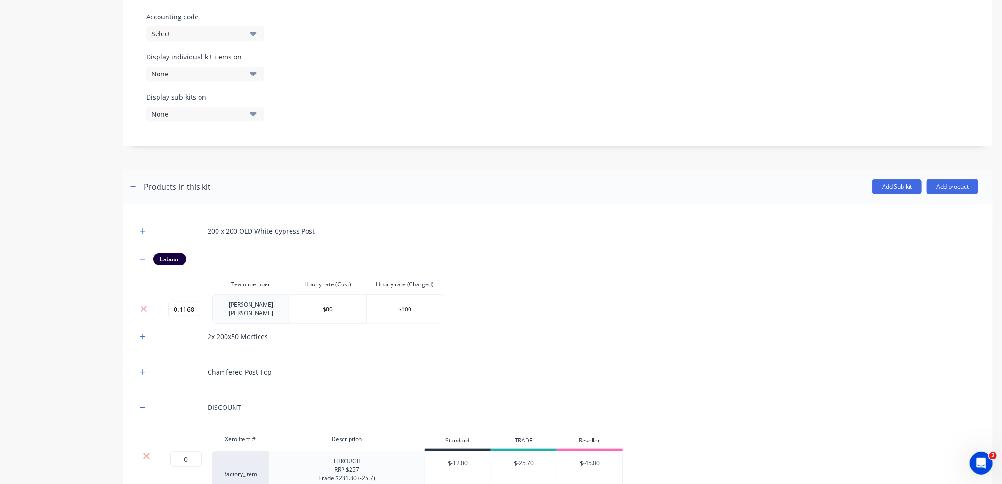
scroll to position [442, 0]
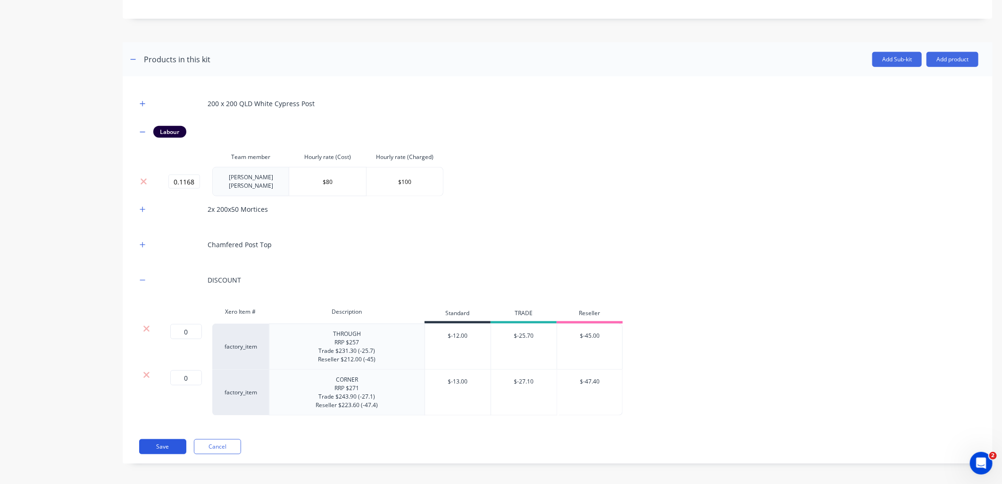
click at [171, 446] on button "Save" at bounding box center [162, 446] width 47 height 15
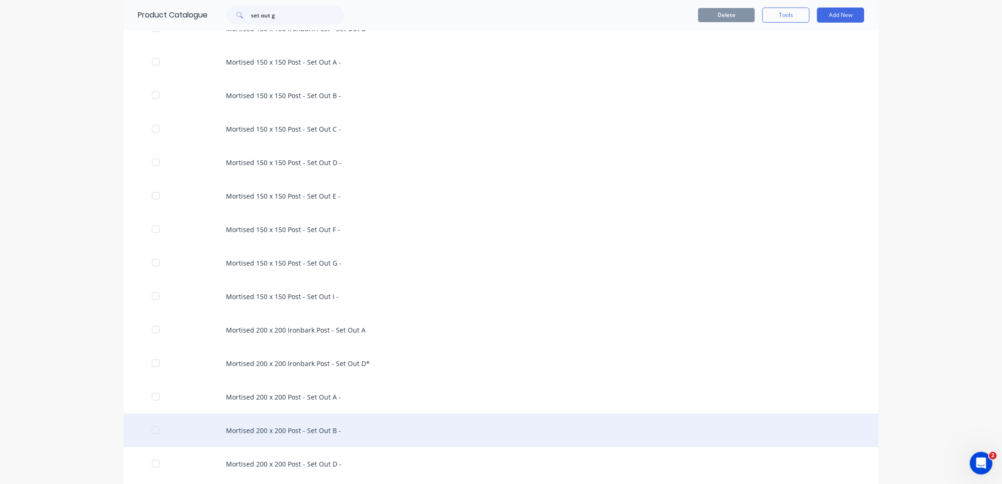
scroll to position [157, 0]
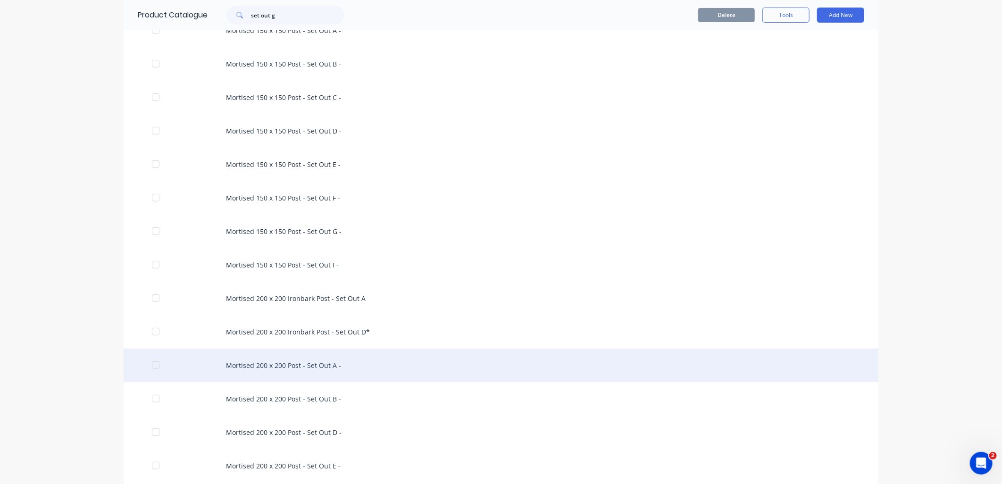
click at [298, 363] on div "Mortised 200 x 200 Post - Set Out A -" at bounding box center [501, 366] width 755 height 34
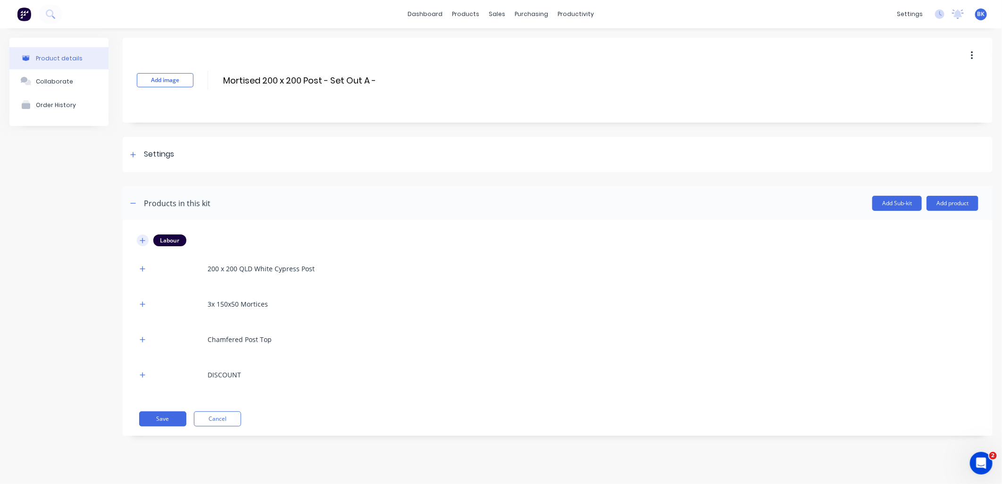
click at [144, 237] on icon "button" at bounding box center [143, 240] width 6 height 7
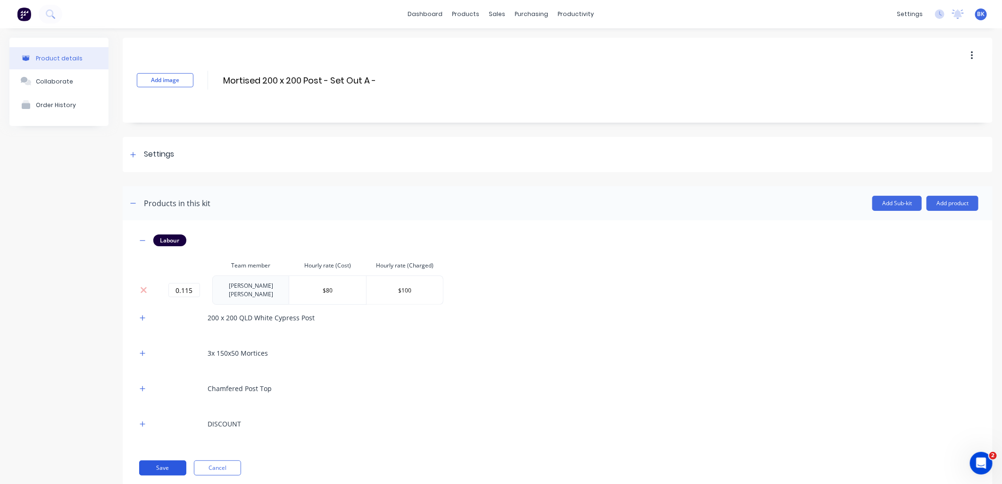
click at [162, 465] on button "Save" at bounding box center [162, 468] width 47 height 15
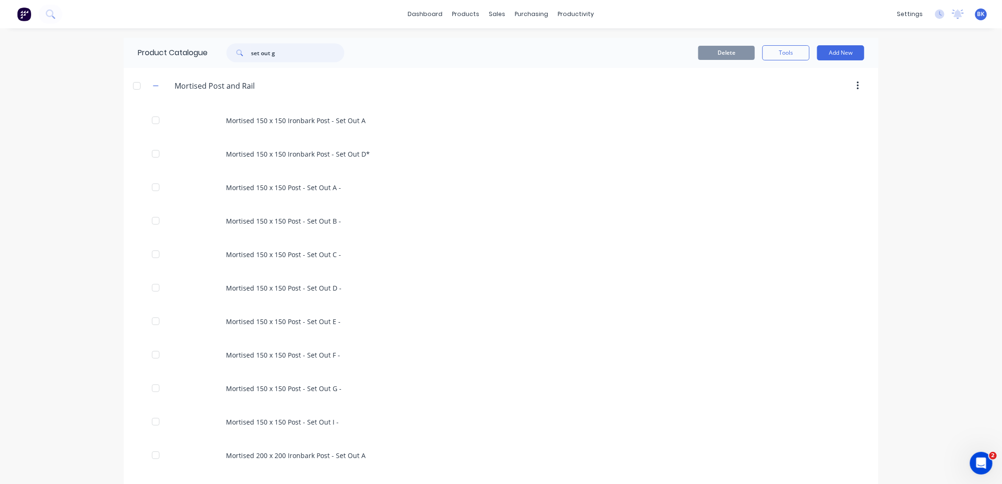
click at [289, 53] on input "set out g" at bounding box center [297, 52] width 93 height 19
click at [288, 53] on input "set out g" at bounding box center [297, 52] width 93 height 19
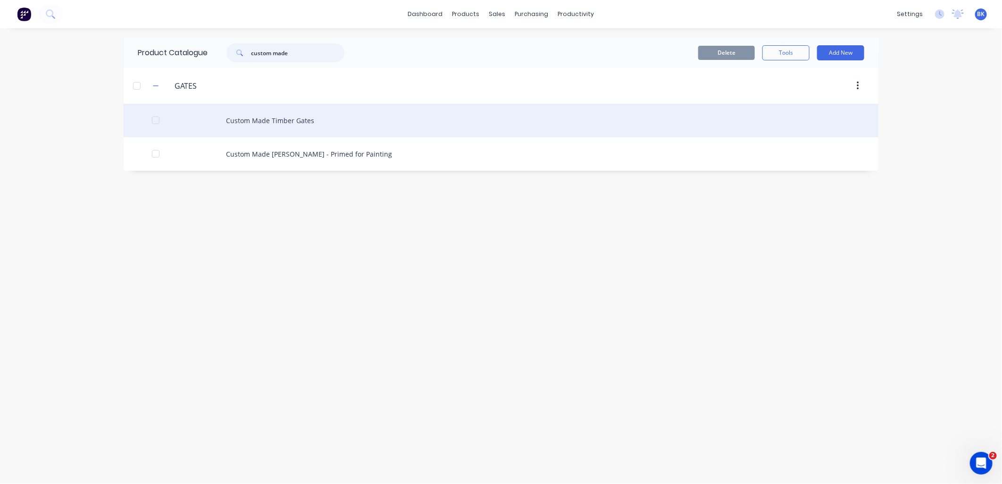
type input "custom made"
click at [332, 116] on div "Custom Made Timber Gates" at bounding box center [501, 121] width 755 height 34
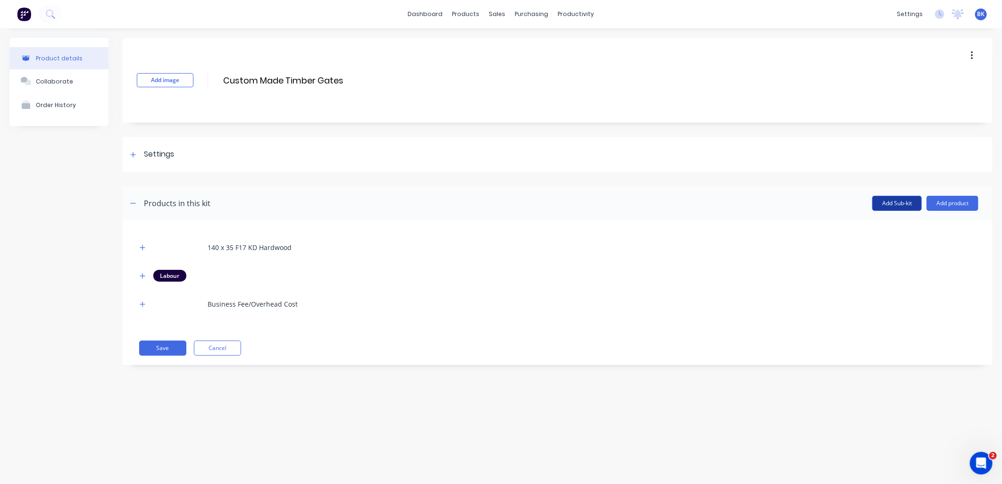
click at [894, 209] on button "Add Sub-kit" at bounding box center [898, 203] width 50 height 15
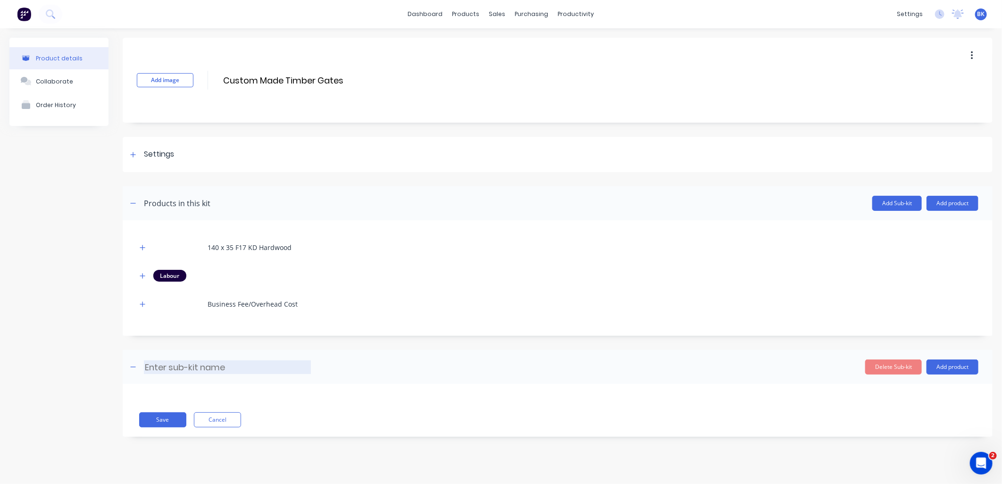
click at [194, 365] on input at bounding box center [227, 368] width 167 height 14
type input "Hardware"
click at [960, 370] on button "Add product" at bounding box center [953, 367] width 52 height 15
click at [948, 395] on div "Product catalogue" at bounding box center [934, 392] width 73 height 14
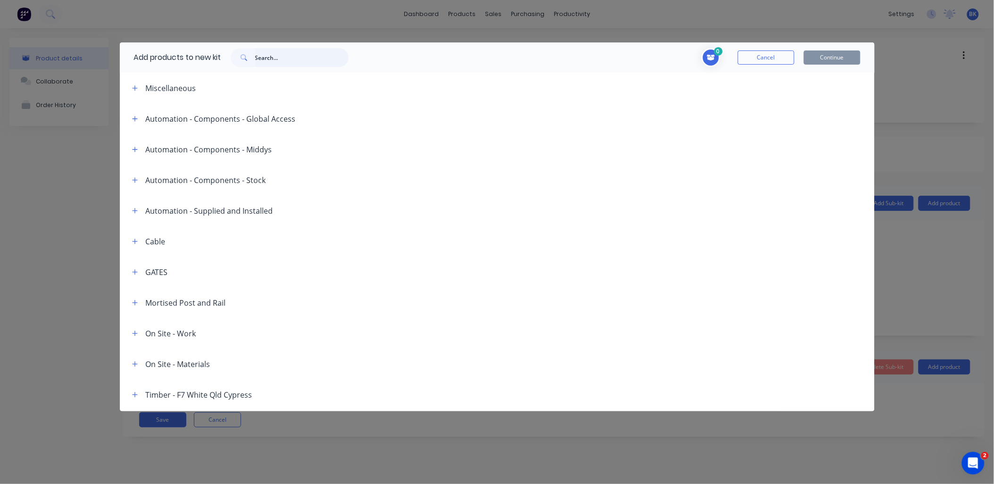
click at [320, 65] on input "text" at bounding box center [301, 57] width 93 height 19
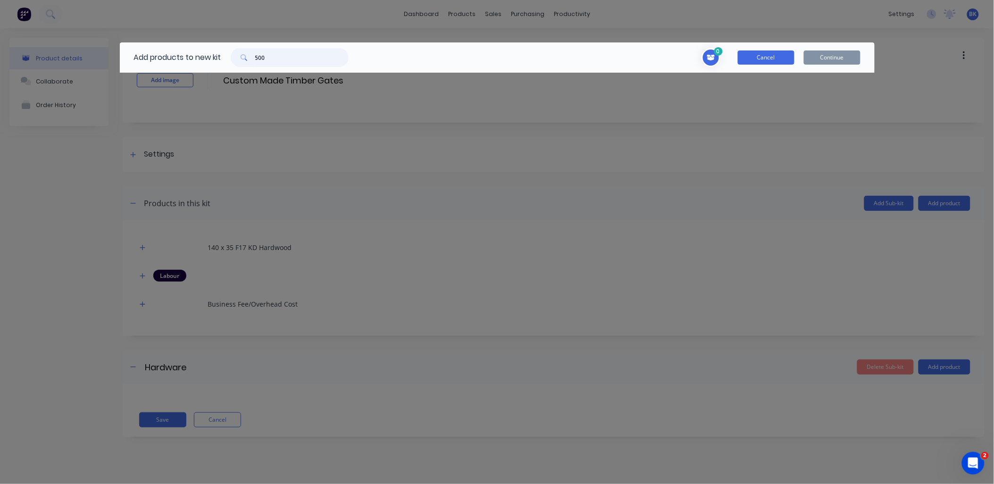
type input "500"
click at [768, 57] on button "Cancel" at bounding box center [766, 57] width 57 height 14
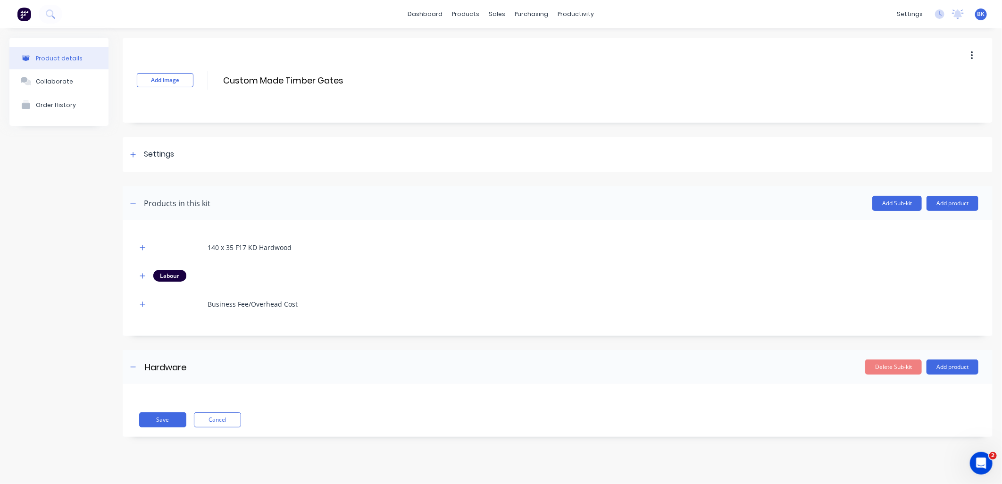
click at [956, 190] on header "Products in this kit Add Sub-kit Add product" at bounding box center [558, 203] width 870 height 34
click at [949, 200] on button "Add product" at bounding box center [953, 203] width 52 height 15
click at [936, 230] on div "Product catalogue" at bounding box center [934, 228] width 73 height 14
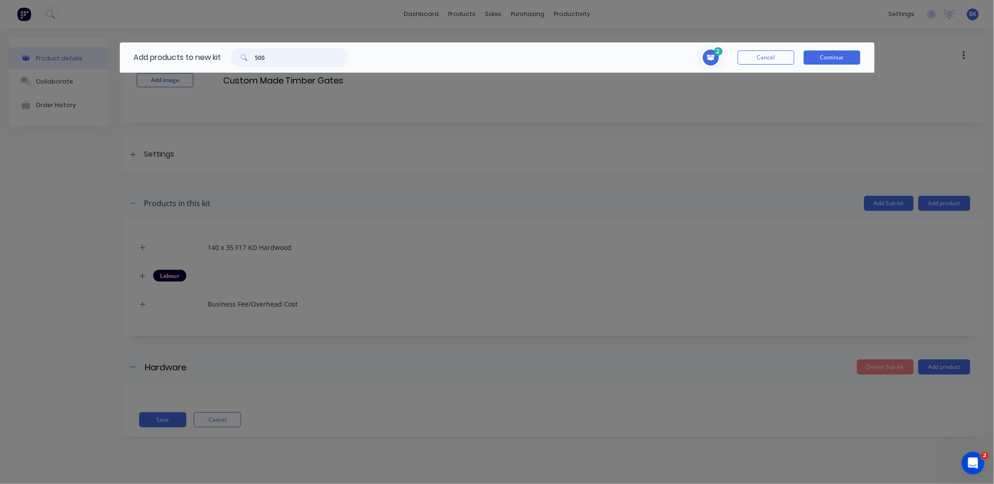
drag, startPoint x: 274, startPoint y: 52, endPoint x: 221, endPoint y: 58, distance: 53.2
click at [221, 58] on div "Add products to new kit 500" at bounding box center [239, 57] width 238 height 30
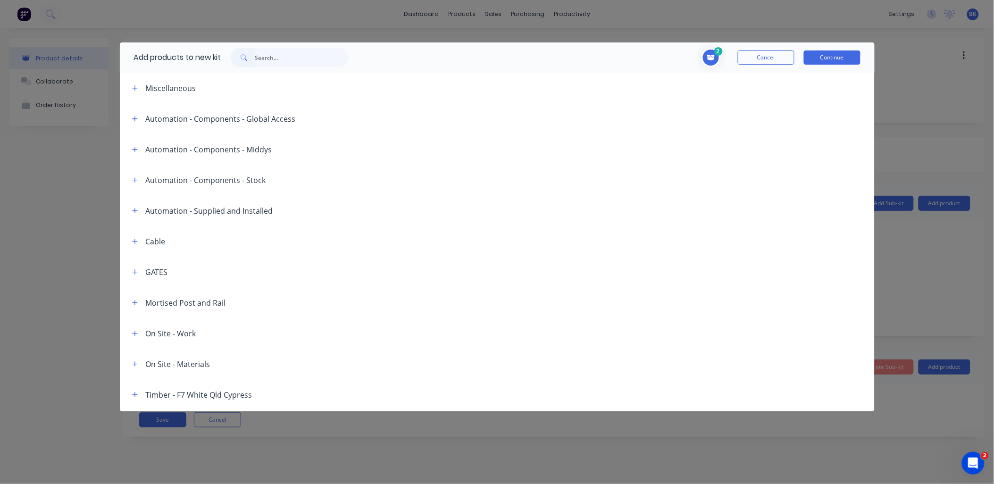
click at [715, 58] on span "Toggle cart dropdown" at bounding box center [711, 57] width 19 height 19
click at [771, 63] on button "Cancel" at bounding box center [766, 57] width 57 height 14
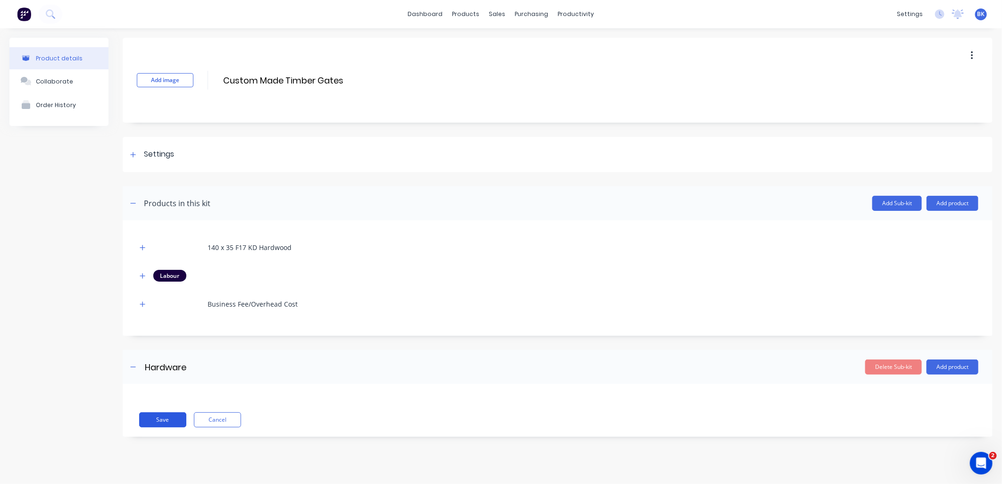
click at [160, 418] on button "Save" at bounding box center [162, 419] width 47 height 15
